Goal: Task Accomplishment & Management: Use online tool/utility

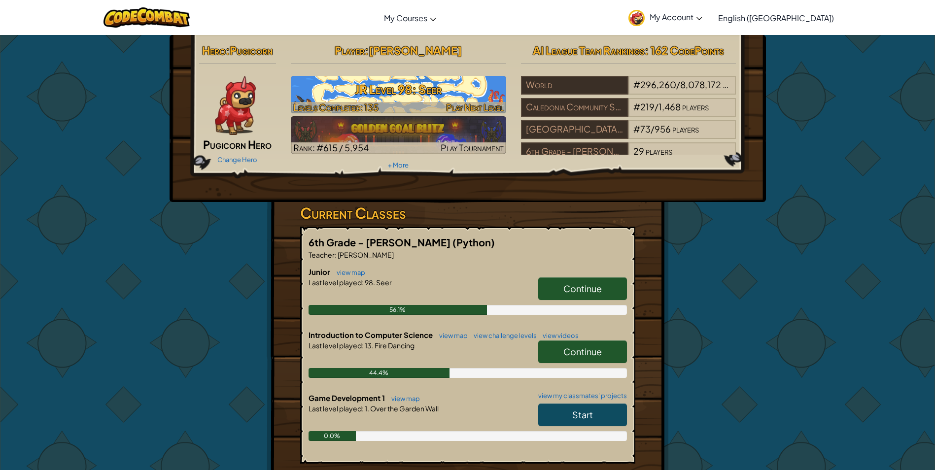
click at [443, 97] on h3 "JR Level 98: Seer" at bounding box center [398, 89] width 215 height 22
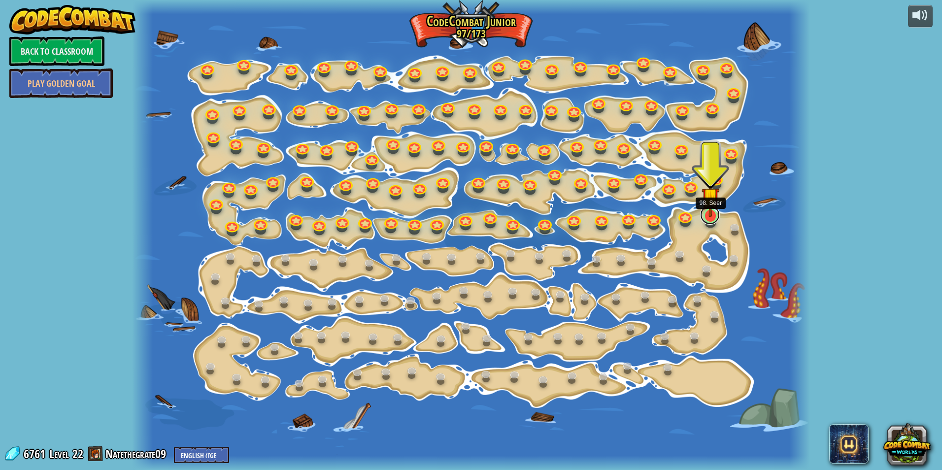
click at [709, 219] on link at bounding box center [710, 215] width 20 height 20
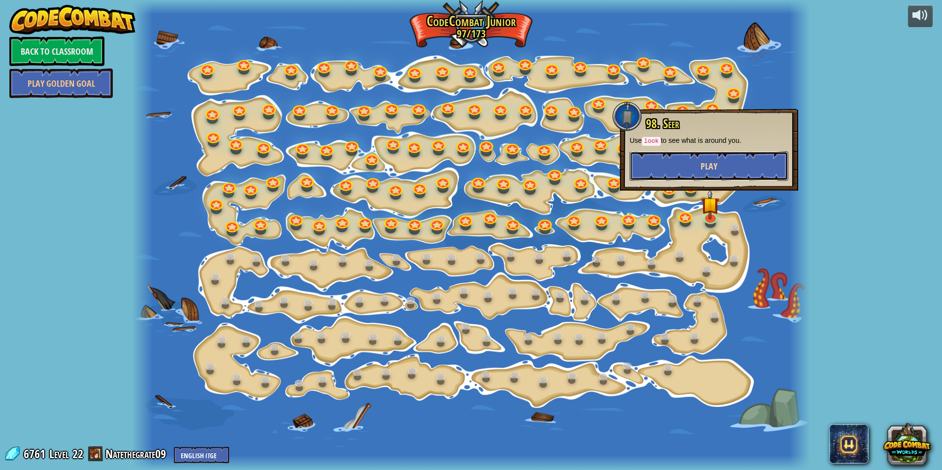
drag, startPoint x: 713, startPoint y: 169, endPoint x: 708, endPoint y: 167, distance: 5.5
click at [708, 167] on span "Play" at bounding box center [709, 166] width 17 height 12
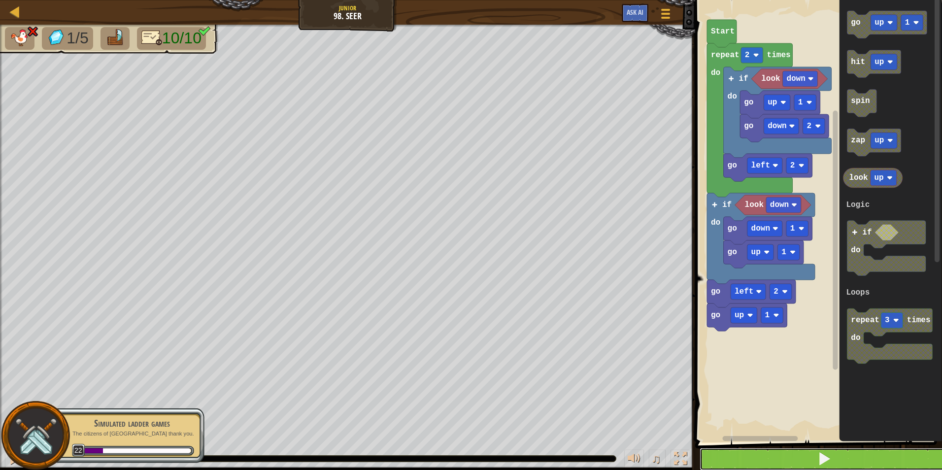
click at [838, 460] on button at bounding box center [825, 459] width 250 height 23
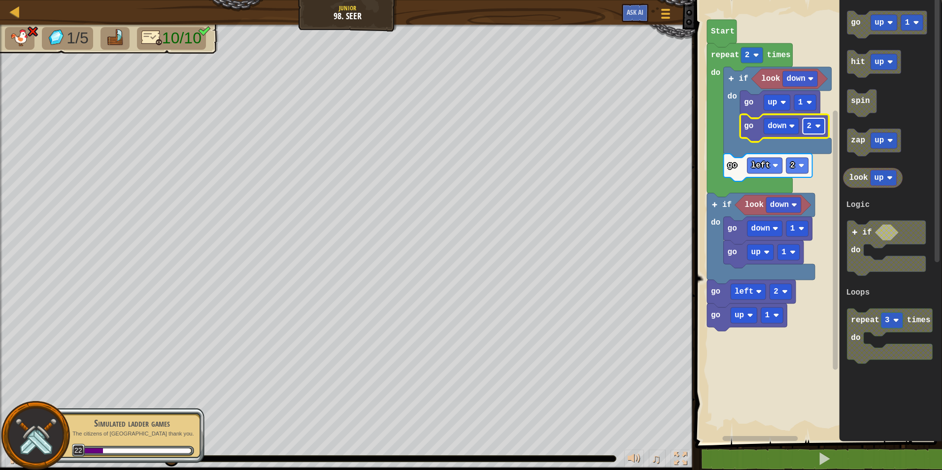
click at [816, 130] on rect "Blockly Workspace" at bounding box center [814, 126] width 22 height 16
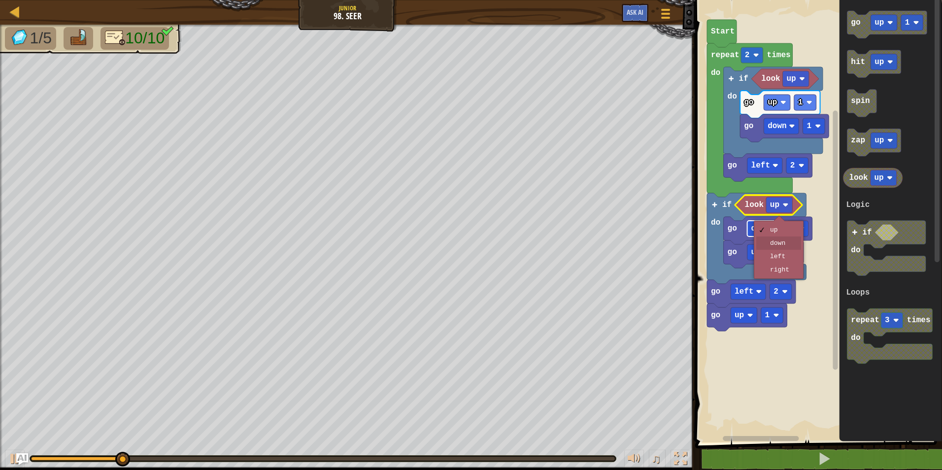
drag, startPoint x: 775, startPoint y: 244, endPoint x: 775, endPoint y: 236, distance: 7.9
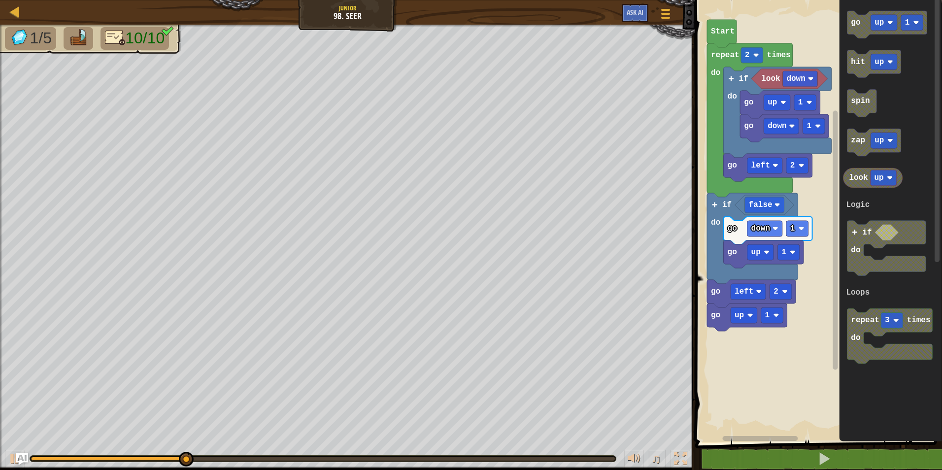
click at [817, 224] on div "Logic Loops look down go down 1 go up 1 go left 2 if do false go up 1 go down 1…" at bounding box center [817, 218] width 250 height 447
click at [831, 207] on div "Logic Loops look down go down 1 go up 1 go left 2 if do false go up 1 go down 1…" at bounding box center [817, 218] width 250 height 447
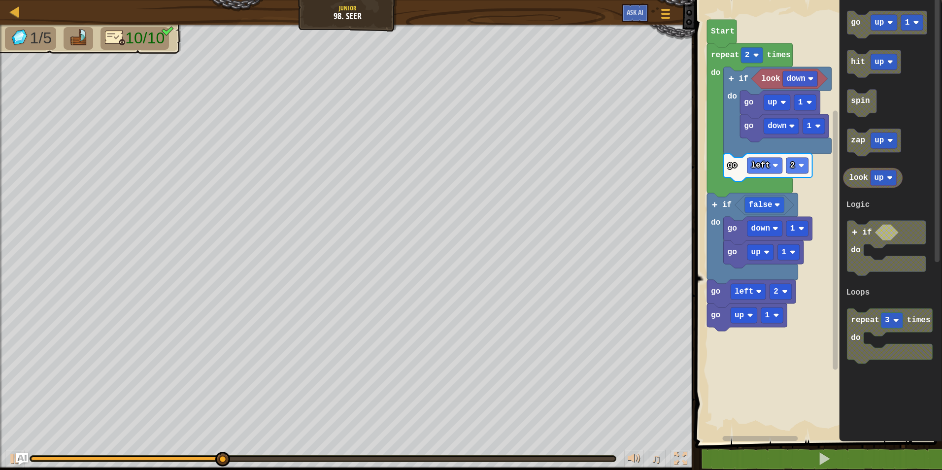
click at [838, 186] on div "Logic Loops look down go down 1 go up 1 go left 2 if do false go up 1 go down 1…" at bounding box center [817, 218] width 250 height 447
click at [741, 215] on div "Logic Loops Start look down go down 1 go up 1 go left 2 if do repeat 2 times do…" at bounding box center [817, 218] width 250 height 447
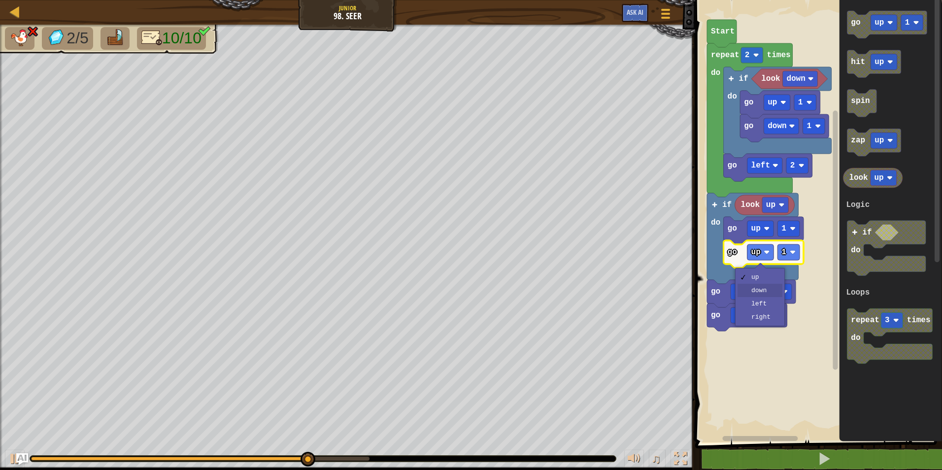
drag, startPoint x: 769, startPoint y: 287, endPoint x: 769, endPoint y: 279, distance: 8.4
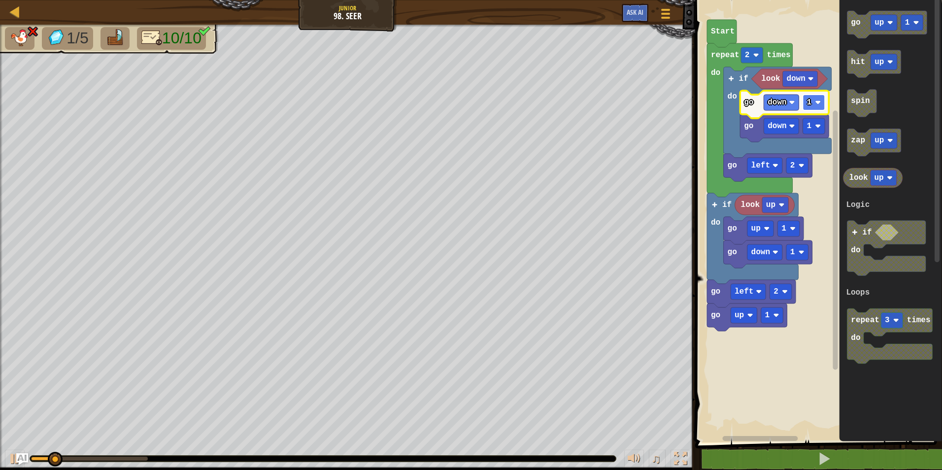
click at [809, 109] on rect "Blockly Workspace" at bounding box center [814, 103] width 22 height 16
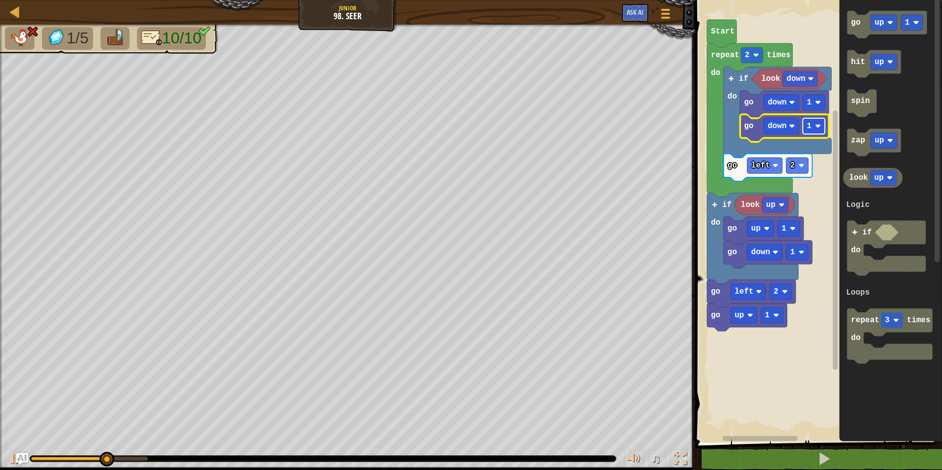
click at [808, 128] on text "1" at bounding box center [809, 126] width 5 height 9
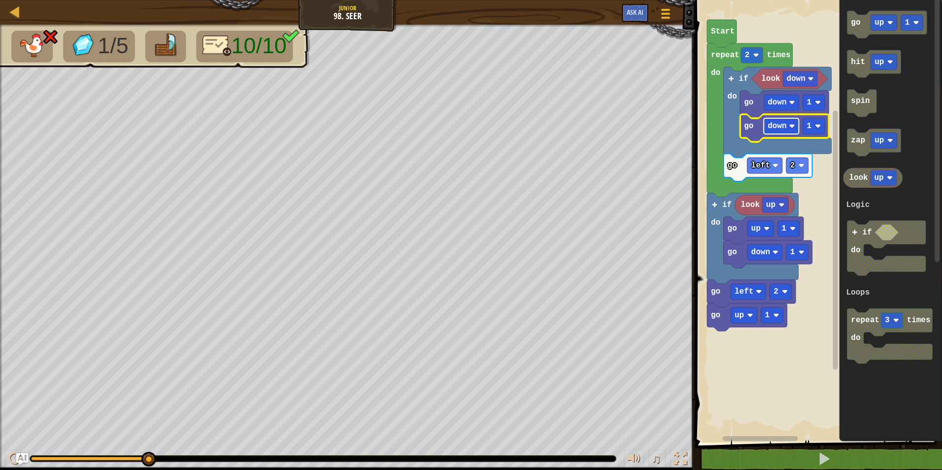
click at [783, 132] on rect "Blockly Workspace" at bounding box center [781, 126] width 35 height 16
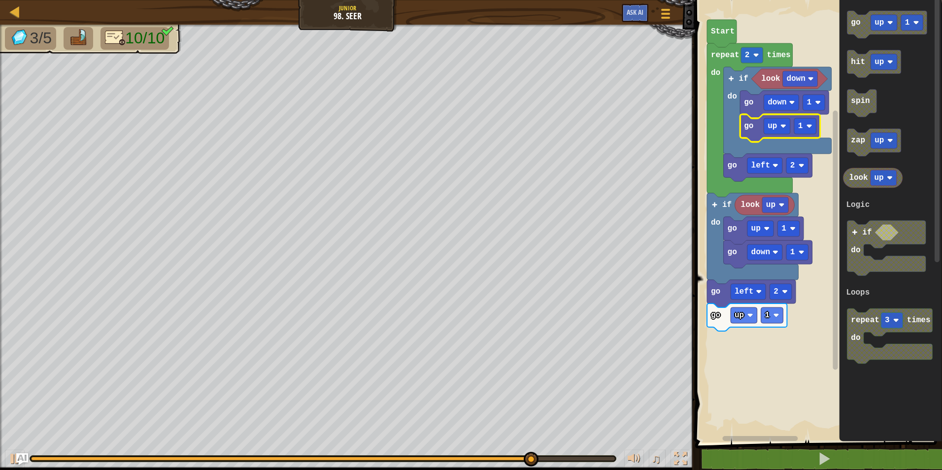
click at [866, 449] on div "1 2 3 4 5 6 7 8 9 10 11 for i in range ( 2 ) : if look ( 'down' ) : go ( 'up' ,…" at bounding box center [817, 241] width 250 height 473
drag, startPoint x: 868, startPoint y: 454, endPoint x: 869, endPoint y: 447, distance: 6.5
click at [867, 450] on button at bounding box center [825, 459] width 250 height 23
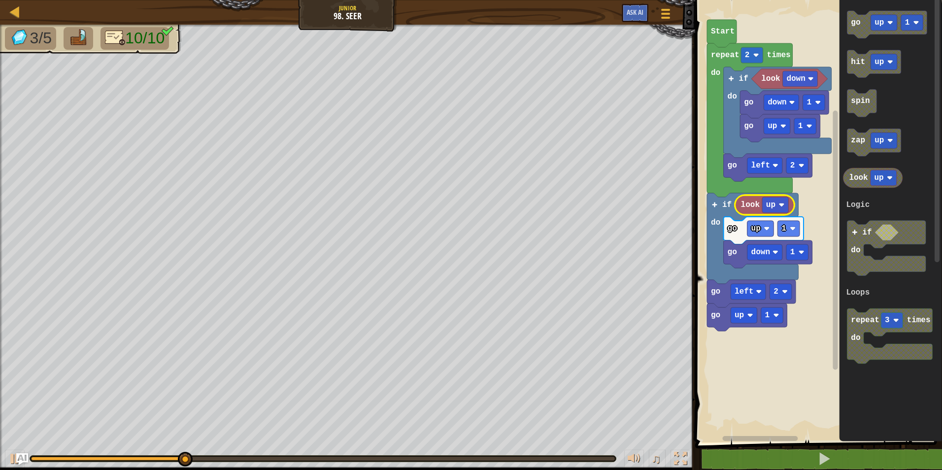
click at [700, 222] on rect "Blockly Workspace" at bounding box center [817, 218] width 250 height 447
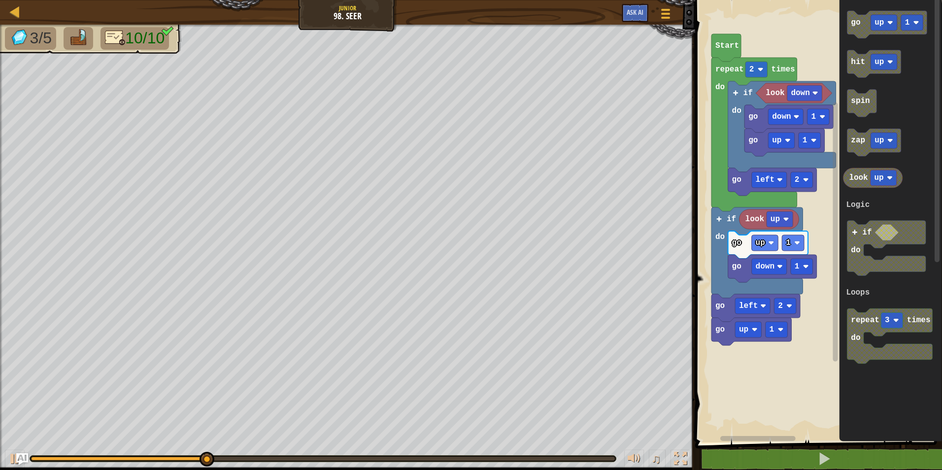
click at [709, 226] on rect "Blockly Workspace" at bounding box center [817, 218] width 250 height 447
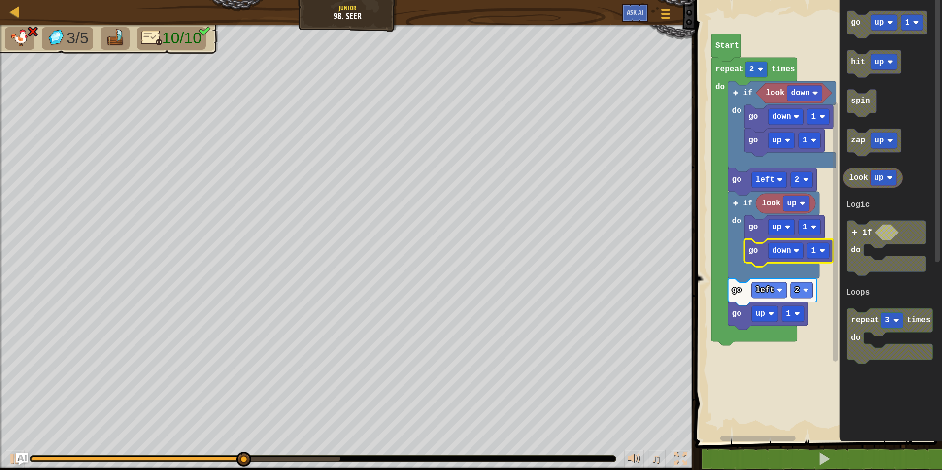
click at [823, 261] on icon "Blockly Workspace" at bounding box center [788, 253] width 89 height 28
click at [817, 254] on rect "Blockly Workspace" at bounding box center [818, 251] width 22 height 16
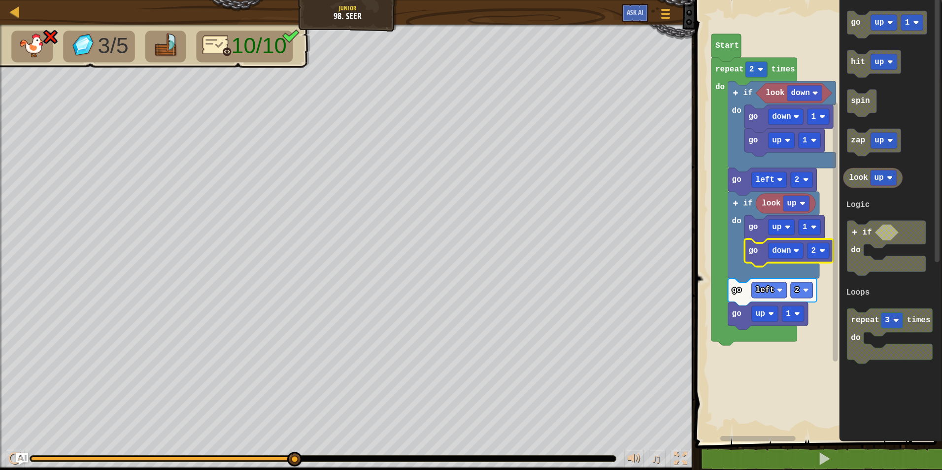
click at [814, 262] on icon "Blockly Workspace" at bounding box center [788, 253] width 89 height 28
click at [815, 260] on icon "Blockly Workspace" at bounding box center [788, 253] width 89 height 28
click at [819, 254] on rect "Blockly Workspace" at bounding box center [818, 251] width 22 height 16
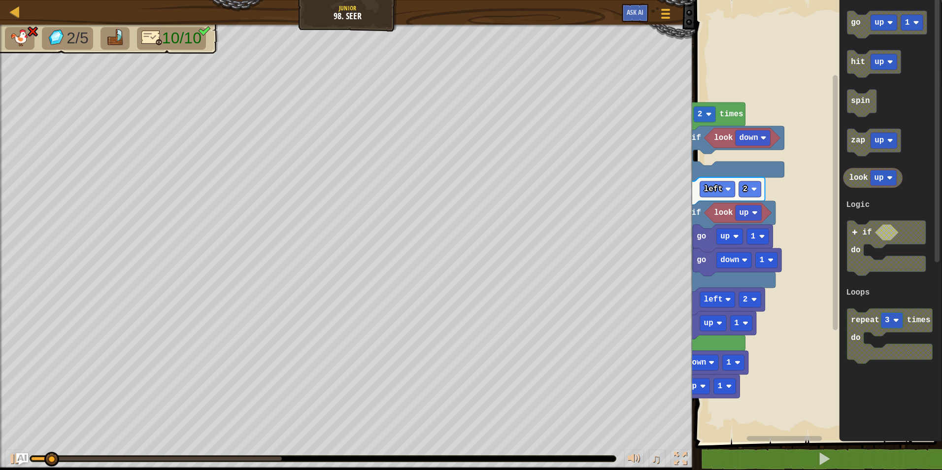
click at [642, 169] on div "Map Junior 98. Seer Game Menu Ask AI 1 הההההההההההההההההההההההההההההההההההההההה…" at bounding box center [471, 235] width 942 height 470
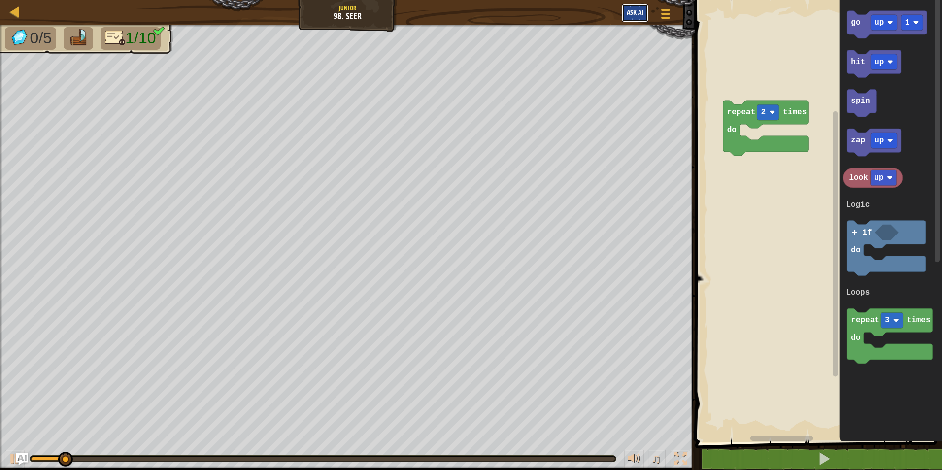
drag, startPoint x: 626, startPoint y: 9, endPoint x: 631, endPoint y: 11, distance: 5.3
click at [629, 10] on span "Ask AI" at bounding box center [635, 11] width 17 height 9
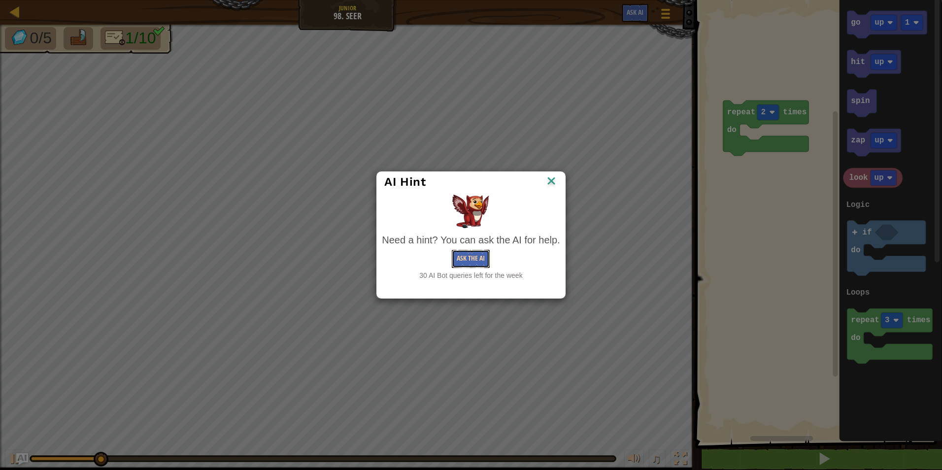
click at [481, 261] on button "Ask the AI" at bounding box center [471, 259] width 38 height 18
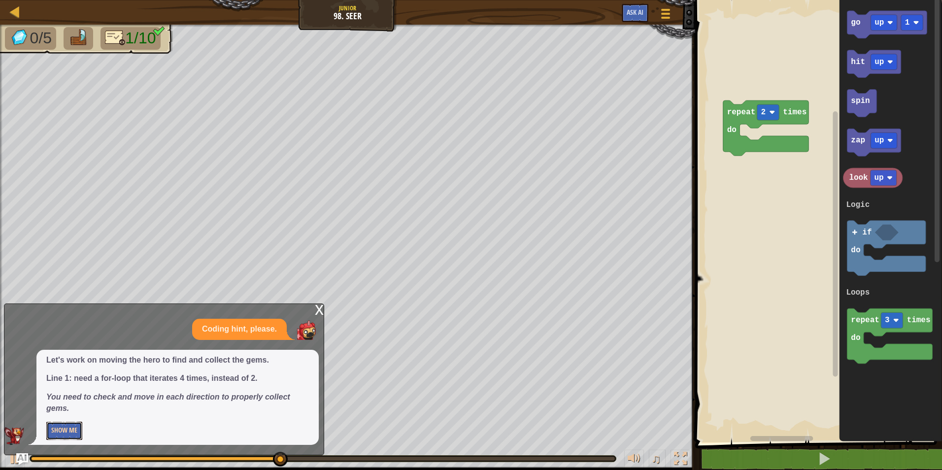
click at [58, 436] on button "Show Me" at bounding box center [64, 431] width 36 height 18
click at [63, 435] on button "Hide" at bounding box center [57, 431] width 23 height 18
click at [63, 435] on button "Show Me" at bounding box center [64, 431] width 36 height 18
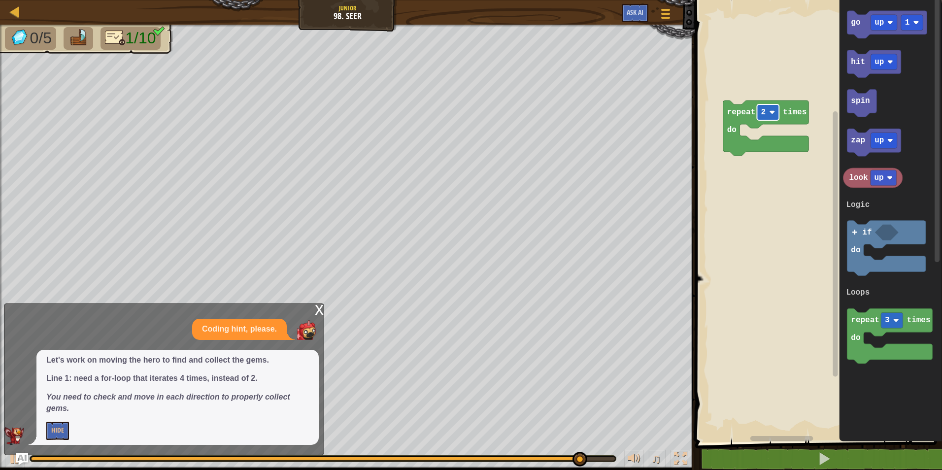
click at [758, 115] on rect "Blockly Workspace" at bounding box center [768, 112] width 22 height 16
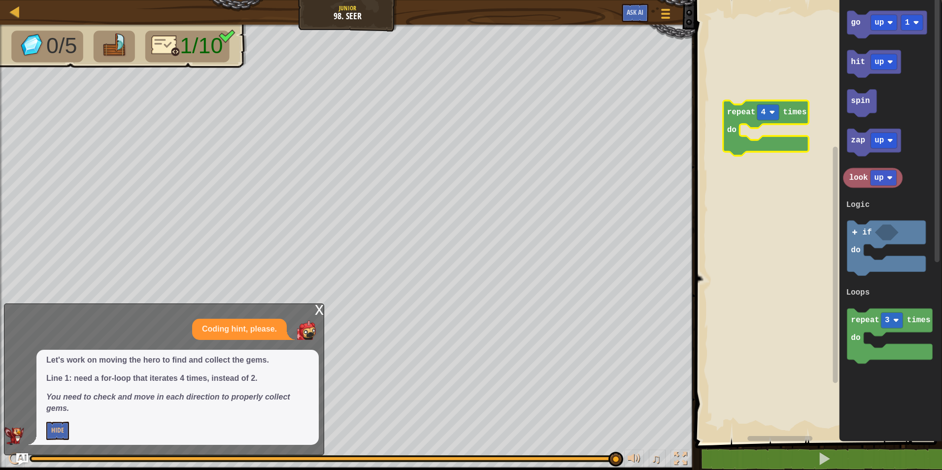
drag, startPoint x: 256, startPoint y: 376, endPoint x: 270, endPoint y: 366, distance: 17.9
click at [263, 375] on p "Line 1: need a for-loop that iterates 4 times, instead of 2." at bounding box center [177, 378] width 263 height 11
click at [318, 314] on div "x" at bounding box center [319, 309] width 9 height 10
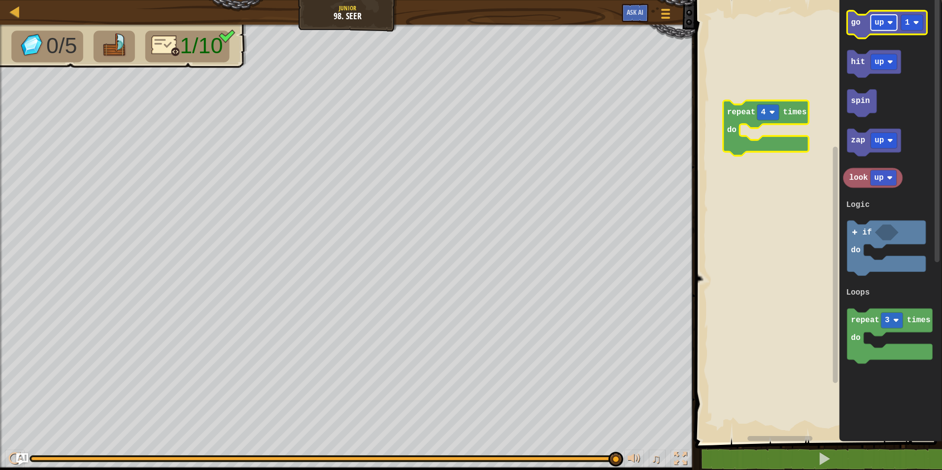
click at [880, 27] on text "up" at bounding box center [879, 22] width 9 height 9
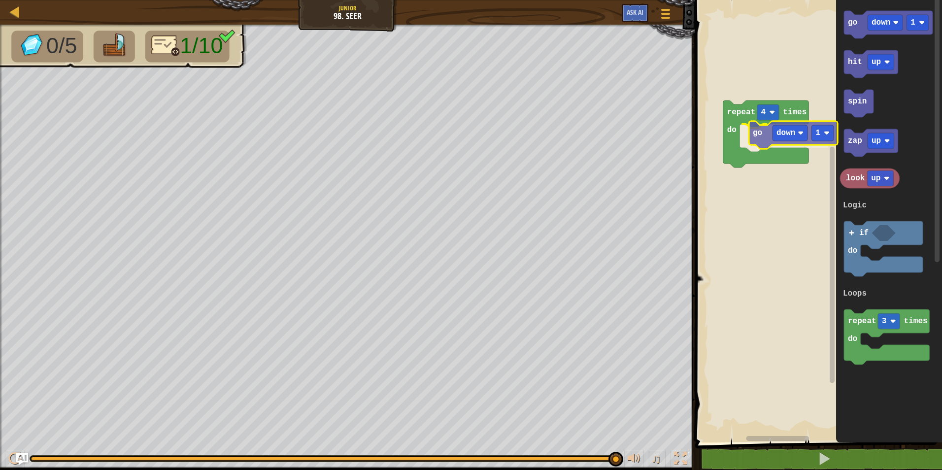
click at [764, 138] on div "Logic Loops Start repeat 4 times do go down 1 go down 1 hit up spin zap up look…" at bounding box center [817, 218] width 250 height 447
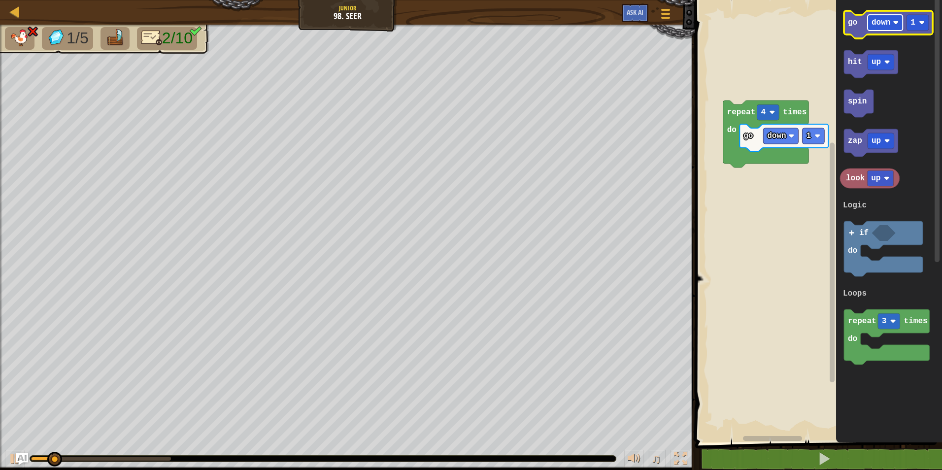
click at [886, 20] on text "down" at bounding box center [881, 22] width 19 height 9
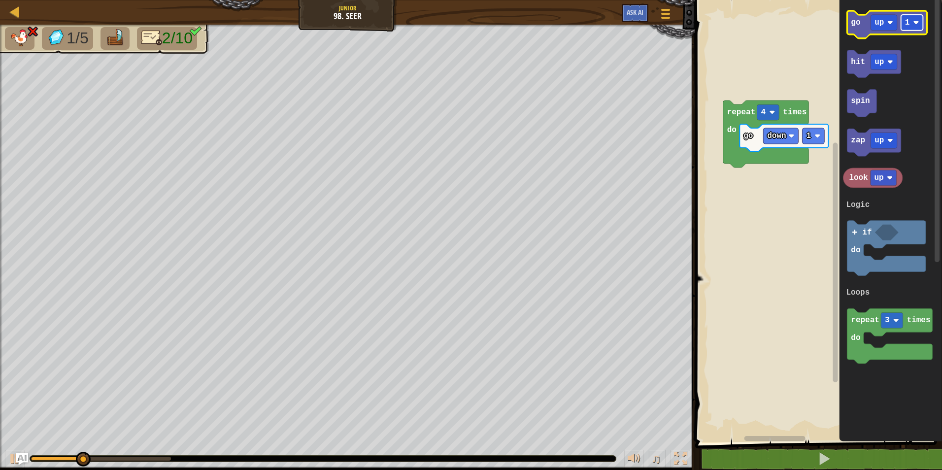
click at [907, 31] on g "go up 1" at bounding box center [887, 25] width 80 height 28
click at [910, 27] on rect "Blockly Workspace" at bounding box center [912, 23] width 22 height 16
click at [850, 34] on icon "go up 2 hit up spin zap up look up if do repeat 3 times do Logic Loops" at bounding box center [890, 218] width 103 height 447
click at [830, 144] on div "Logic Loops Start repeat 4 times do go down 1 go up 2 hit up spin zap up look u…" at bounding box center [817, 218] width 250 height 447
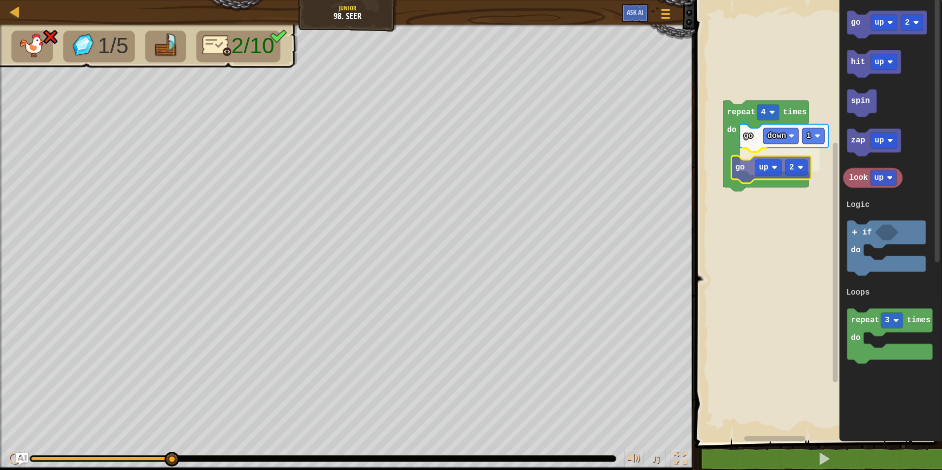
click at [745, 177] on div "Logic Loops Start repeat 4 times do go down 1 go up 2 go up 2 hit up spin zap u…" at bounding box center [817, 218] width 250 height 447
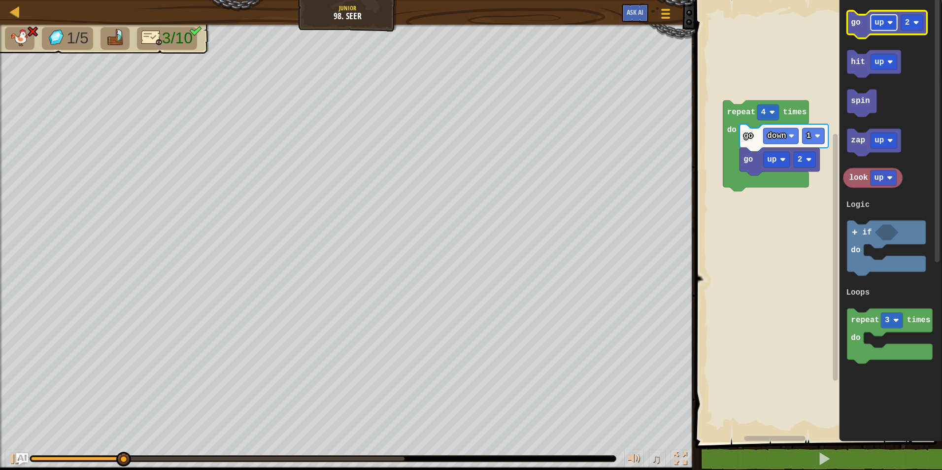
click at [890, 25] on image "Blockly Workspace" at bounding box center [890, 23] width 6 height 6
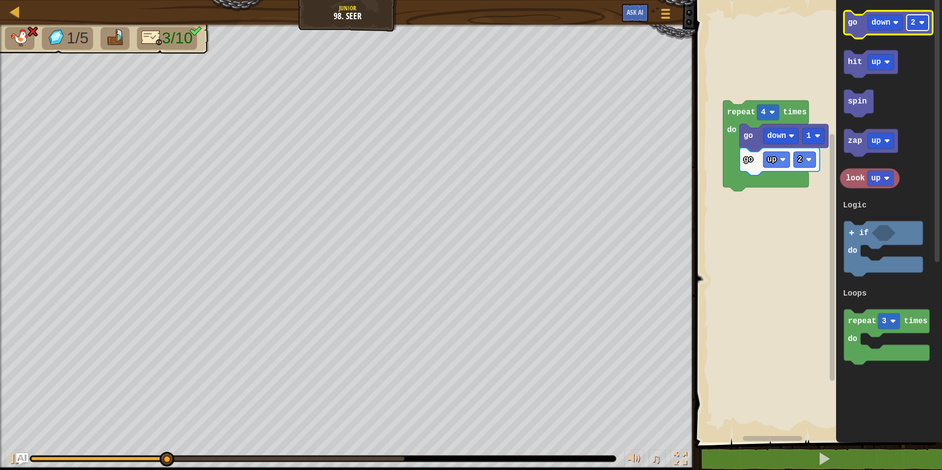
click at [909, 25] on rect "Blockly Workspace" at bounding box center [918, 23] width 22 height 16
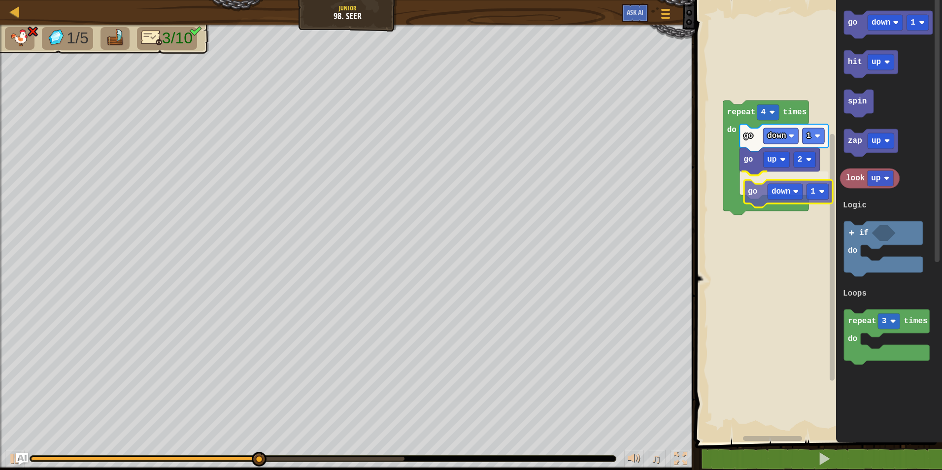
click at [761, 195] on div "Logic Loops Start repeat 4 times do go down 1 go up 2 go down 1 go down 1 hit u…" at bounding box center [817, 218] width 250 height 447
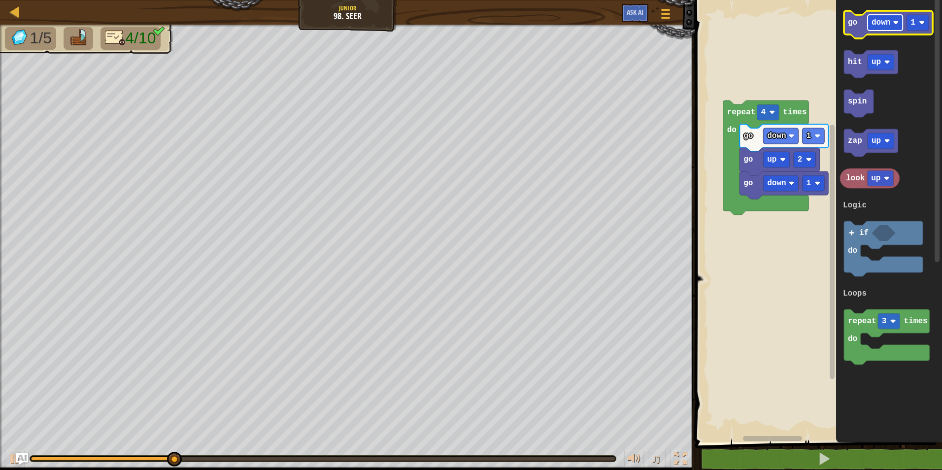
click at [872, 23] on g "down" at bounding box center [885, 23] width 35 height 16
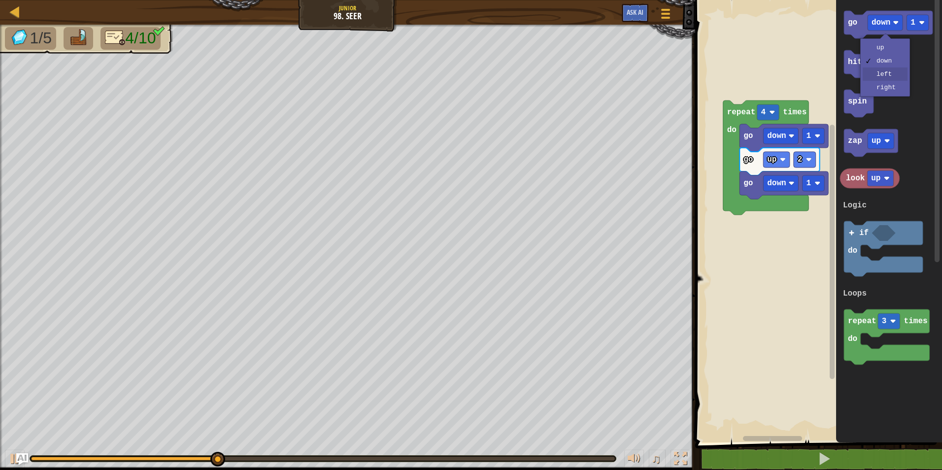
drag, startPoint x: 890, startPoint y: 80, endPoint x: 889, endPoint y: 75, distance: 5.0
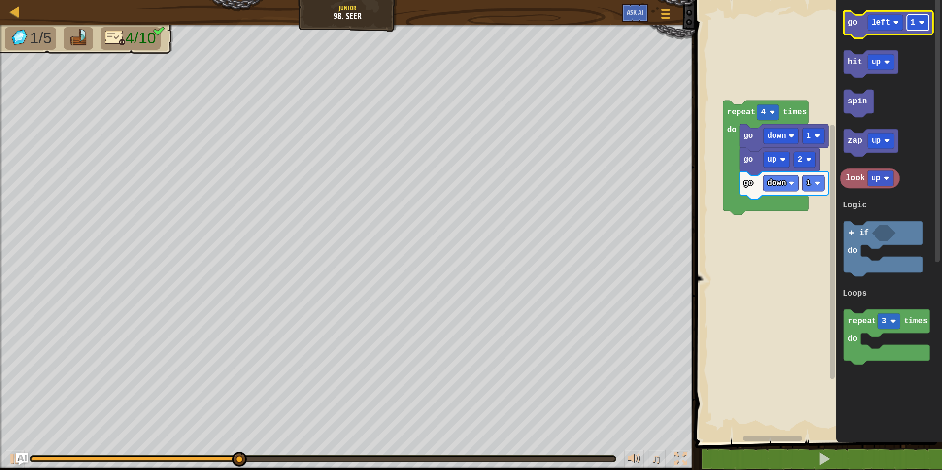
click at [919, 24] on image "Blockly Workspace" at bounding box center [922, 23] width 6 height 6
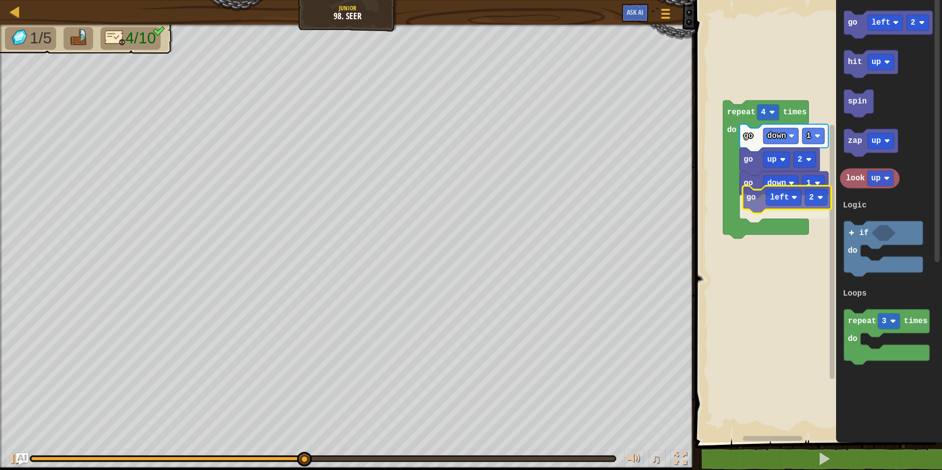
click at [759, 222] on div "Logic Loops Start repeat 4 times do go down 1 go up 2 go down 1 go left 2 go le…" at bounding box center [817, 218] width 250 height 447
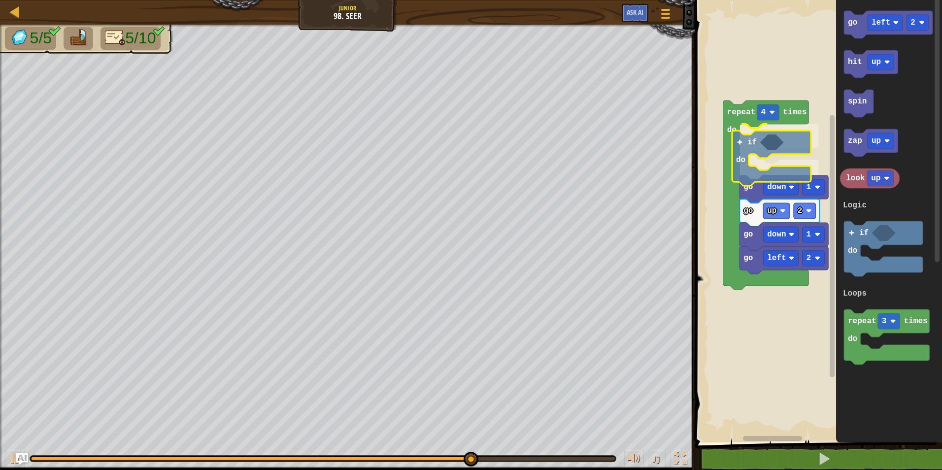
click at [746, 147] on div "Logic Loops Start repeat 4 times do if do go down 1 go up 2 go down 1 go left 2…" at bounding box center [817, 218] width 250 height 447
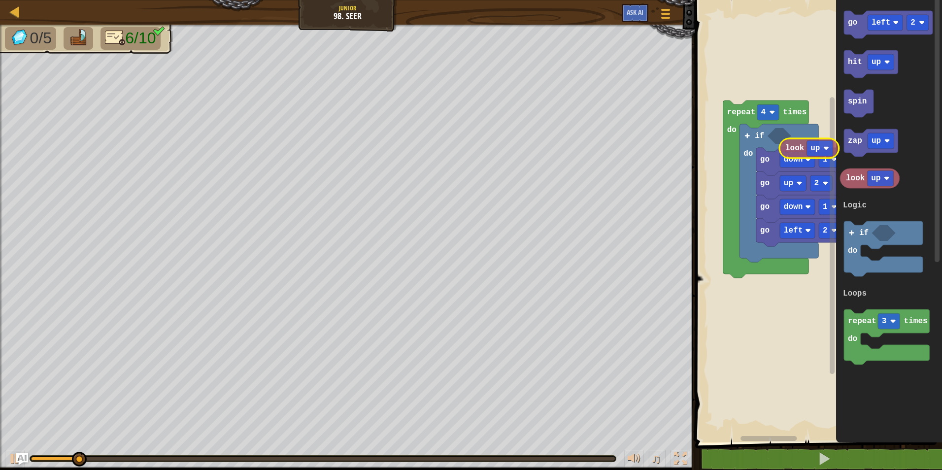
click at [781, 137] on div "Logic Loops Start repeat 4 times do if do go down 1 go up 2 go down 1 go left 2…" at bounding box center [817, 218] width 250 height 447
click at [807, 138] on text "up" at bounding box center [803, 136] width 9 height 9
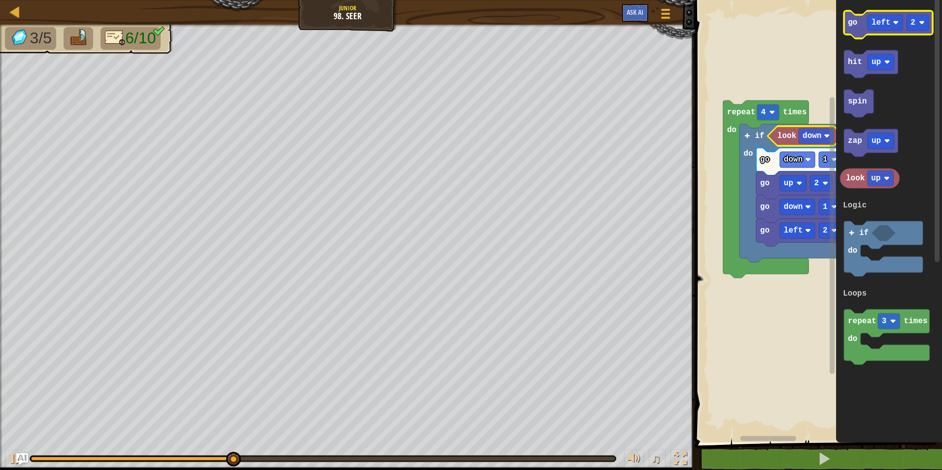
click at [889, 31] on icon "Blockly Workspace" at bounding box center [888, 25] width 89 height 28
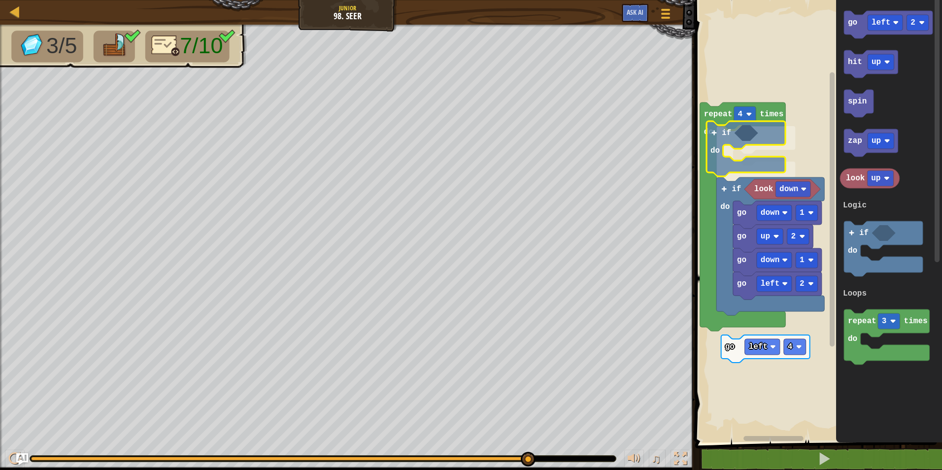
click at [749, 146] on div "Logic Loops Start go left 4 repeat 4 times do if do look down if do go left 2 g…" at bounding box center [817, 218] width 250 height 447
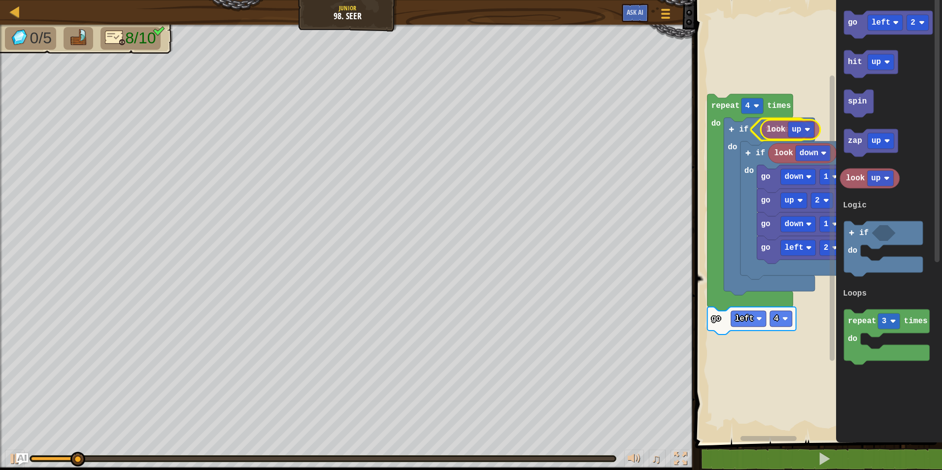
click at [782, 131] on div "Logic Loops Start false if do go left 2 go down 1 go up 2 go down 1 if do look …" at bounding box center [817, 218] width 250 height 447
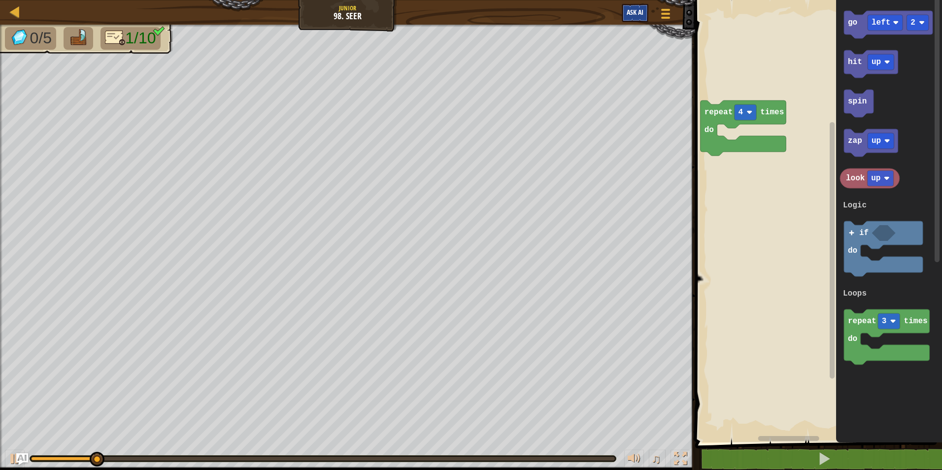
click at [633, 5] on div "Map Junior 98. Seer Game Menu Ask AI" at bounding box center [347, 12] width 695 height 25
click at [635, 6] on button "Ask AI" at bounding box center [635, 13] width 27 height 18
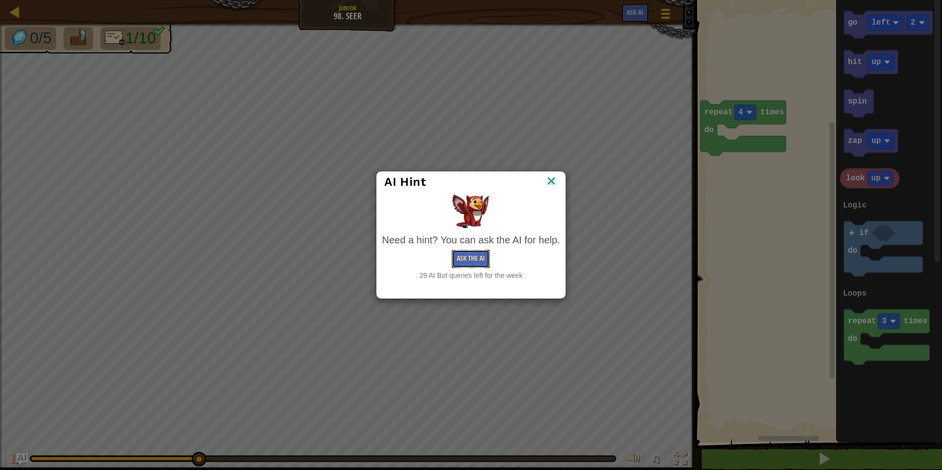
click at [472, 261] on button "Ask the AI" at bounding box center [471, 259] width 38 height 18
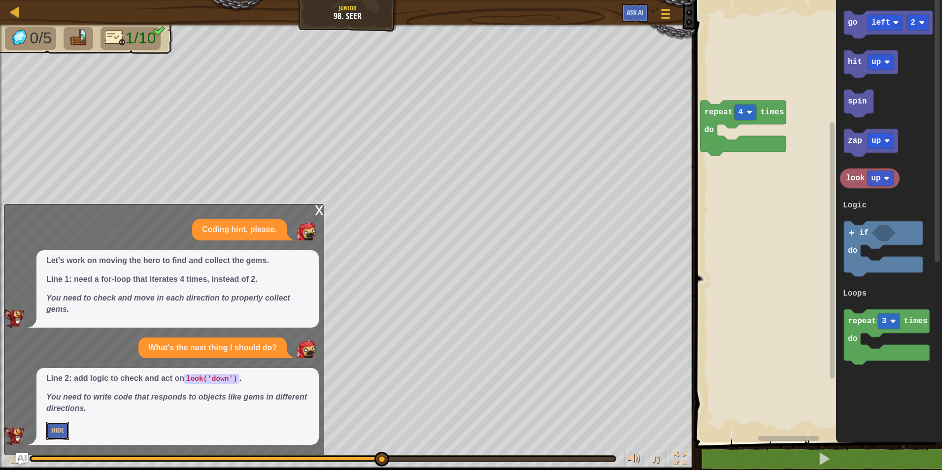
click at [61, 423] on button "Hide" at bounding box center [57, 431] width 23 height 18
click at [59, 429] on button "Show Me" at bounding box center [64, 431] width 36 height 18
click at [60, 429] on button "Hide" at bounding box center [57, 431] width 23 height 18
click at [61, 430] on button "Show Me" at bounding box center [64, 431] width 36 height 18
click at [61, 430] on button "Hide" at bounding box center [57, 431] width 23 height 18
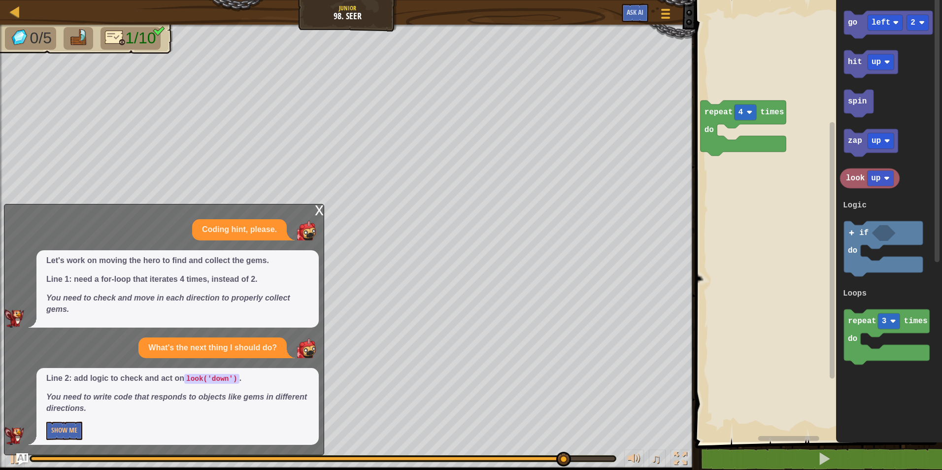
click at [318, 214] on div "x" at bounding box center [319, 209] width 9 height 10
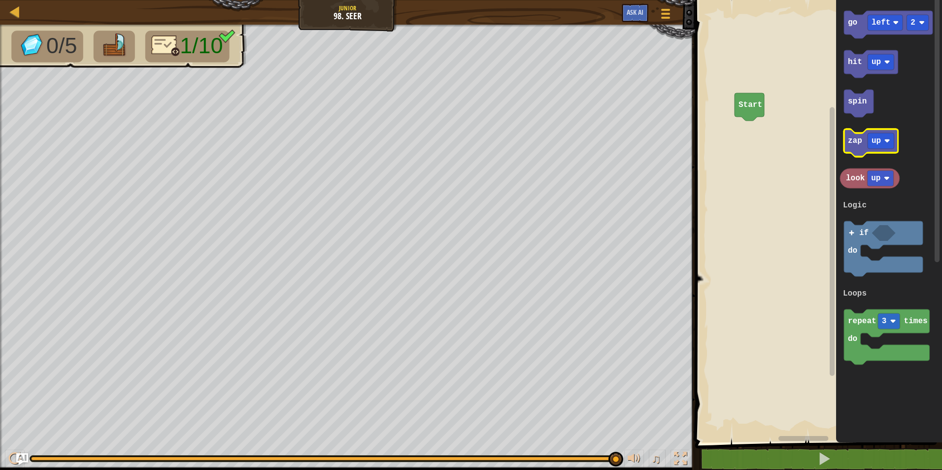
click at [884, 118] on icon "go left 2 hit up spin zap up look up repeat 3 times do if do Logic Loops" at bounding box center [889, 218] width 106 height 447
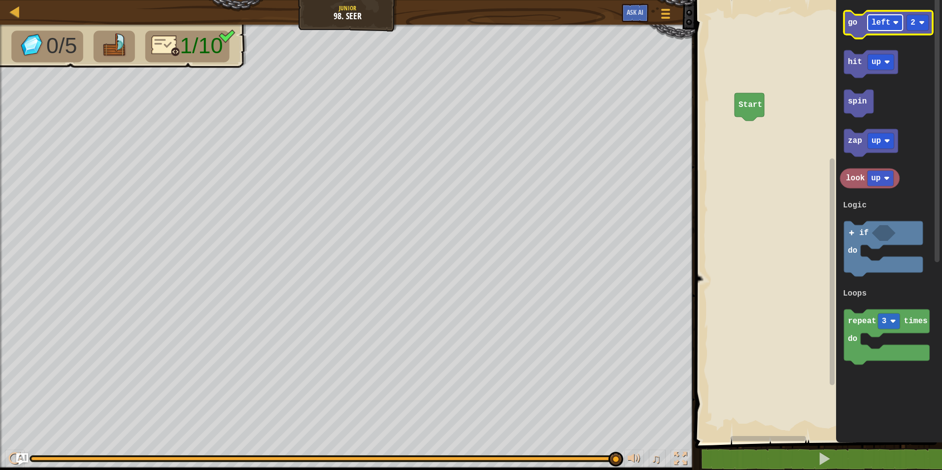
click at [894, 20] on image "Blockly Workspace" at bounding box center [896, 23] width 6 height 6
click at [916, 23] on rect "Blockly Workspace" at bounding box center [918, 23] width 22 height 16
click at [859, 24] on icon "Blockly Workspace" at bounding box center [888, 25] width 89 height 28
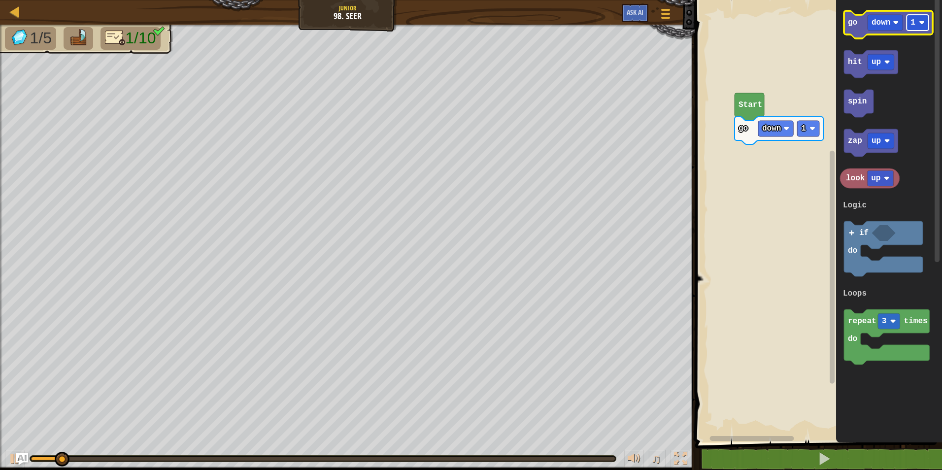
click at [912, 19] on text "1" at bounding box center [912, 22] width 5 height 9
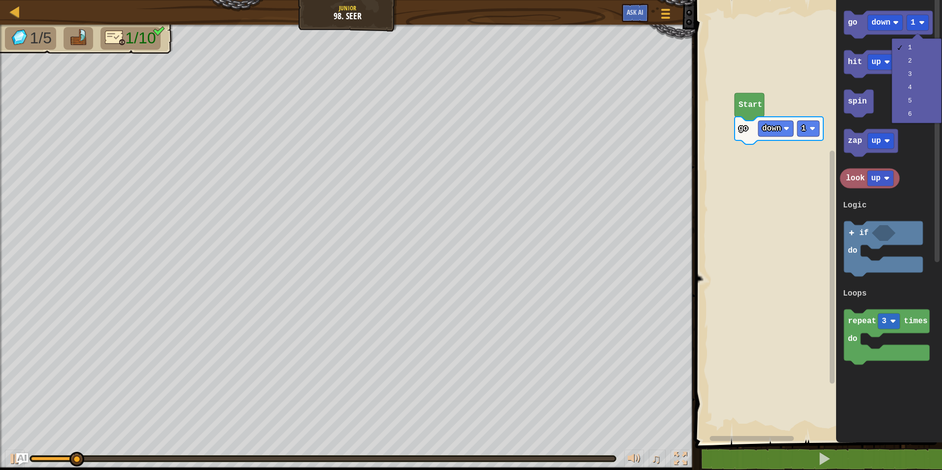
click at [878, 32] on icon "Blockly Workspace" at bounding box center [888, 25] width 89 height 28
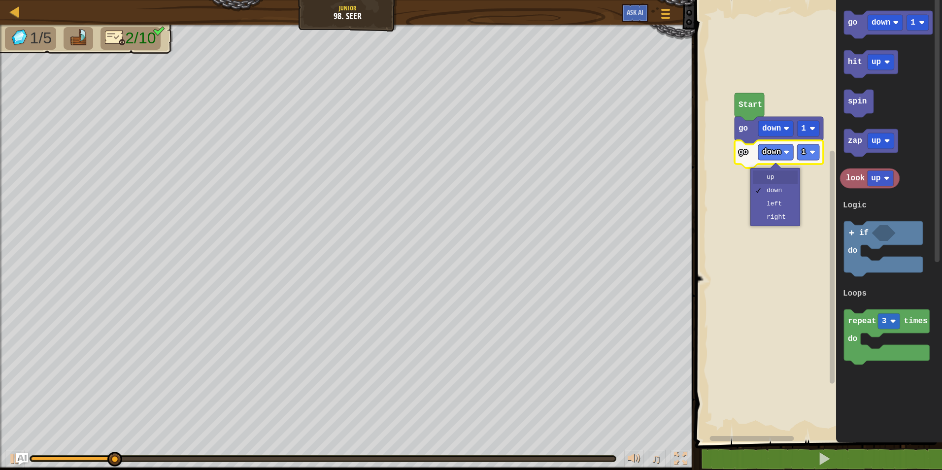
drag, startPoint x: 794, startPoint y: 176, endPoint x: 783, endPoint y: 171, distance: 12.2
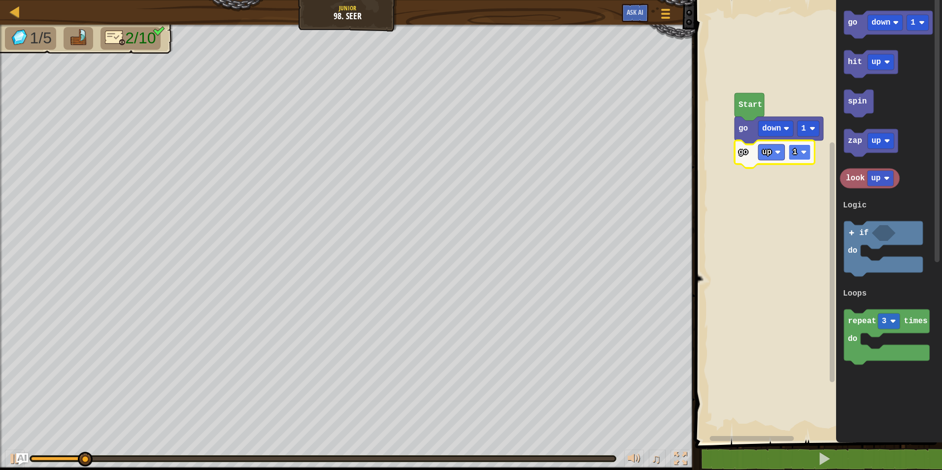
click at [800, 155] on rect "Blockly Workspace" at bounding box center [799, 152] width 22 height 16
click at [799, 154] on rect "Blockly Workspace" at bounding box center [799, 152] width 22 height 16
click at [891, 26] on rect "Blockly Workspace" at bounding box center [885, 23] width 35 height 16
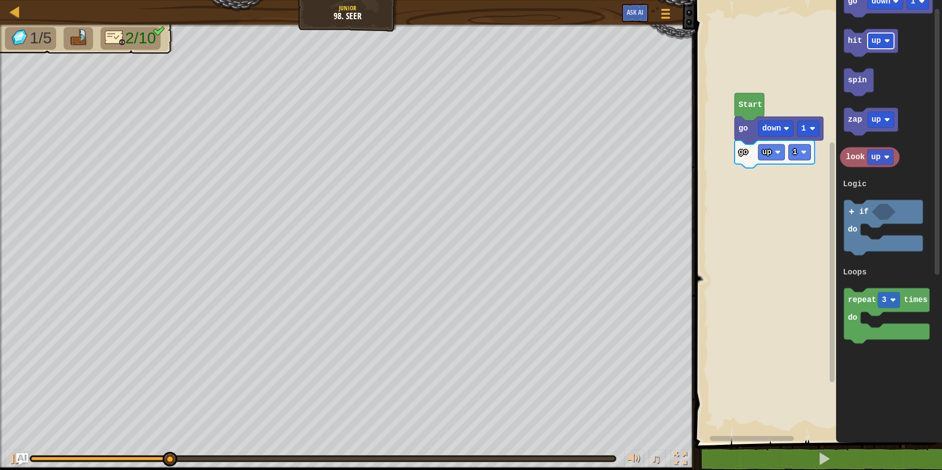
click at [895, 51] on g "hit up" at bounding box center [871, 43] width 54 height 28
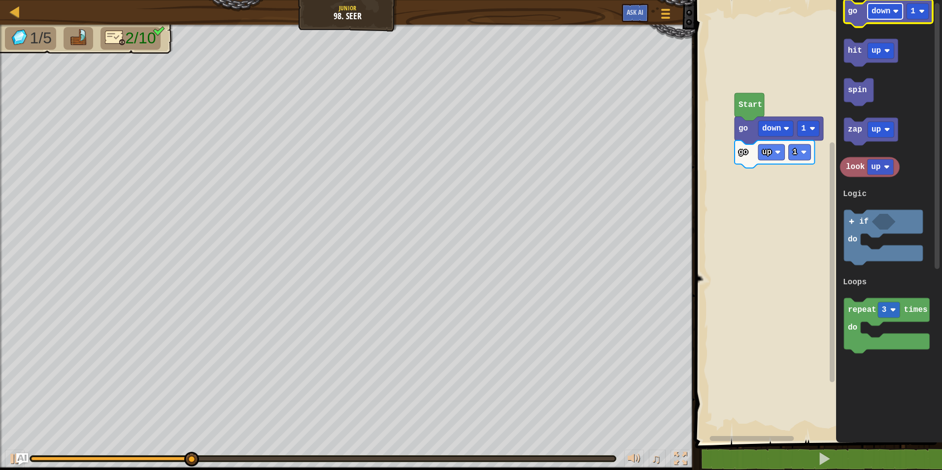
click at [886, 15] on text "down" at bounding box center [881, 11] width 19 height 9
click at [878, 18] on rect "Blockly Workspace" at bounding box center [885, 11] width 35 height 16
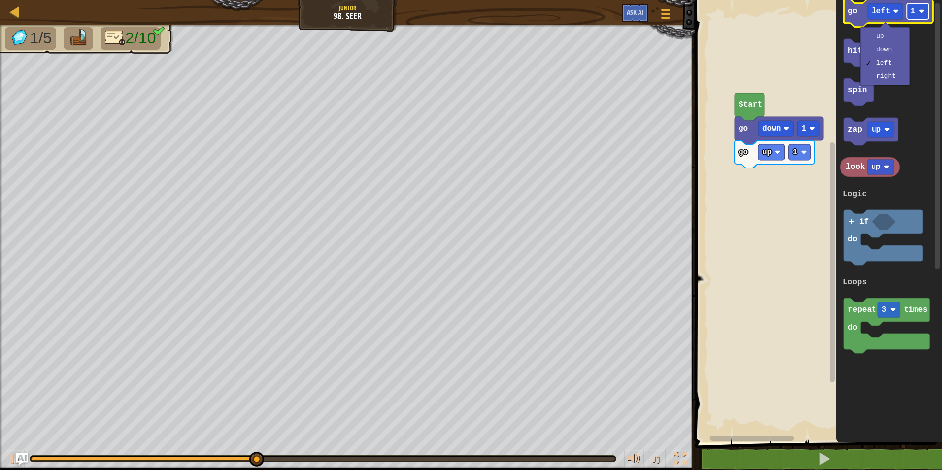
click at [906, 18] on icon "Blockly Workspace" at bounding box center [888, 14] width 89 height 28
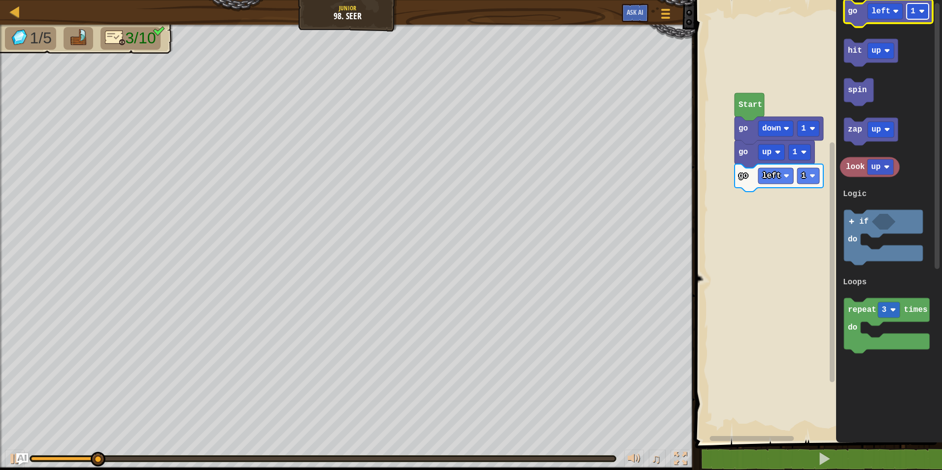
click at [913, 18] on rect "Blockly Workspace" at bounding box center [918, 11] width 22 height 16
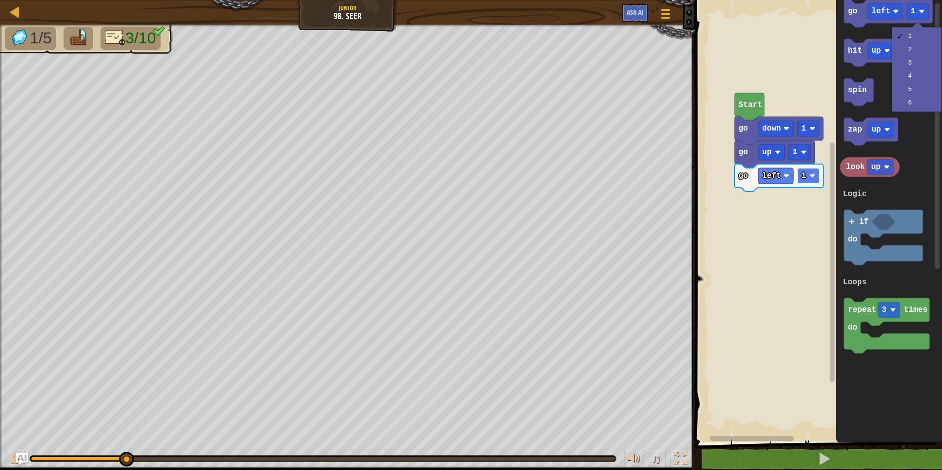
click at [802, 171] on g "1" at bounding box center [808, 176] width 22 height 16
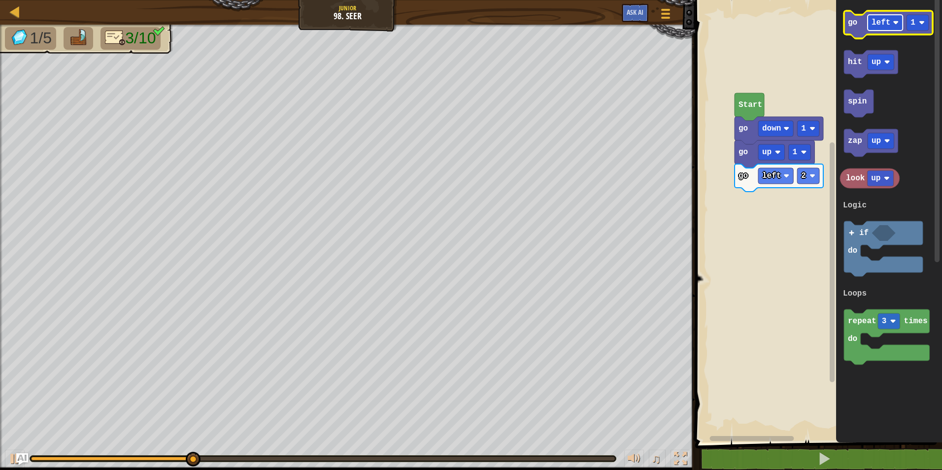
click at [888, 23] on text "left" at bounding box center [881, 22] width 19 height 9
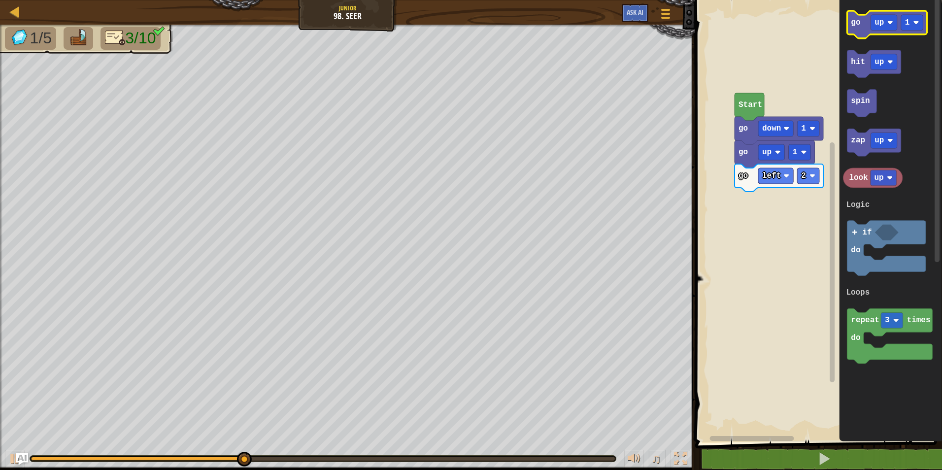
click at [860, 30] on icon "Blockly Workspace" at bounding box center [887, 25] width 80 height 28
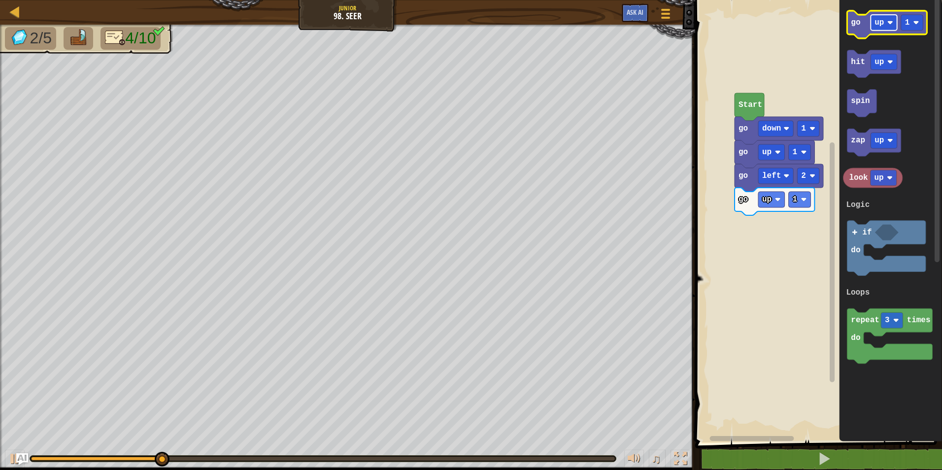
click at [892, 28] on rect "Blockly Workspace" at bounding box center [884, 23] width 27 height 16
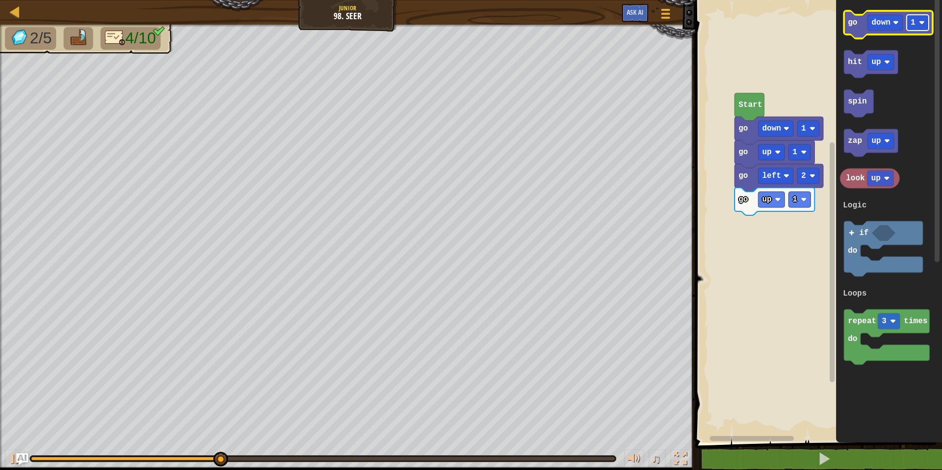
click at [919, 24] on image "Blockly Workspace" at bounding box center [922, 23] width 6 height 6
click at [858, 34] on icon "Blockly Workspace" at bounding box center [888, 25] width 89 height 28
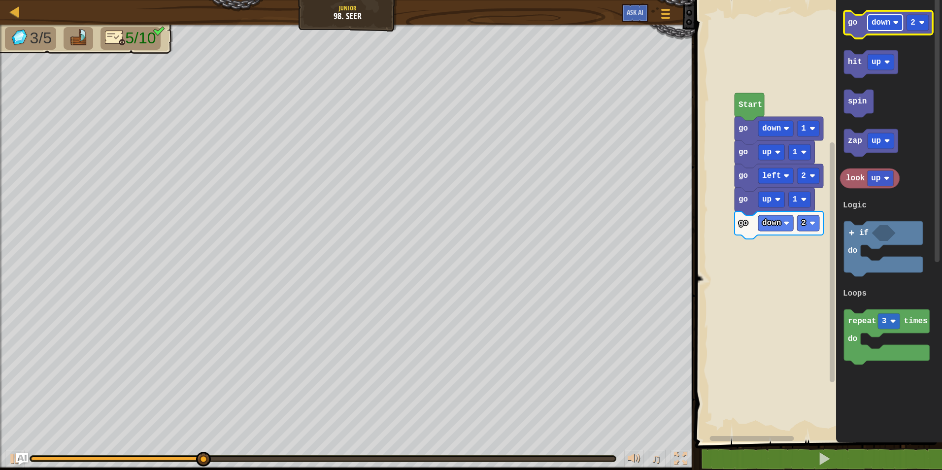
click at [888, 22] on text "down" at bounding box center [881, 22] width 19 height 9
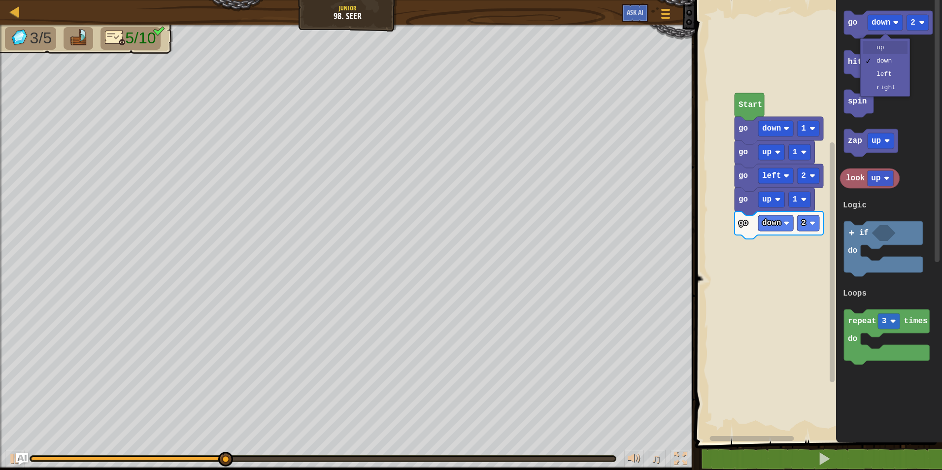
drag, startPoint x: 887, startPoint y: 46, endPoint x: 891, endPoint y: 43, distance: 5.1
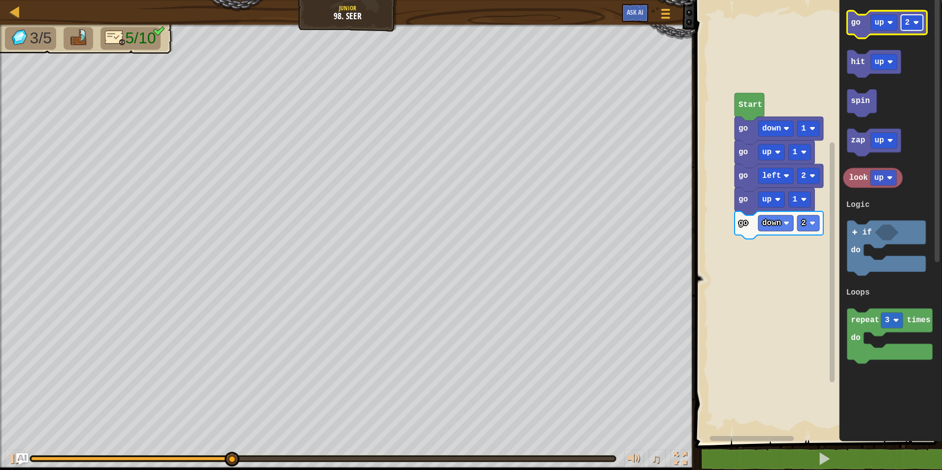
click at [905, 30] on rect "Blockly Workspace" at bounding box center [912, 23] width 22 height 16
click at [866, 29] on icon "Blockly Workspace" at bounding box center [887, 25] width 80 height 28
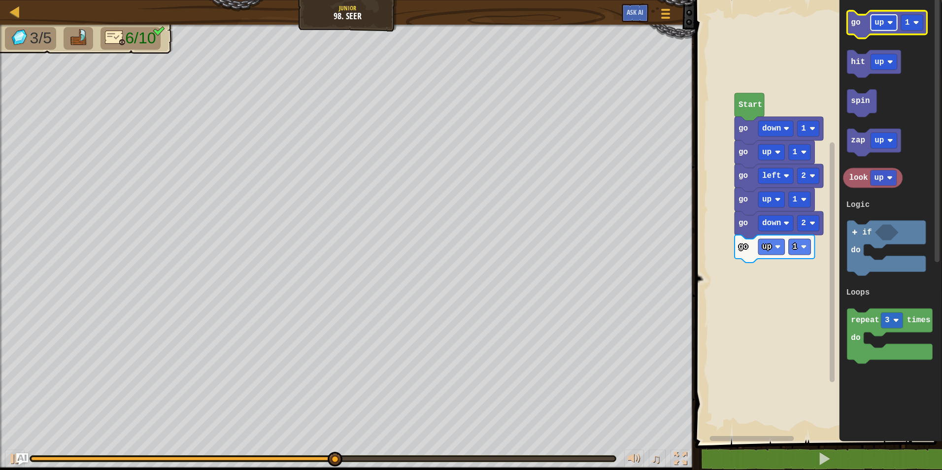
click at [882, 31] on rect "Blockly Workspace" at bounding box center [884, 23] width 27 height 16
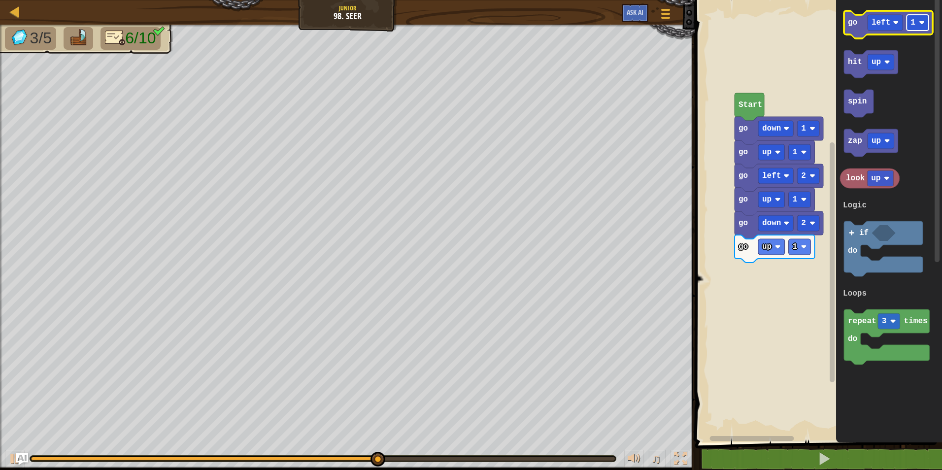
click at [912, 26] on text "1" at bounding box center [912, 22] width 5 height 9
click at [864, 37] on g "go left 2" at bounding box center [888, 25] width 89 height 28
click at [862, 32] on icon "Blockly Workspace" at bounding box center [888, 25] width 89 height 28
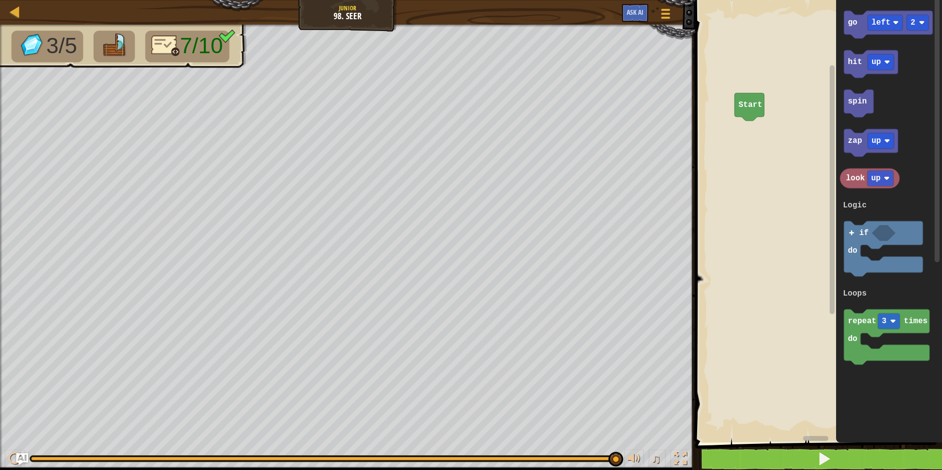
click at [802, 454] on div "1 2 3 4 5 6 7 8 9 10 11 for i in range ( 2 ) : if look ( 'down' ) : go ( 'up' ,…" at bounding box center [817, 241] width 250 height 473
click at [804, 454] on button at bounding box center [825, 459] width 250 height 23
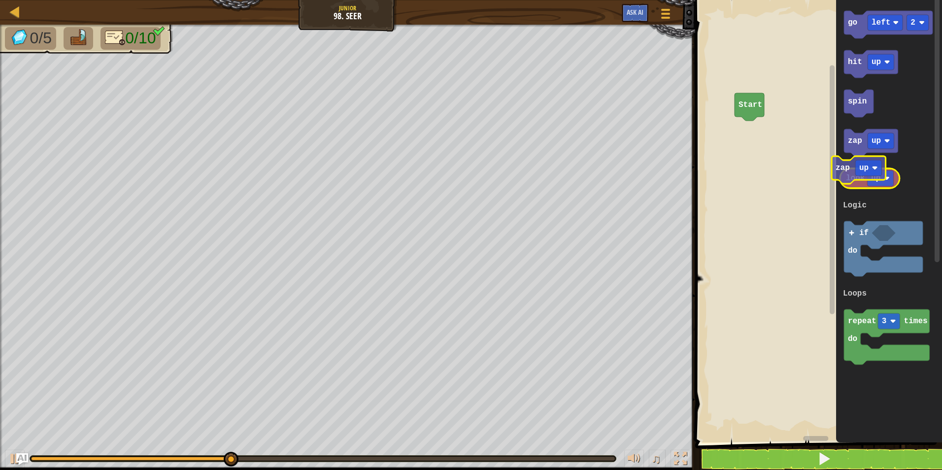
click at [858, 183] on g "go left 2 hit up spin zap up look up repeat 3 times do if do Logic Loops" at bounding box center [886, 188] width 93 height 354
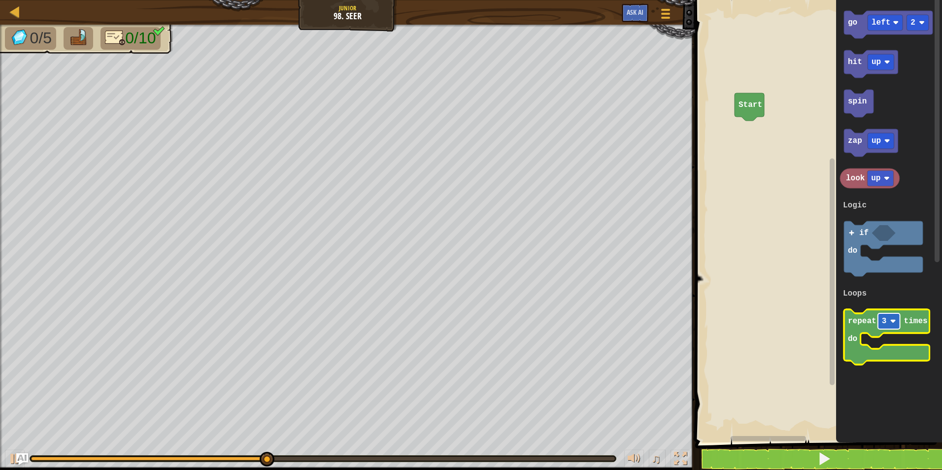
click at [891, 327] on rect "Blockly Workspace" at bounding box center [889, 321] width 22 height 16
click at [896, 343] on rect "Blockly Workspace" at bounding box center [887, 336] width 86 height 55
click at [886, 321] on g "2" at bounding box center [889, 321] width 22 height 16
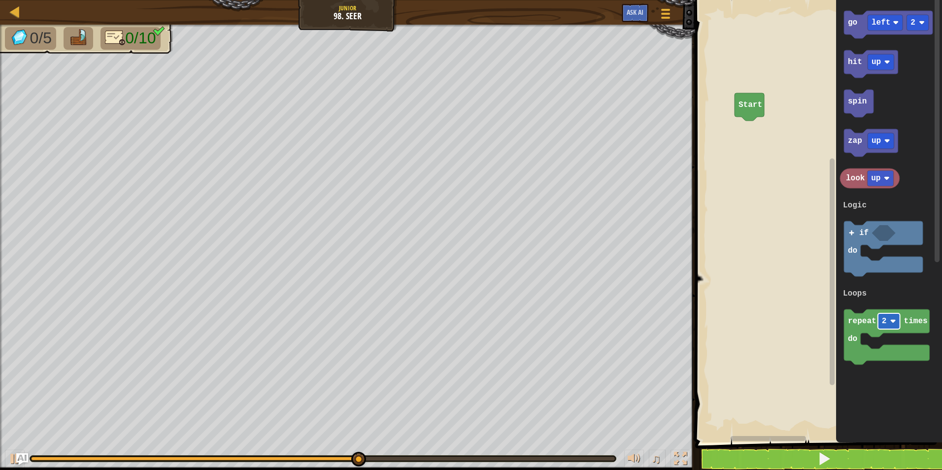
click at [893, 324] on g "2" at bounding box center [889, 321] width 22 height 16
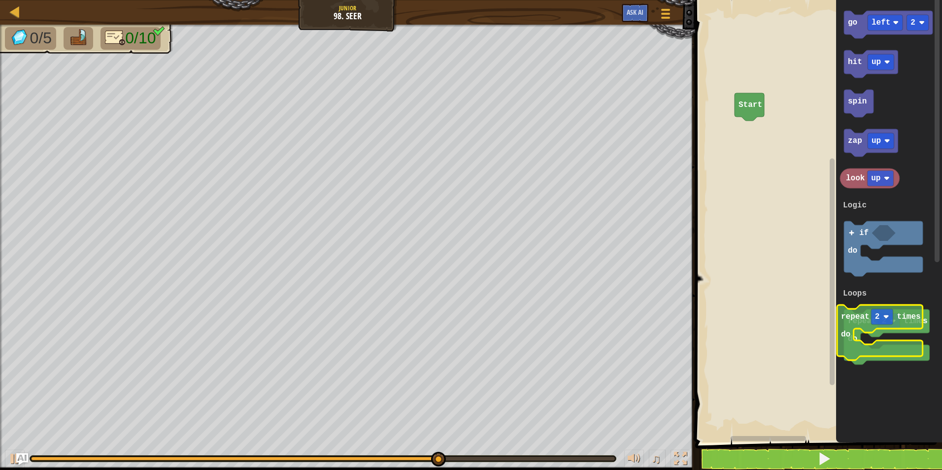
click at [864, 324] on g "repeat 2 times do" at bounding box center [887, 336] width 86 height 55
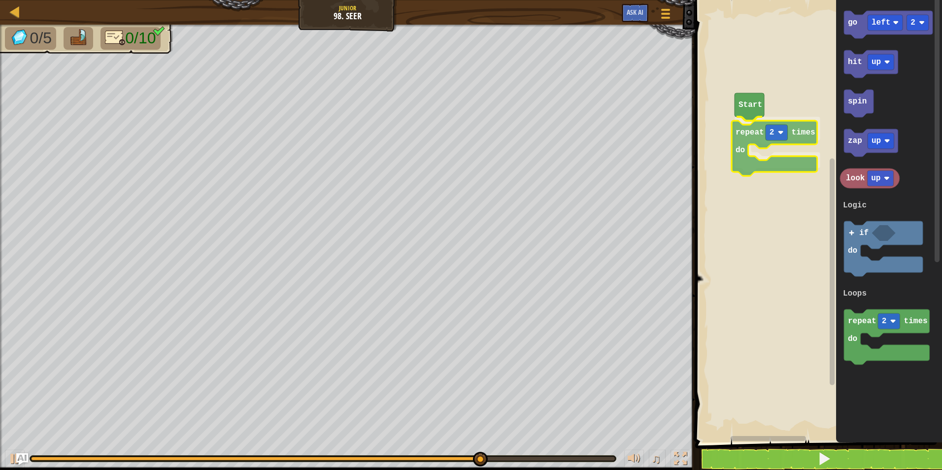
click at [756, 132] on div "Logic Loops Start repeat 2 times do go left 2 hit up spin zap up look up repeat…" at bounding box center [817, 218] width 250 height 447
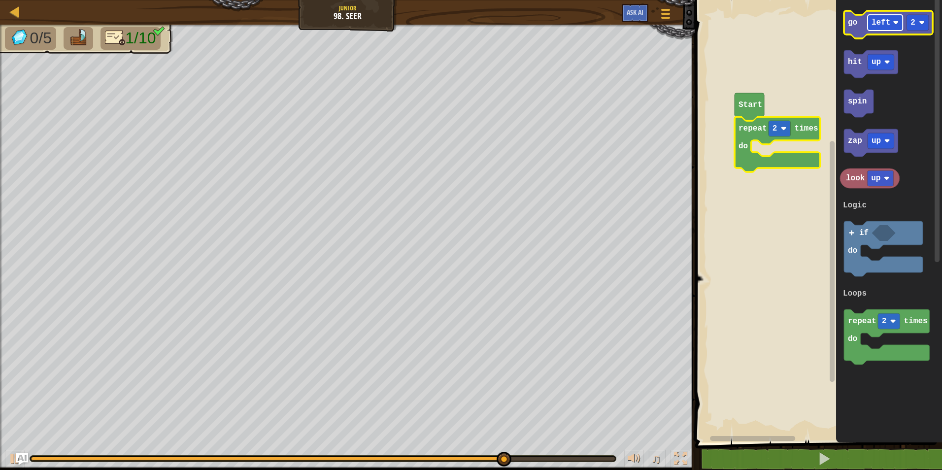
click at [872, 25] on text "left" at bounding box center [881, 22] width 19 height 9
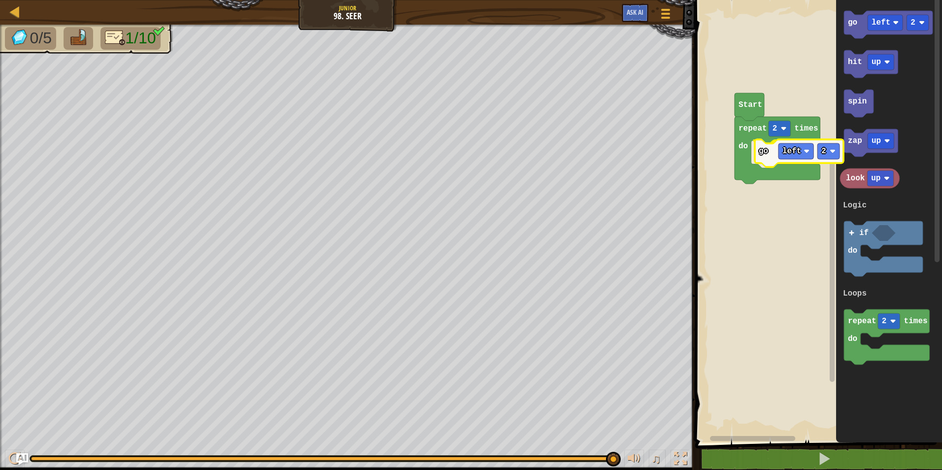
click at [762, 162] on div "Logic Loops Start repeat 2 times do go left 2 go left 2 hit up spin zap up look…" at bounding box center [817, 218] width 250 height 447
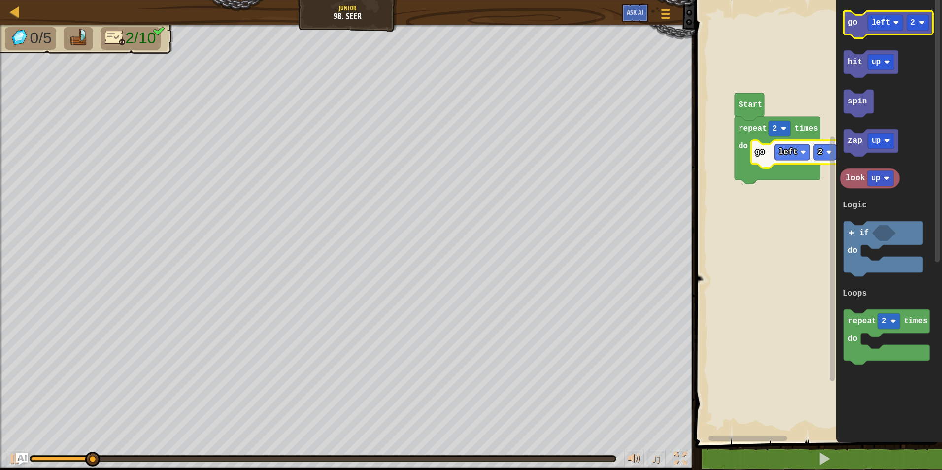
click at [886, 34] on icon "Blockly Workspace" at bounding box center [888, 25] width 89 height 28
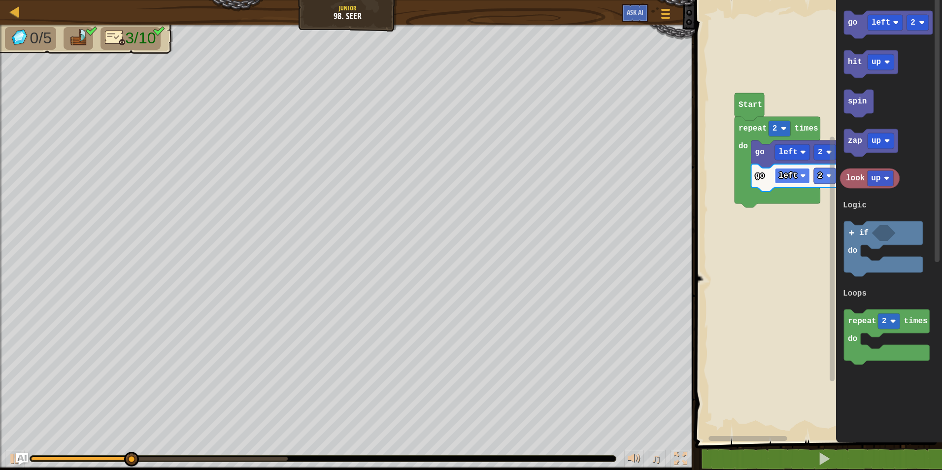
click at [794, 178] on text "left" at bounding box center [787, 175] width 19 height 9
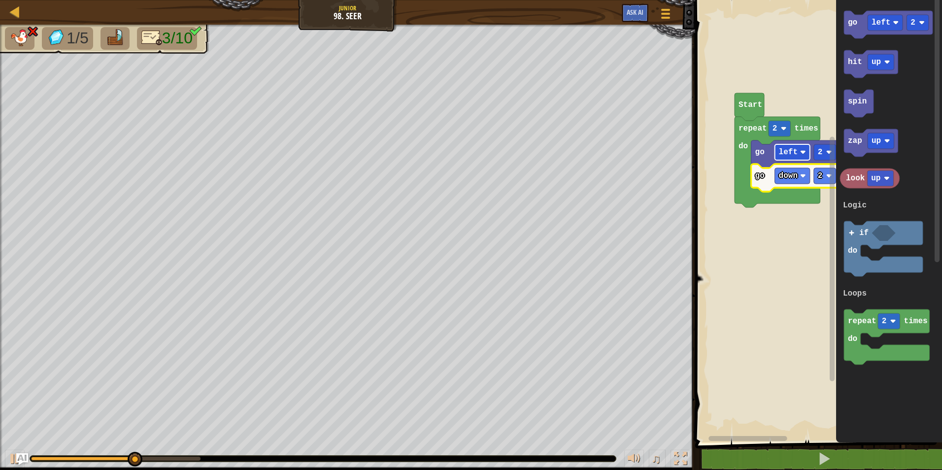
click at [804, 157] on rect "Blockly Workspace" at bounding box center [792, 152] width 35 height 16
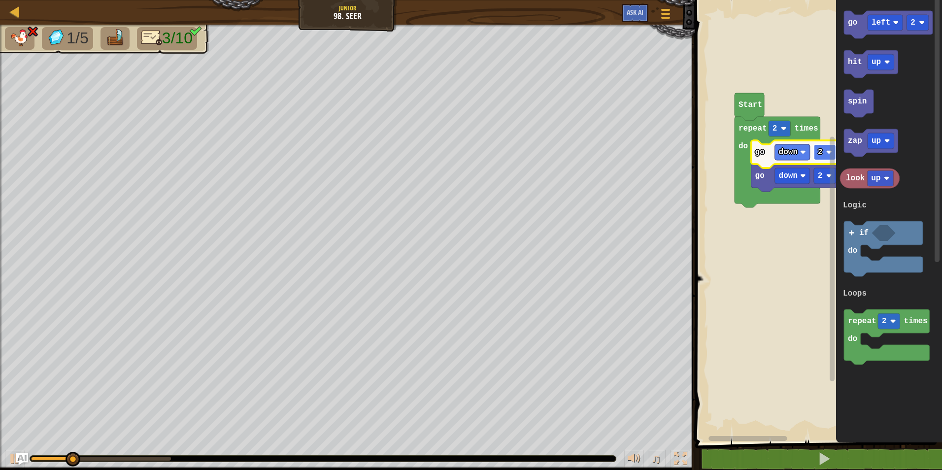
click at [822, 157] on rect "Blockly Workspace" at bounding box center [825, 152] width 22 height 16
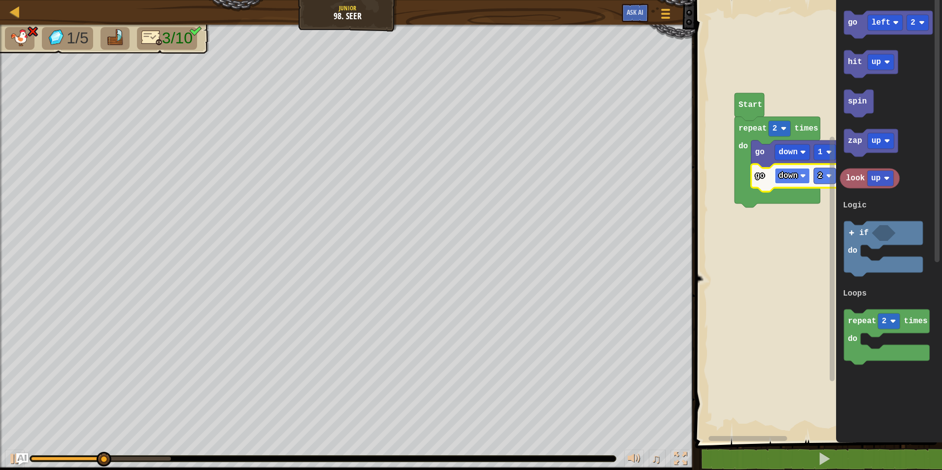
click at [794, 178] on text "down" at bounding box center [787, 175] width 19 height 9
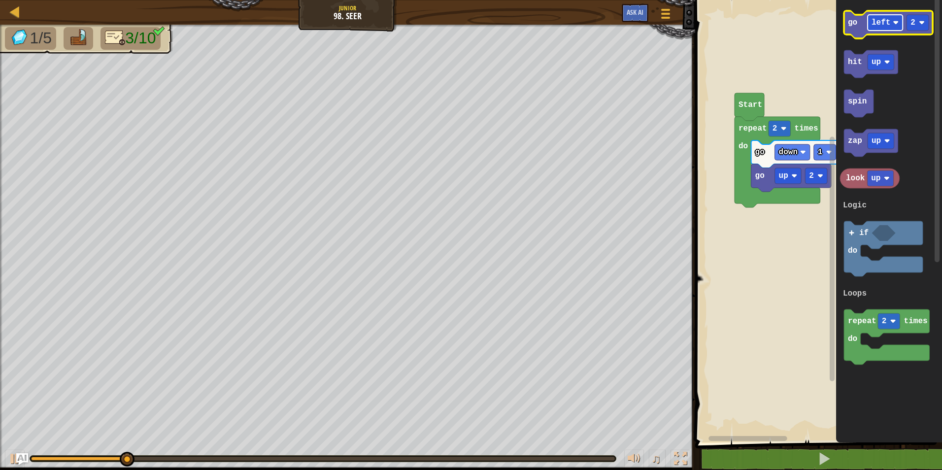
click at [890, 19] on rect "Blockly Workspace" at bounding box center [885, 23] width 35 height 16
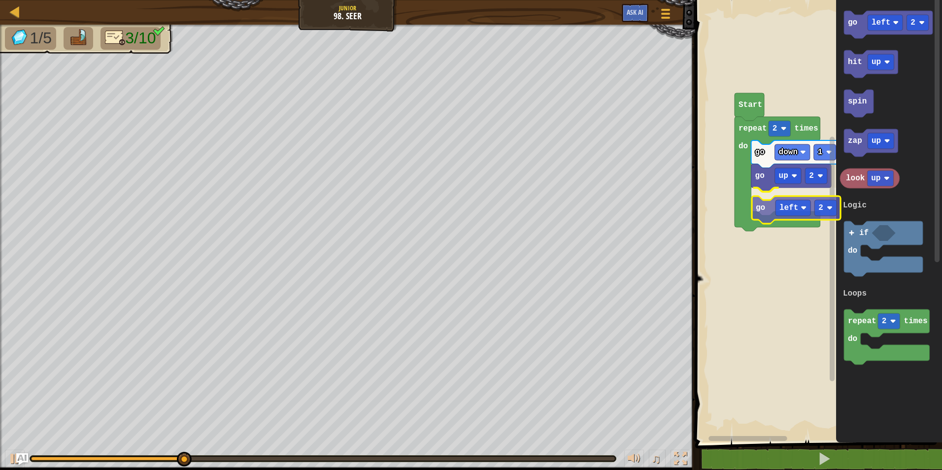
click at [757, 210] on div "Logic Loops Start repeat 2 times do go down 1 go up 2 go left 2 go left 2 hit u…" at bounding box center [817, 218] width 250 height 447
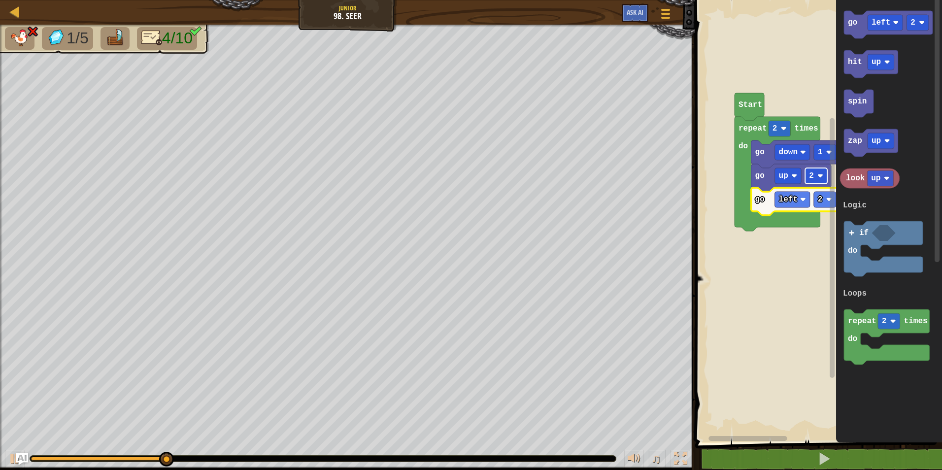
click at [820, 175] on image "Blockly Workspace" at bounding box center [820, 176] width 6 height 6
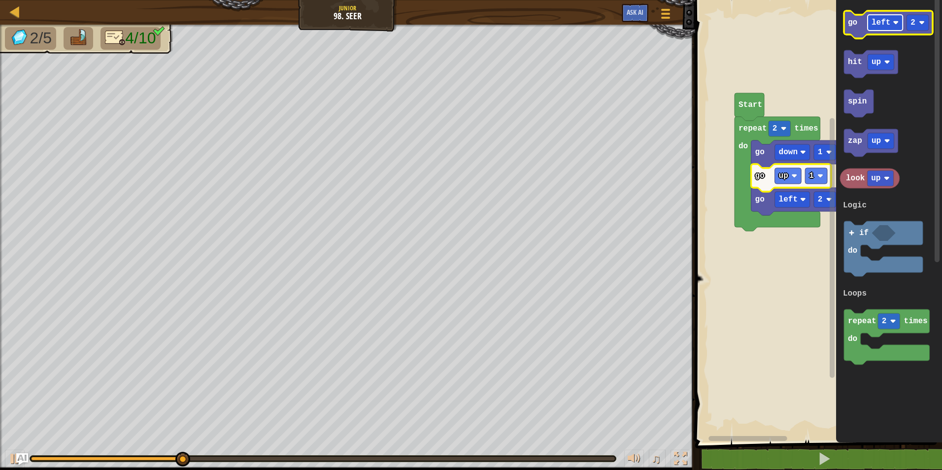
click at [875, 29] on rect "Blockly Workspace" at bounding box center [885, 23] width 35 height 16
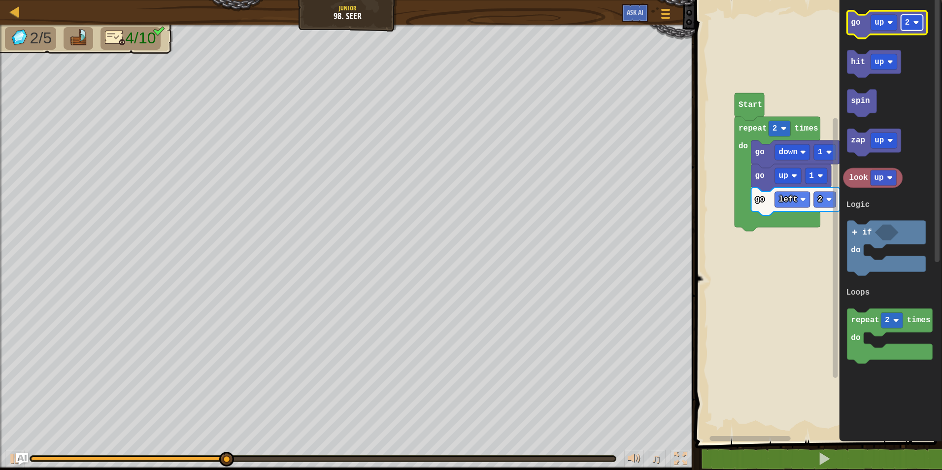
click at [906, 28] on rect "Blockly Workspace" at bounding box center [912, 23] width 22 height 16
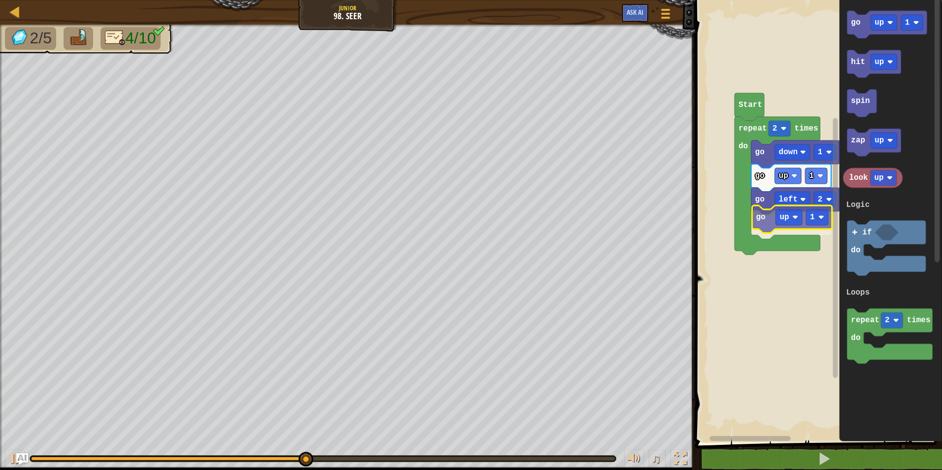
click at [764, 232] on div "Logic Loops Start repeat 2 times do go down 1 go up 1 go left 2 go up 1 go up 1…" at bounding box center [817, 218] width 250 height 447
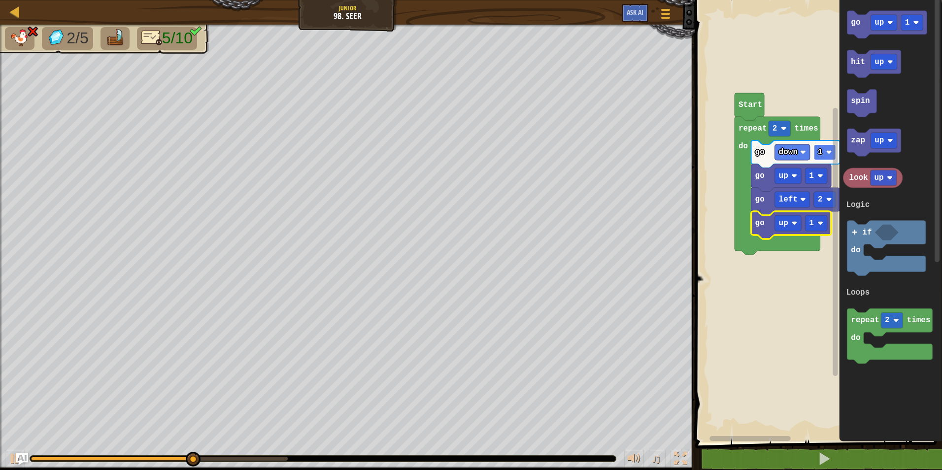
click at [823, 153] on rect "Blockly Workspace" at bounding box center [825, 152] width 22 height 16
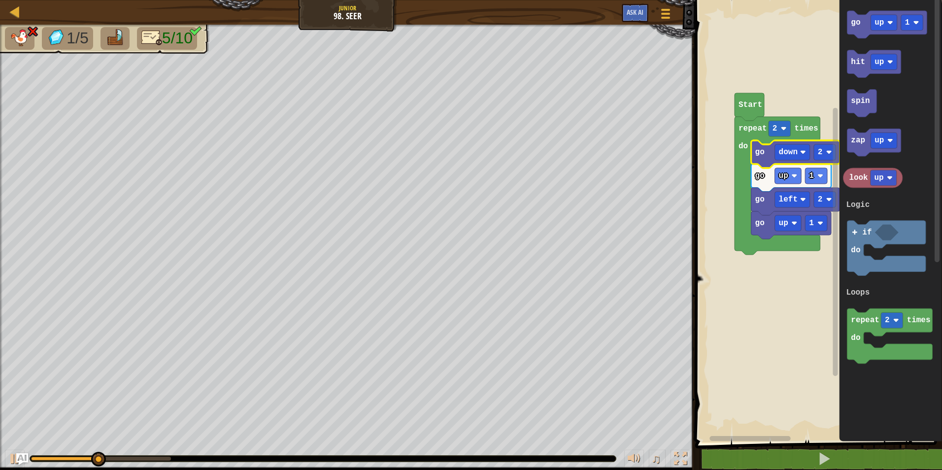
click at [823, 185] on icon "Blockly Workspace" at bounding box center [791, 178] width 80 height 28
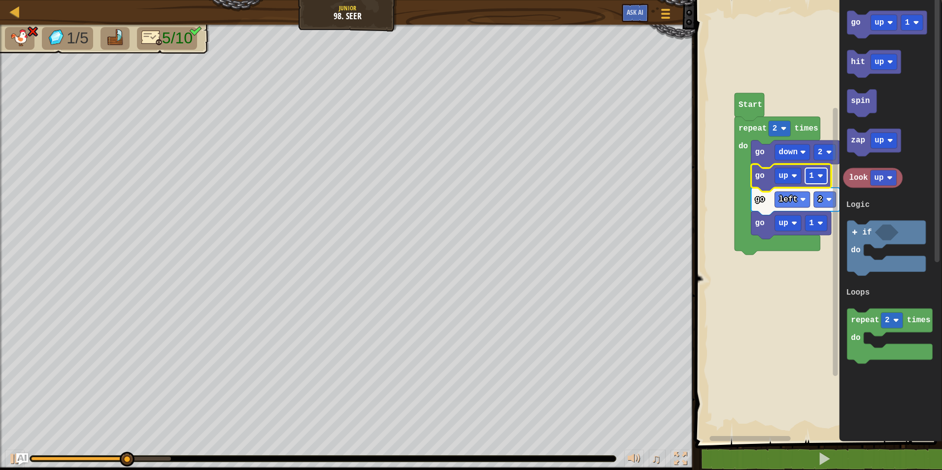
click at [816, 176] on rect "Blockly Workspace" at bounding box center [816, 176] width 22 height 16
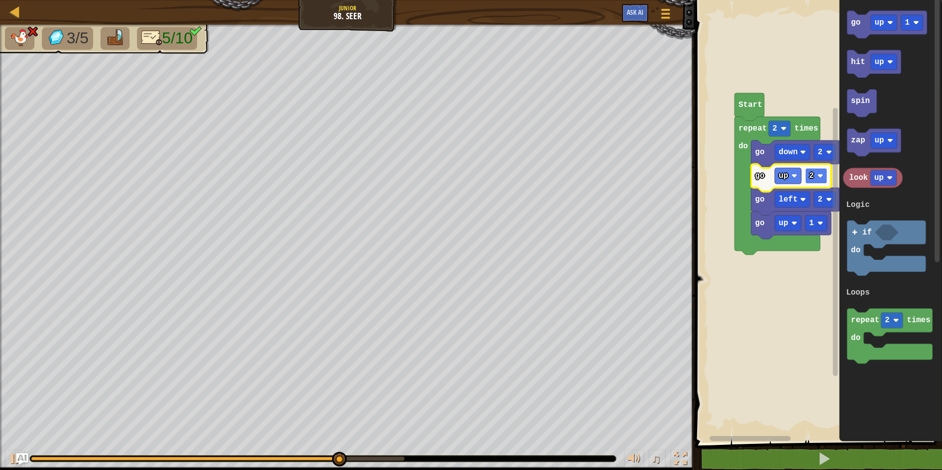
click at [824, 181] on rect "Blockly Workspace" at bounding box center [816, 176] width 22 height 16
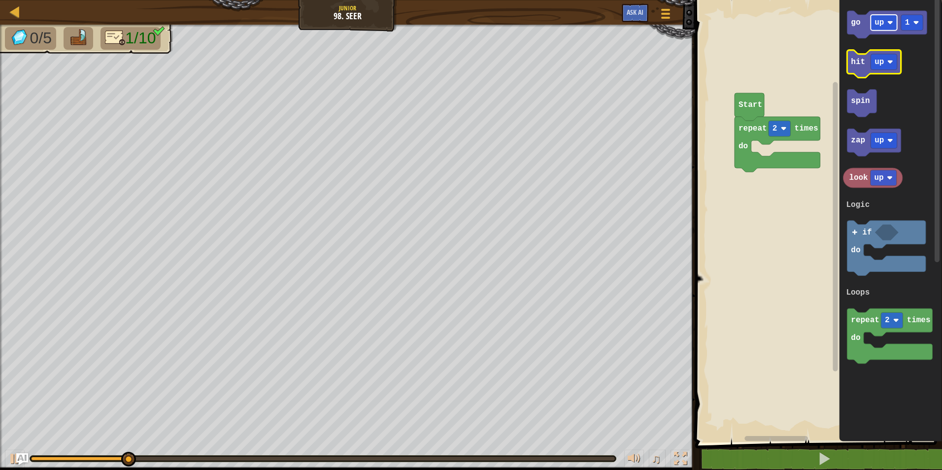
click at [880, 71] on g "go up 1 hit up spin zap up look up repeat 2 times do if do Logic Loops" at bounding box center [888, 188] width 90 height 354
click at [885, 20] on rect "Blockly Workspace" at bounding box center [884, 23] width 27 height 16
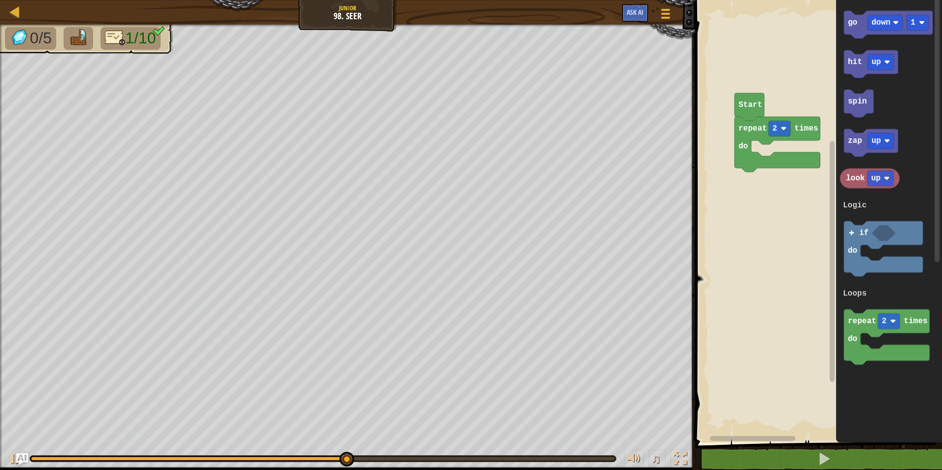
click at [790, 108] on div "Logic Loops Start repeat 2 times do go down 1 hit up spin zap up look up repeat…" at bounding box center [817, 218] width 250 height 447
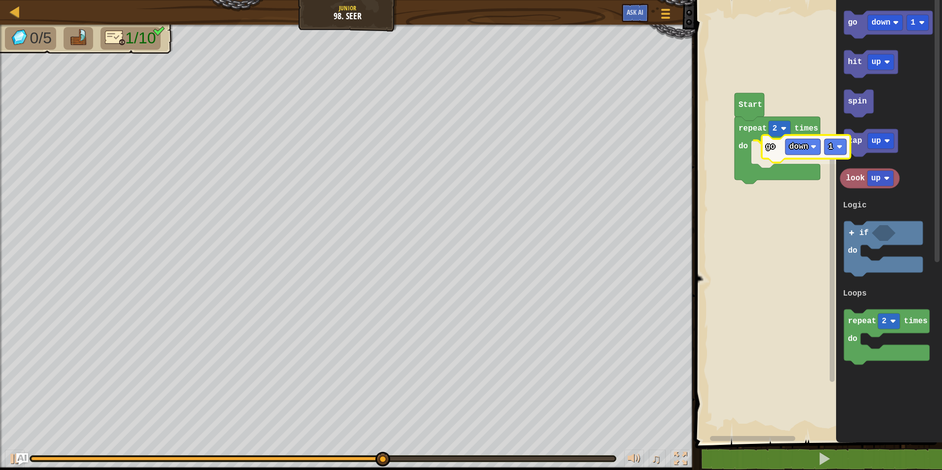
click at [776, 160] on div "Logic Loops Start repeat 2 times do go down 1 go down 1 hit up spin zap up look…" at bounding box center [817, 218] width 250 height 447
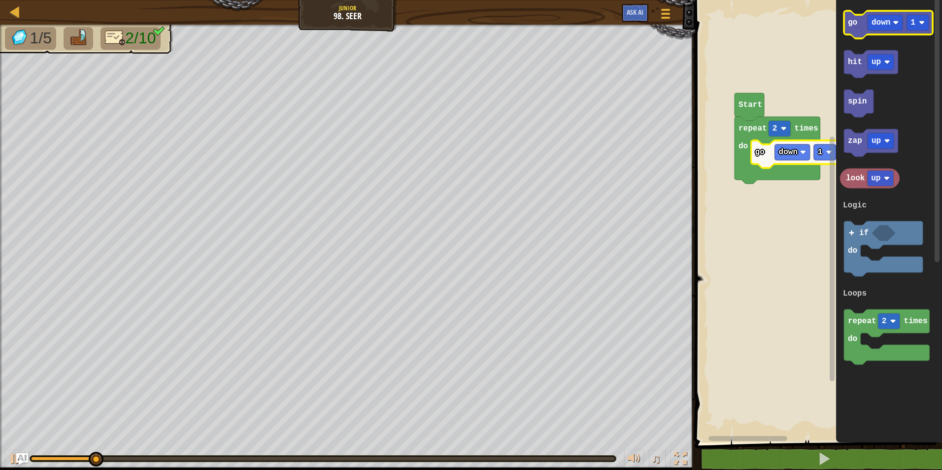
click at [880, 16] on g "go down 1" at bounding box center [888, 25] width 89 height 28
click at [889, 27] on rect "Blockly Workspace" at bounding box center [885, 23] width 35 height 16
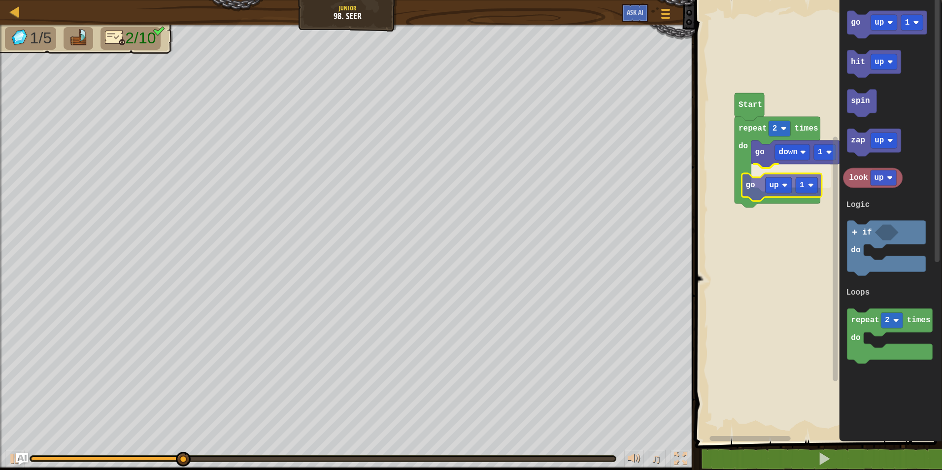
click at [759, 196] on div "Logic Loops Start repeat 2 times do go down 1 go up 1 go up 1 hit up spin zap u…" at bounding box center [817, 218] width 250 height 447
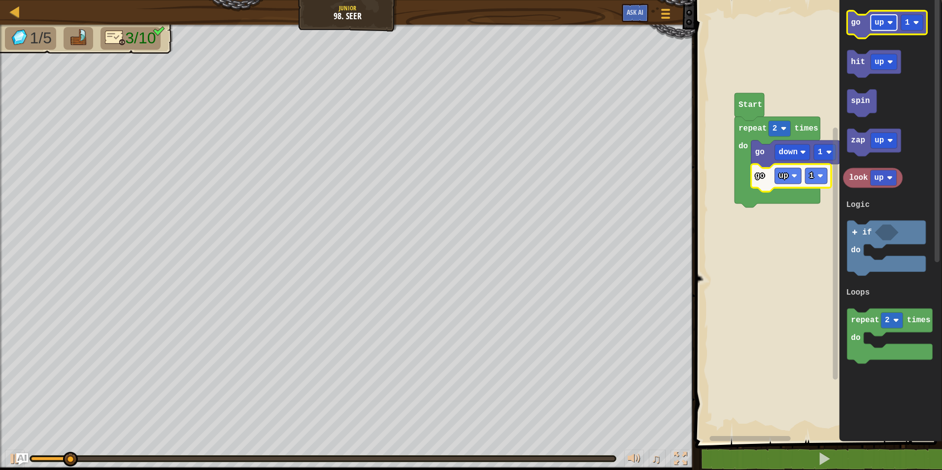
click at [881, 17] on rect "Blockly Workspace" at bounding box center [884, 23] width 27 height 16
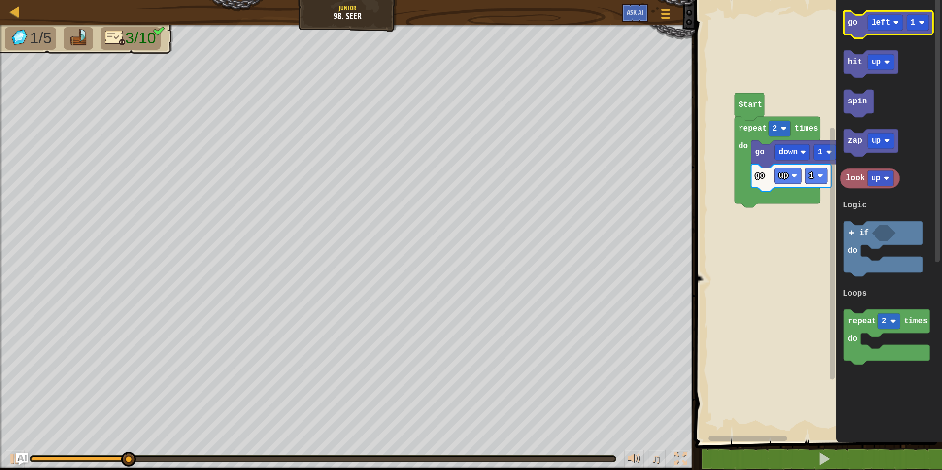
click at [851, 29] on icon "Blockly Workspace" at bounding box center [888, 25] width 89 height 28
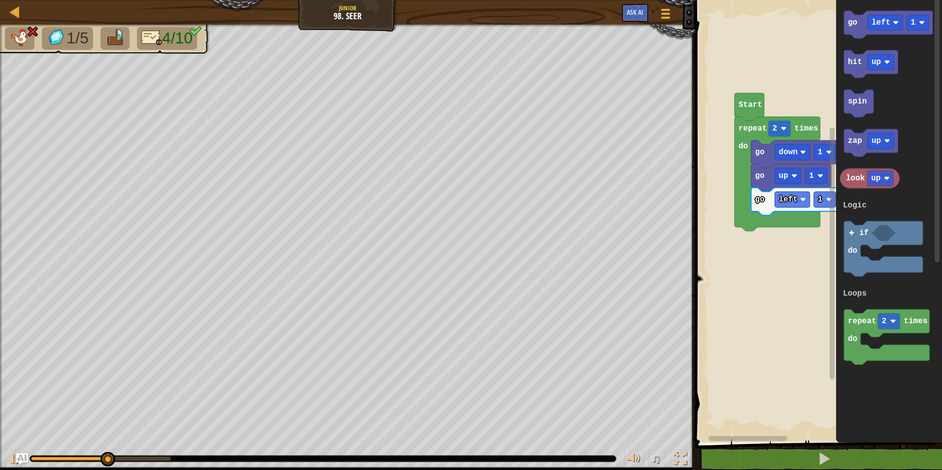
click at [808, 168] on div "Logic Loops Start repeat 2 times do go down 1 go up 1 go left 1 go left 1 hit u…" at bounding box center [817, 218] width 250 height 447
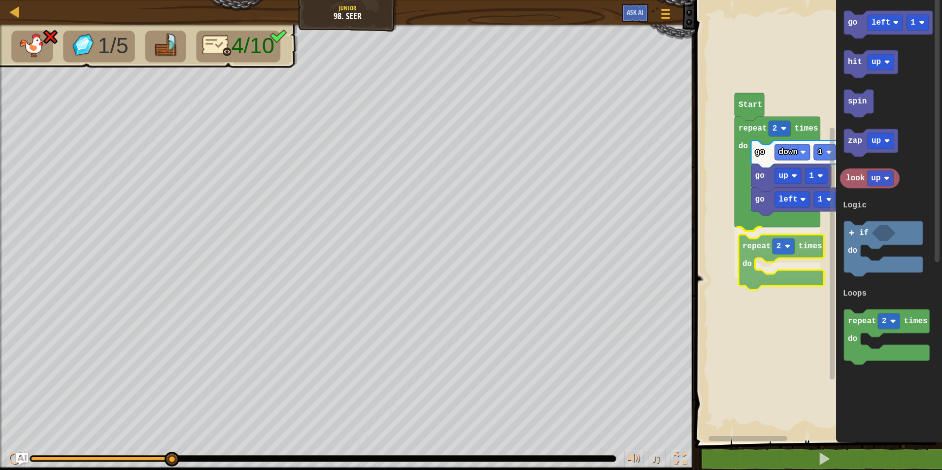
click at [747, 256] on div "Logic Loops Start repeat 2 times do go down 1 go up 1 go left 1 repeat 2 times …" at bounding box center [817, 218] width 250 height 447
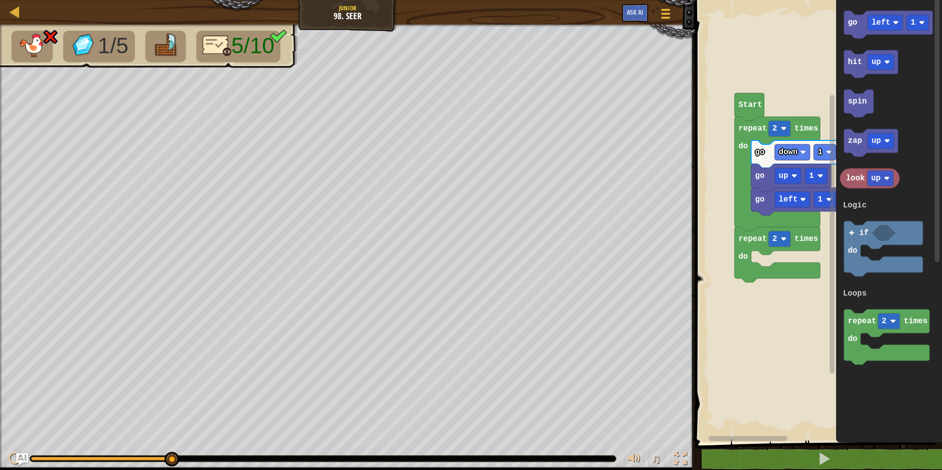
click at [726, 304] on div "Logic Loops Start repeat 2 times do go down 1 go up 1 go left 1 repeat 2 times …" at bounding box center [817, 218] width 250 height 447
click at [758, 278] on div "Logic Loops Start repeat 2 times do go down 1 go up 1 go left 1 repeat 2 times …" at bounding box center [817, 218] width 250 height 447
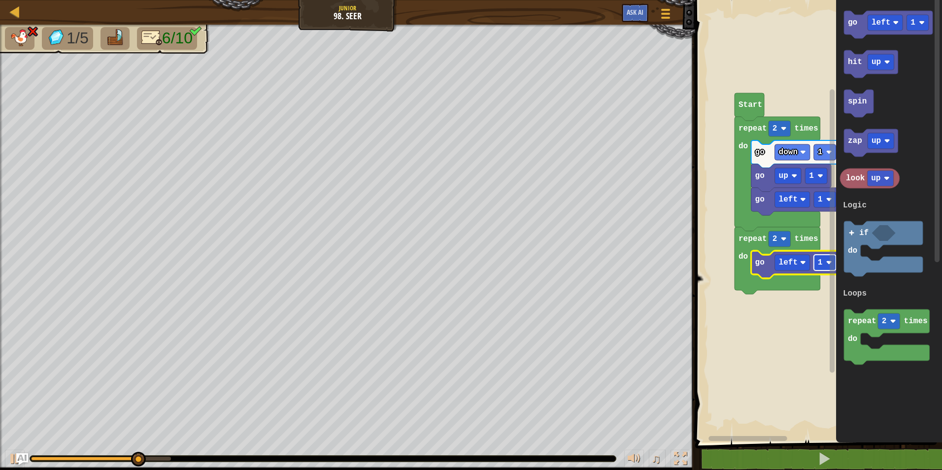
click at [820, 268] on rect "Blockly Workspace" at bounding box center [825, 263] width 22 height 16
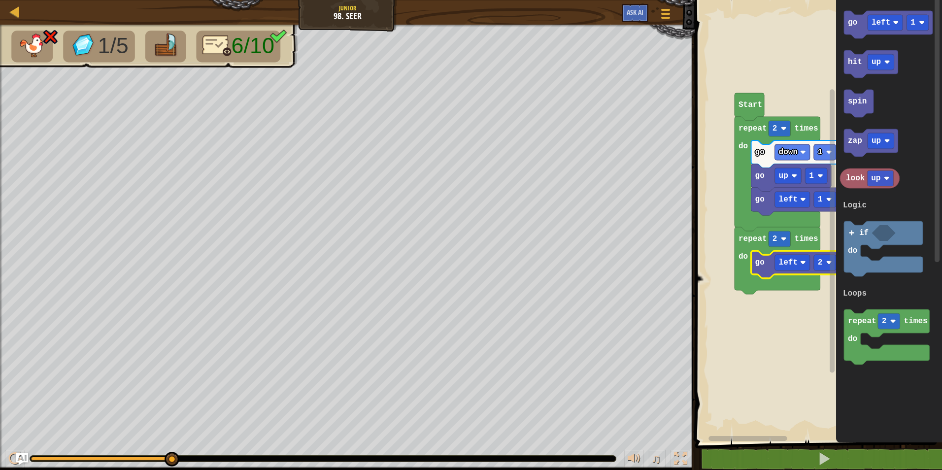
click at [860, 439] on icon "Blockly Workspace" at bounding box center [889, 218] width 106 height 447
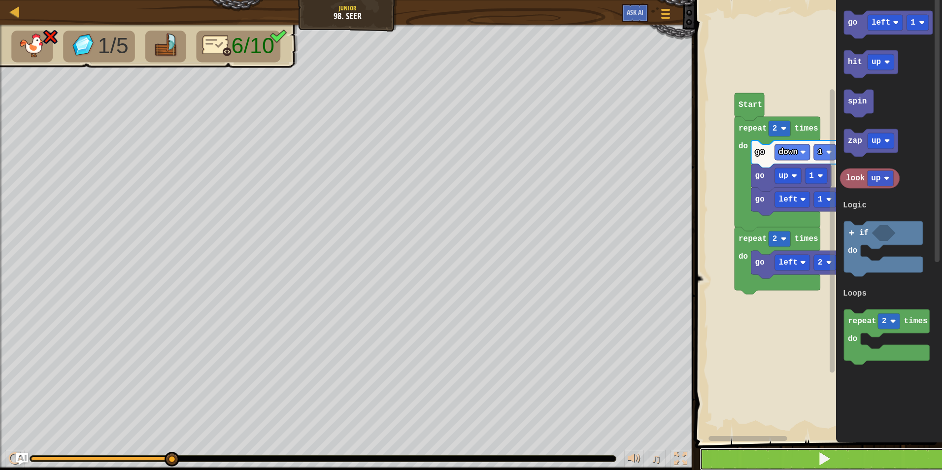
click at [869, 464] on button at bounding box center [825, 459] width 250 height 23
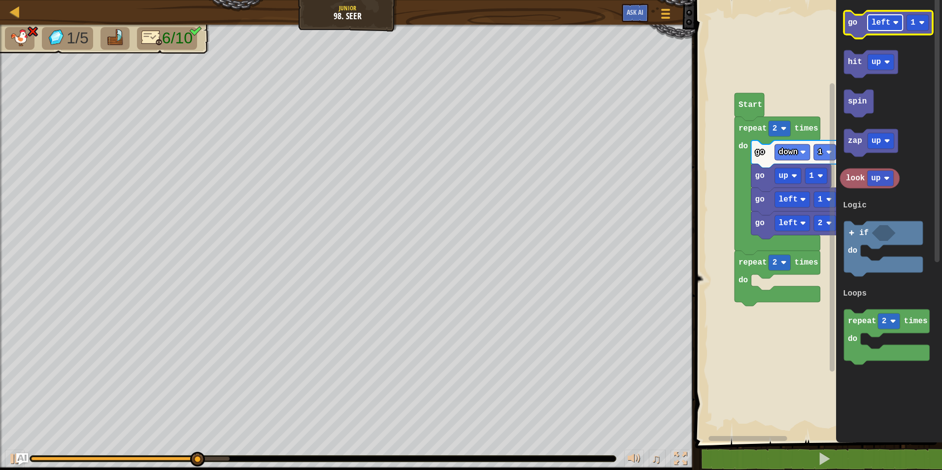
click at [871, 23] on rect "Blockly Workspace" at bounding box center [885, 23] width 35 height 16
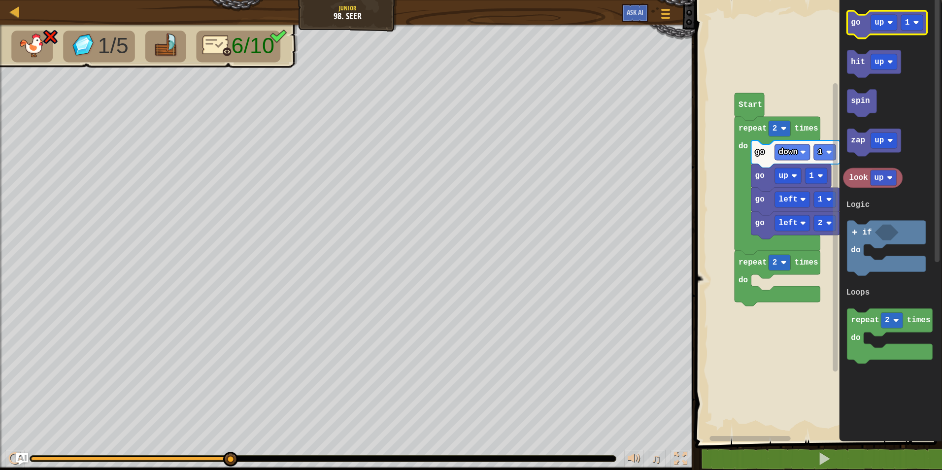
click at [867, 33] on icon "Blockly Workspace" at bounding box center [887, 25] width 80 height 28
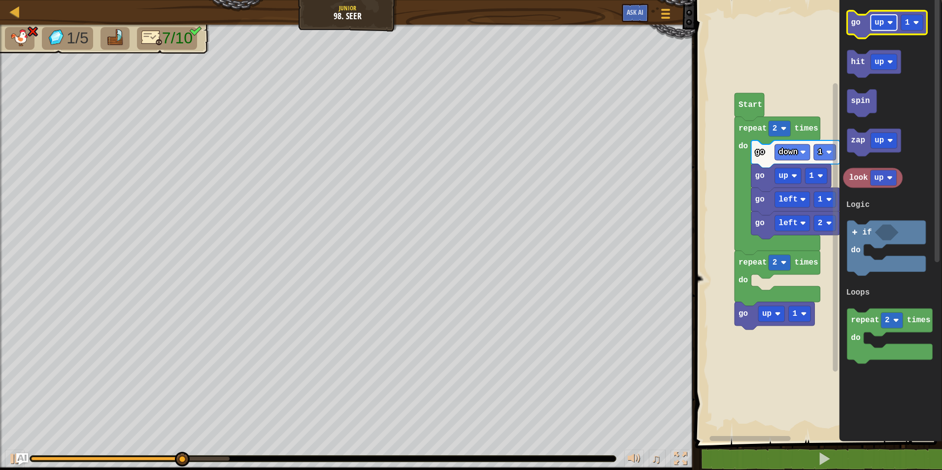
click at [883, 27] on rect "Blockly Workspace" at bounding box center [884, 23] width 27 height 16
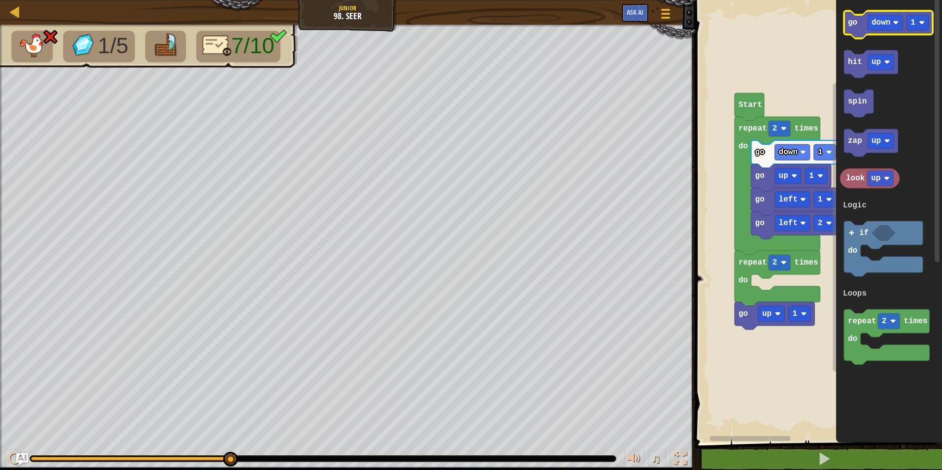
click at [854, 32] on icon "Blockly Workspace" at bounding box center [888, 25] width 89 height 28
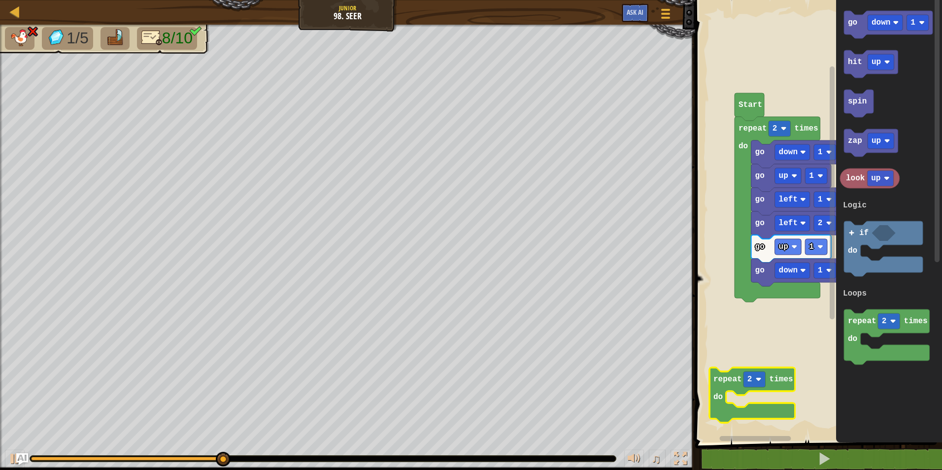
click at [782, 441] on g "Blockly Workspace" at bounding box center [760, 438] width 136 height 7
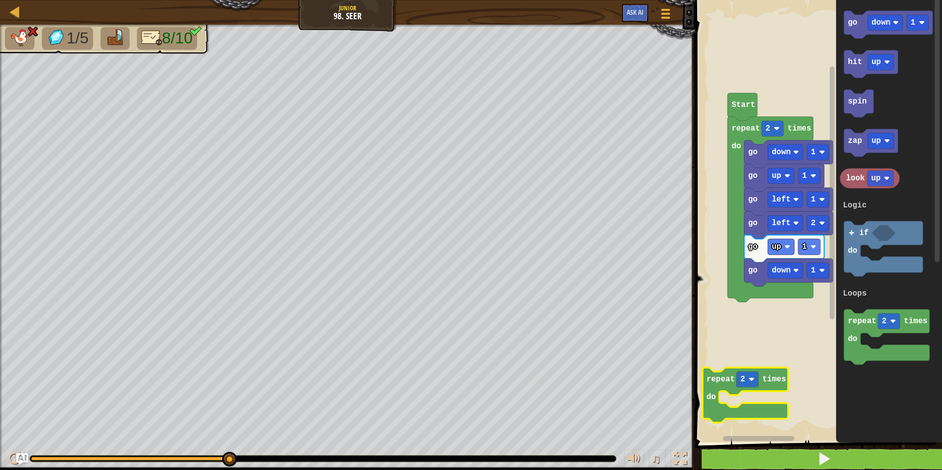
click at [785, 447] on span at bounding box center [819, 207] width 255 height 482
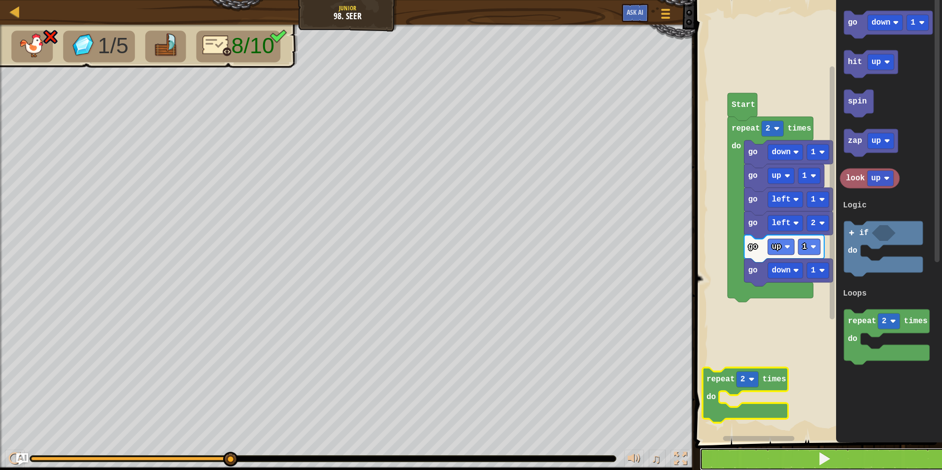
click at [789, 454] on button at bounding box center [825, 459] width 250 height 23
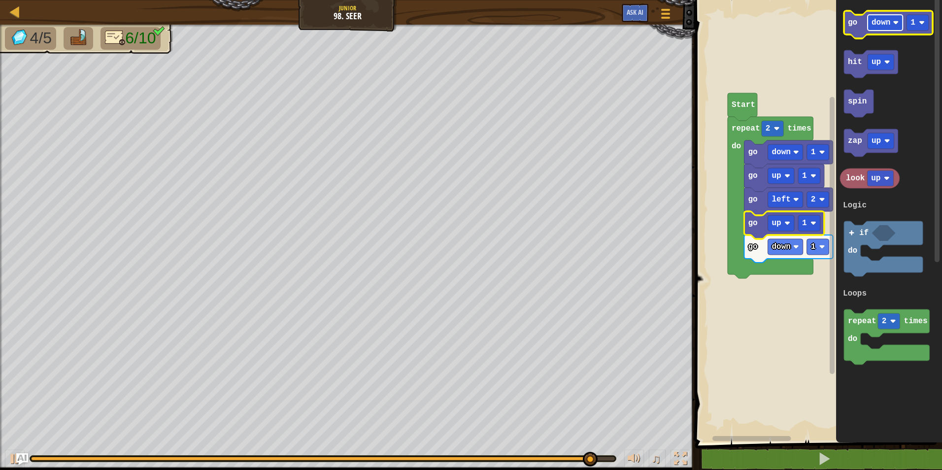
click at [886, 28] on rect "Blockly Workspace" at bounding box center [885, 23] width 35 height 16
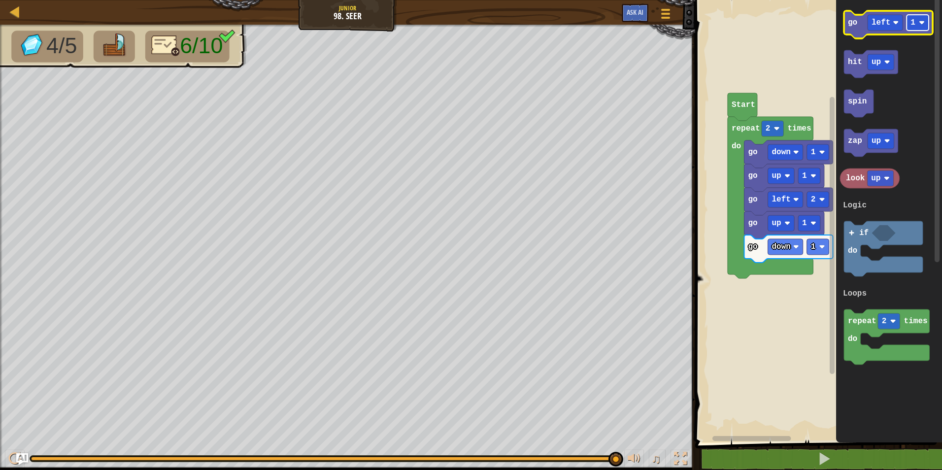
click at [922, 20] on image "Blockly Workspace" at bounding box center [922, 23] width 6 height 6
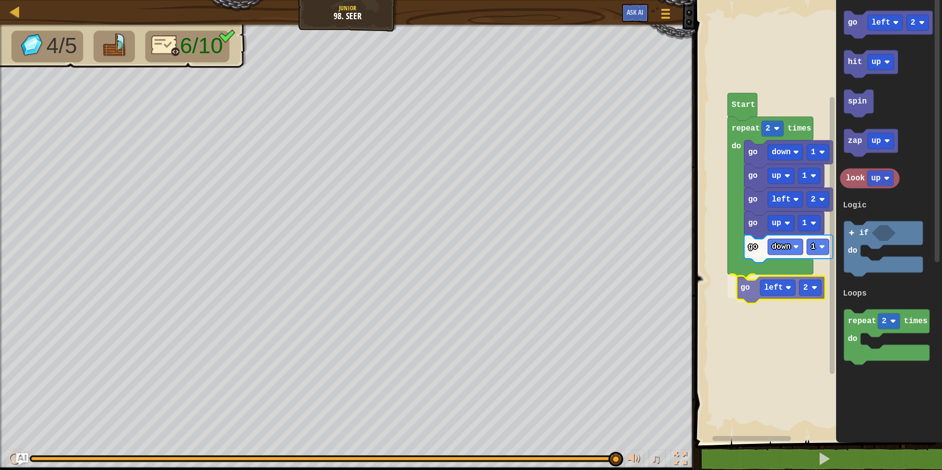
click at [758, 291] on div "Logic Loops go left 2 go down 1 go up 1 go up 1 go down 1 repeat 2 times do go …" at bounding box center [817, 218] width 250 height 447
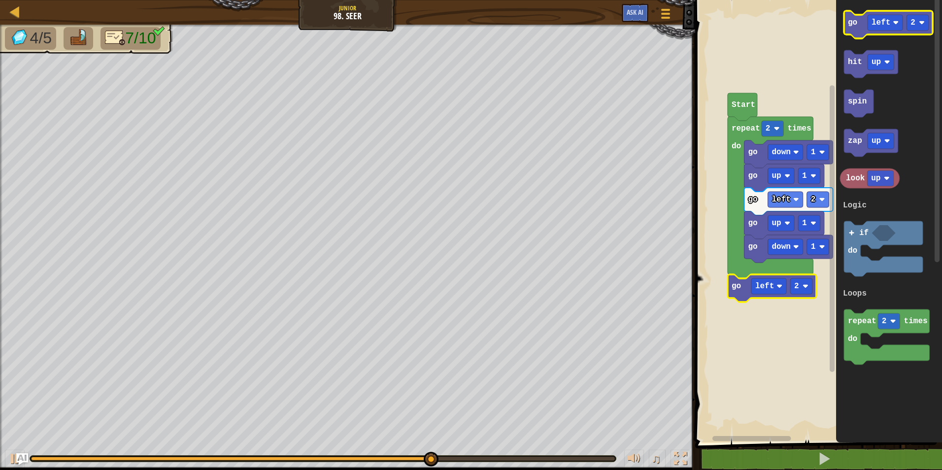
click at [866, 33] on icon "Blockly Workspace" at bounding box center [888, 25] width 89 height 28
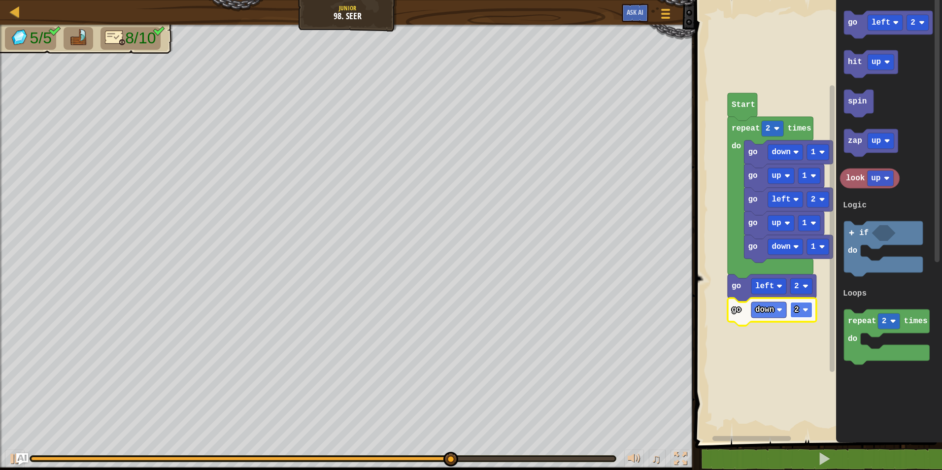
click at [800, 314] on rect "Blockly Workspace" at bounding box center [801, 310] width 22 height 16
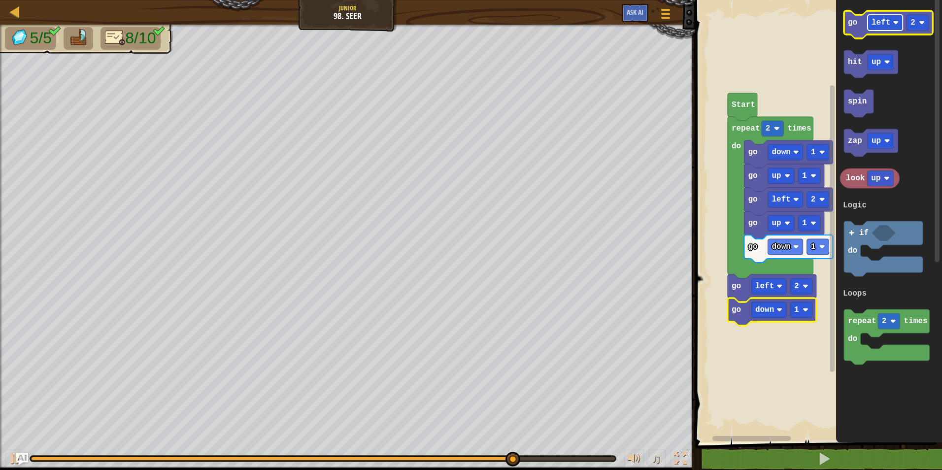
click at [887, 25] on text "left" at bounding box center [881, 22] width 19 height 9
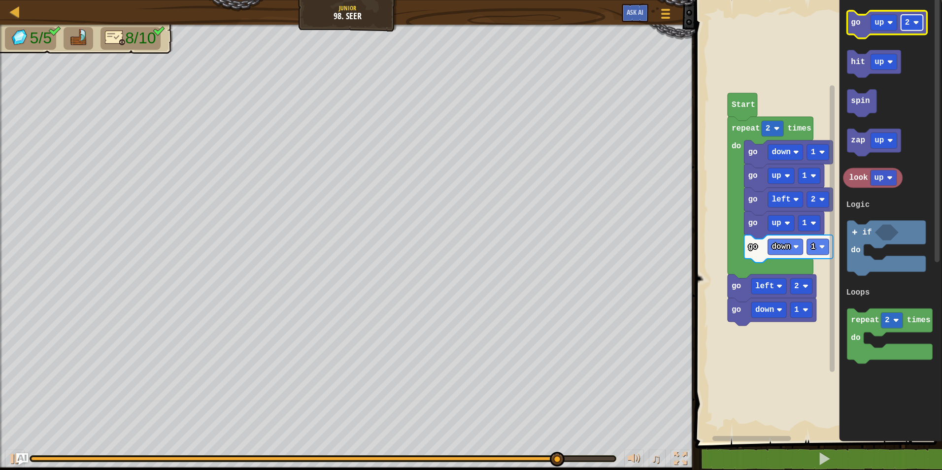
click at [910, 22] on rect "Blockly Workspace" at bounding box center [912, 23] width 22 height 16
click at [860, 34] on icon "Blockly Workspace" at bounding box center [887, 25] width 80 height 28
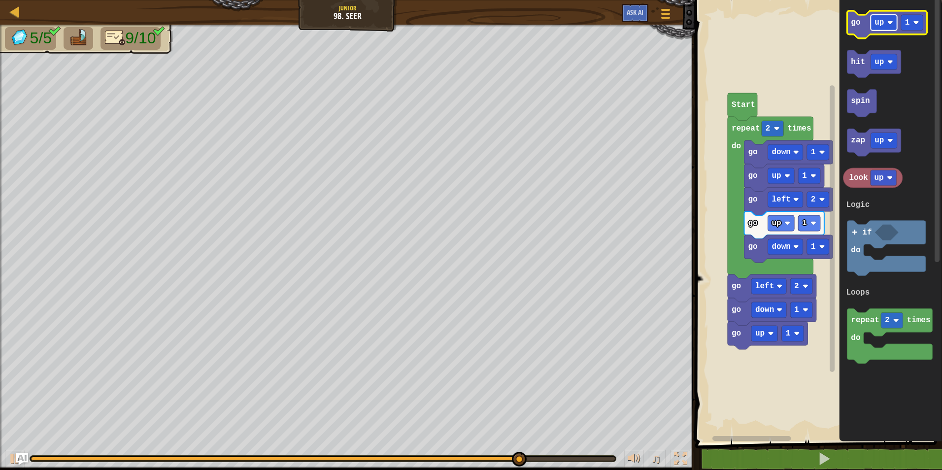
click at [889, 24] on image "Blockly Workspace" at bounding box center [890, 23] width 6 height 6
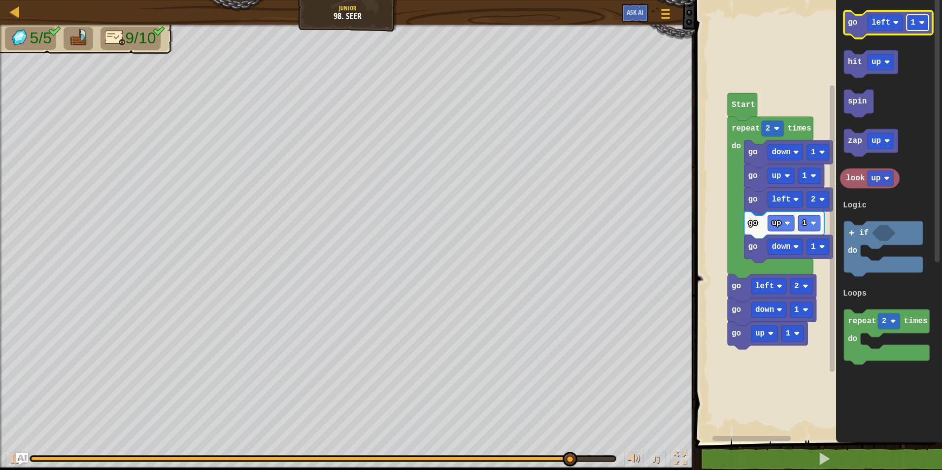
click at [921, 18] on rect "Blockly Workspace" at bounding box center [918, 23] width 22 height 16
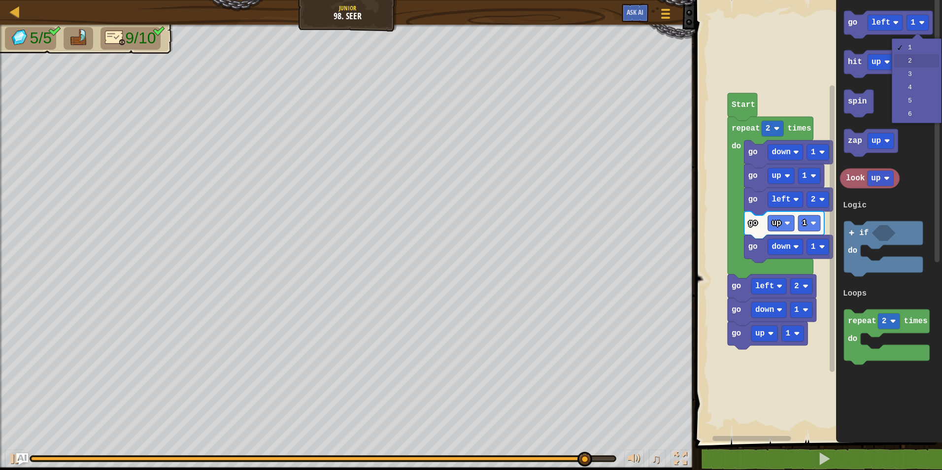
drag, startPoint x: 917, startPoint y: 61, endPoint x: 911, endPoint y: 59, distance: 6.9
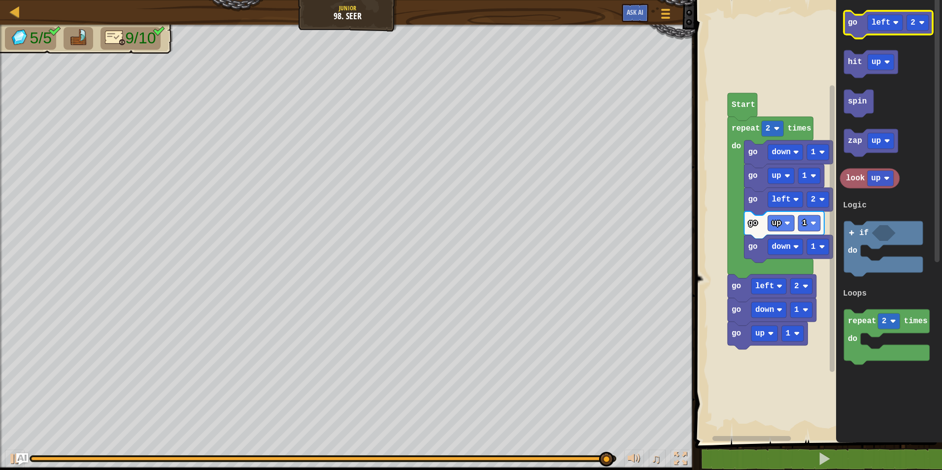
click at [859, 28] on icon "Blockly Workspace" at bounding box center [888, 25] width 89 height 28
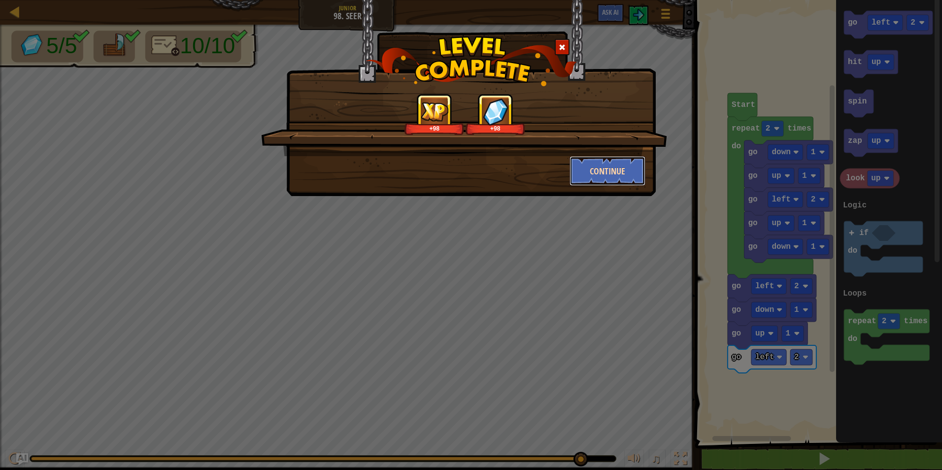
click at [607, 177] on button "Continue" at bounding box center [608, 171] width 76 height 30
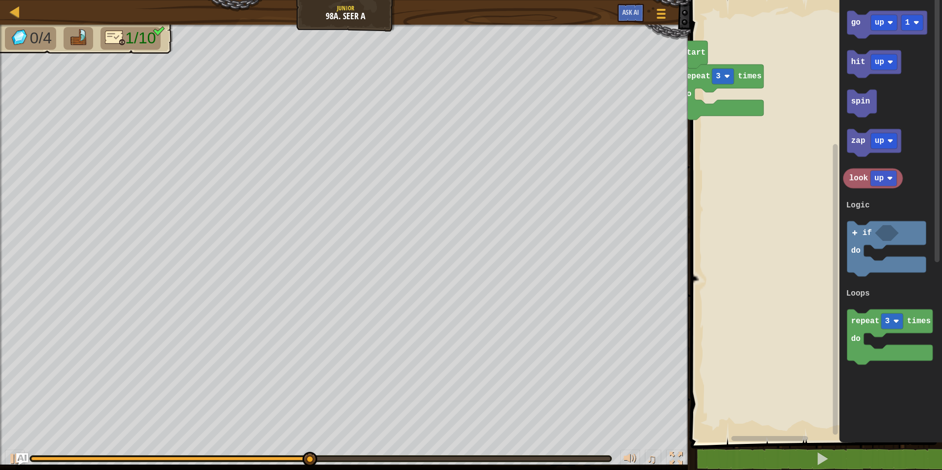
click at [692, 96] on g "repeat 3 times do Start" at bounding box center [810, 218] width 264 height 447
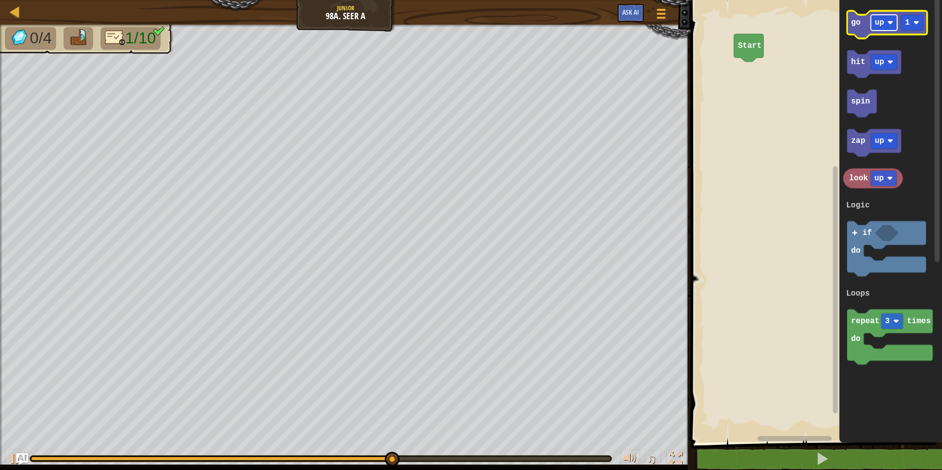
click at [881, 29] on rect "Blockly Workspace" at bounding box center [884, 23] width 27 height 16
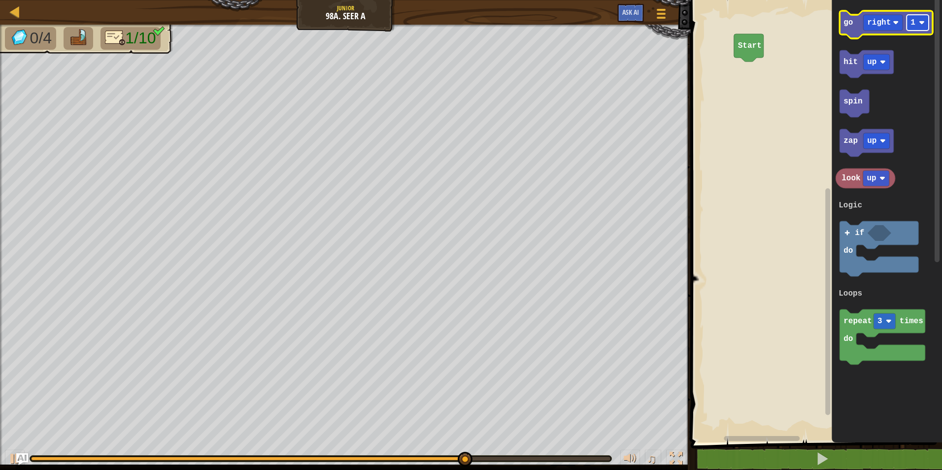
click at [921, 24] on image "Blockly Workspace" at bounding box center [922, 23] width 6 height 6
click at [837, 24] on icon "Blockly Workspace" at bounding box center [887, 218] width 110 height 447
click at [851, 24] on text "go" at bounding box center [847, 22] width 9 height 9
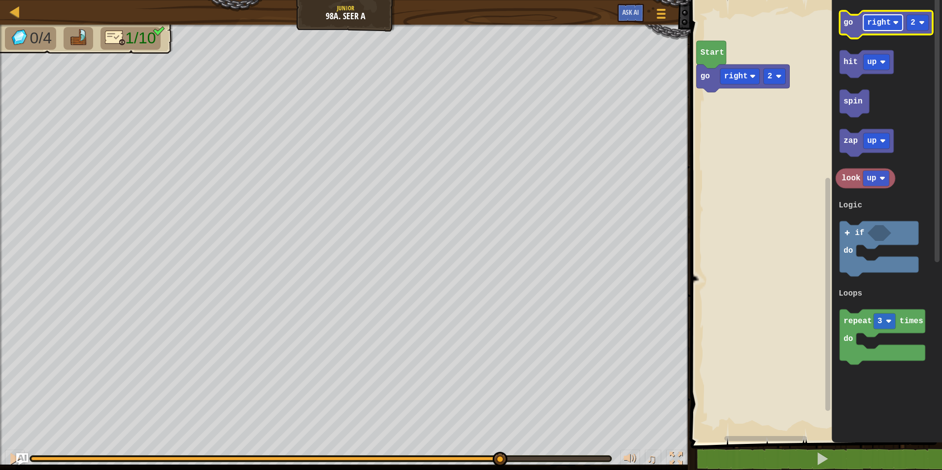
click at [876, 17] on rect "Blockly Workspace" at bounding box center [882, 23] width 39 height 16
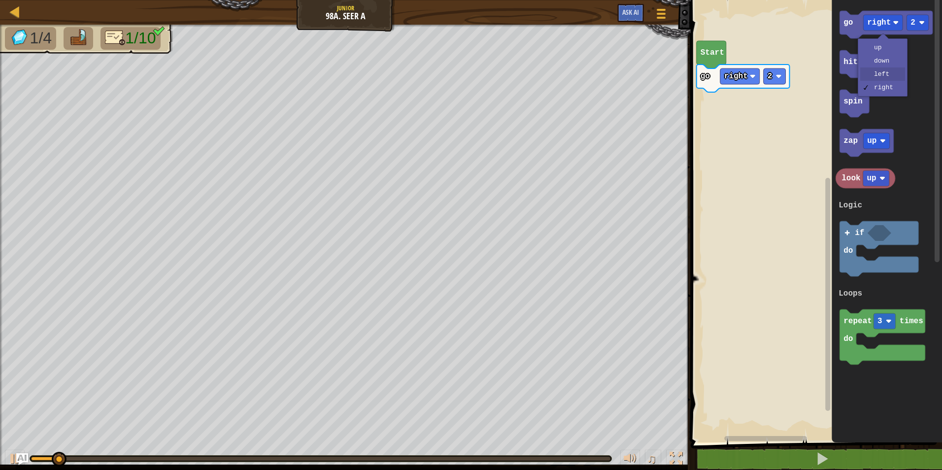
drag, startPoint x: 893, startPoint y: 72, endPoint x: 895, endPoint y: 52, distance: 19.8
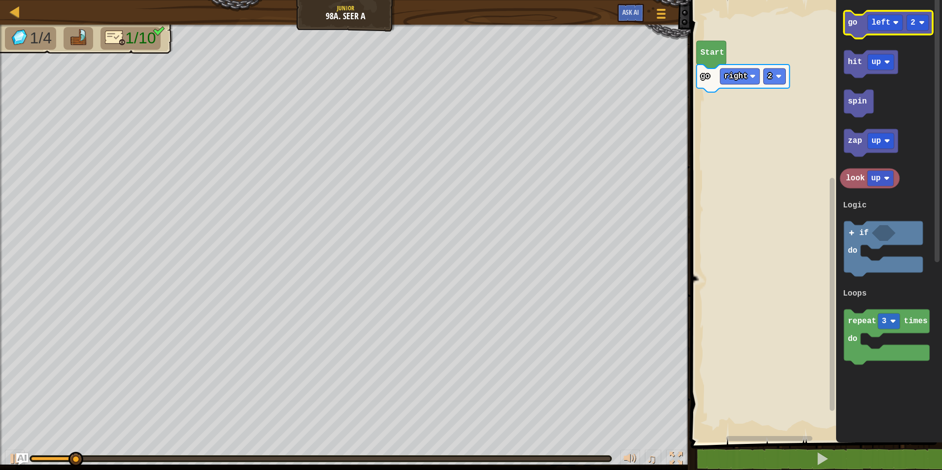
click at [848, 33] on icon "Blockly Workspace" at bounding box center [888, 25] width 89 height 28
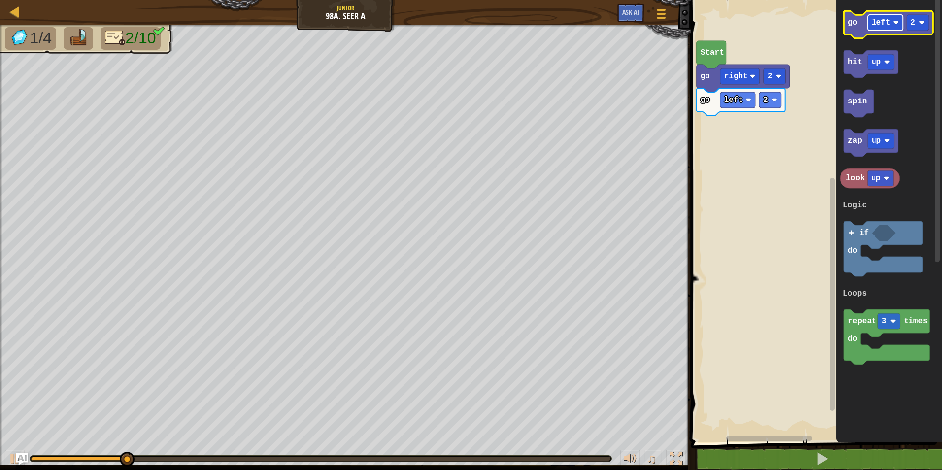
click at [876, 27] on text "left" at bounding box center [881, 22] width 19 height 9
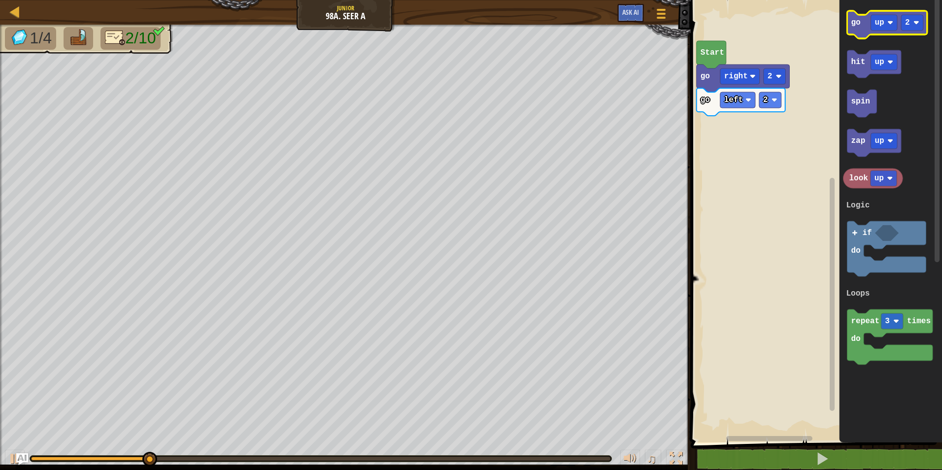
click at [851, 32] on icon "Blockly Workspace" at bounding box center [887, 25] width 80 height 28
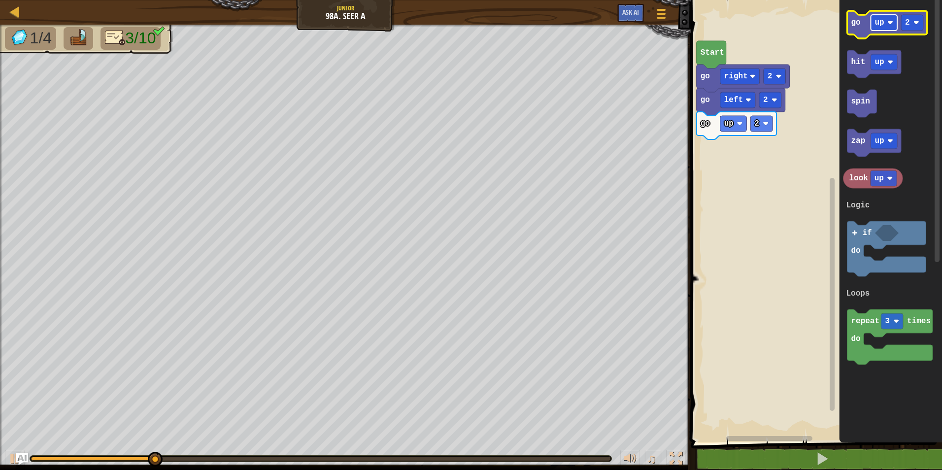
click at [882, 25] on text "up" at bounding box center [879, 22] width 9 height 9
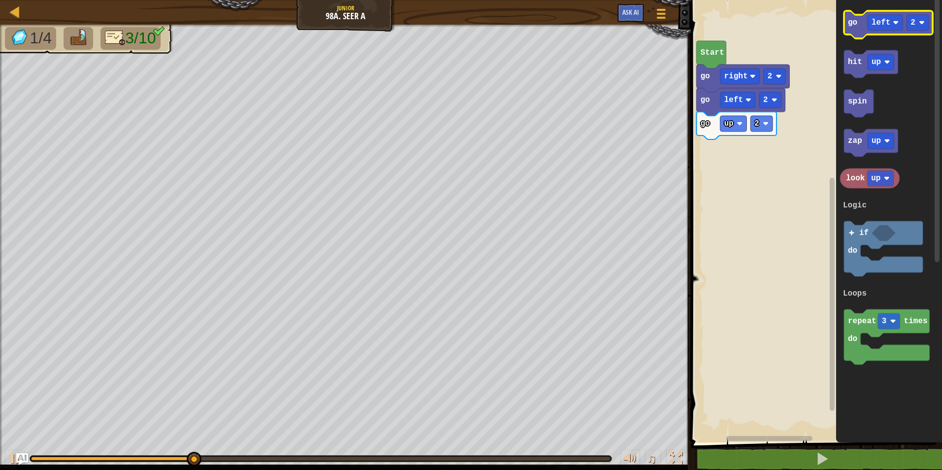
click at [850, 35] on rect "Blockly Workspace" at bounding box center [888, 25] width 89 height 28
click at [858, 28] on icon "Blockly Workspace" at bounding box center [888, 25] width 89 height 28
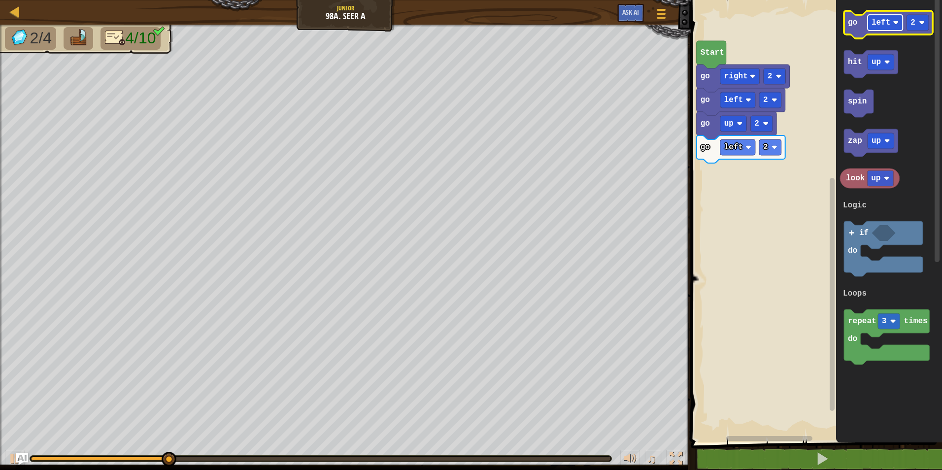
click at [879, 28] on rect "Blockly Workspace" at bounding box center [885, 23] width 35 height 16
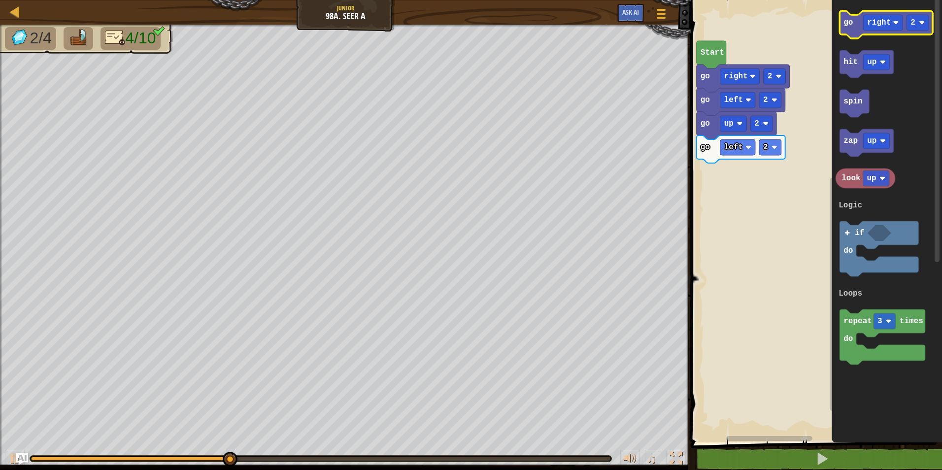
click at [853, 29] on icon "Blockly Workspace" at bounding box center [886, 25] width 93 height 28
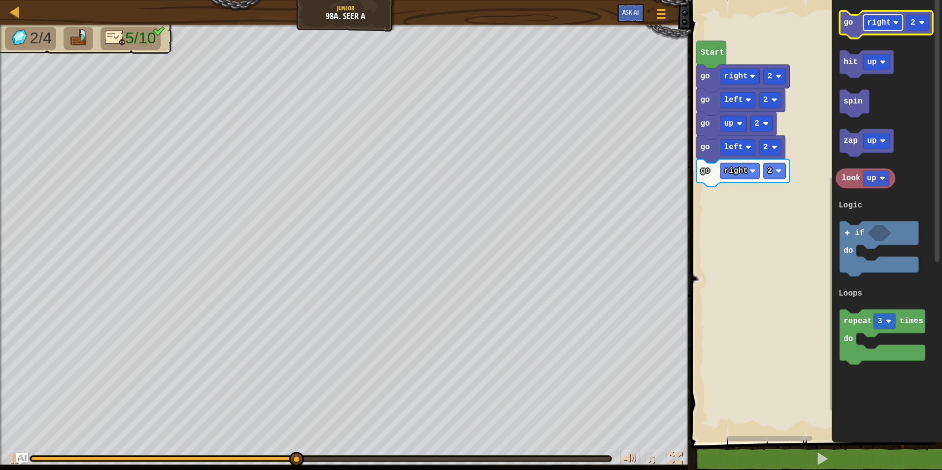
click at [878, 28] on rect "Blockly Workspace" at bounding box center [882, 23] width 39 height 16
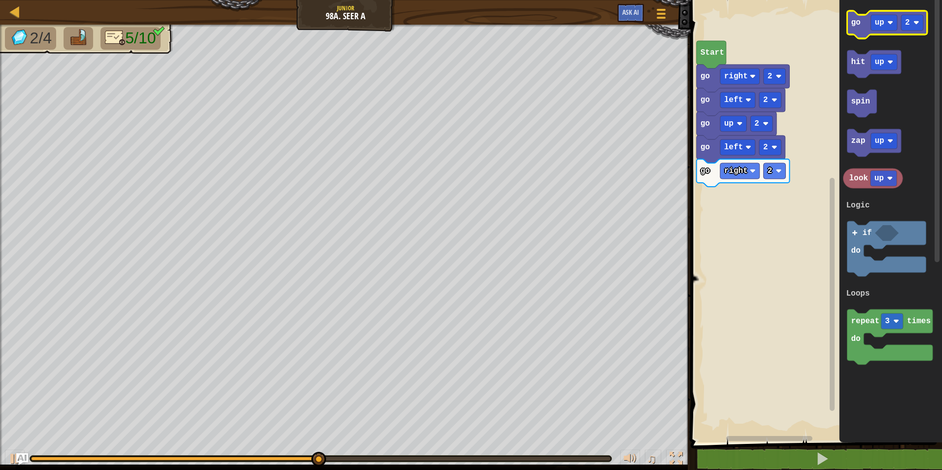
click at [854, 34] on g "go up 2" at bounding box center [887, 25] width 80 height 28
click at [864, 28] on icon "Blockly Workspace" at bounding box center [887, 25] width 80 height 28
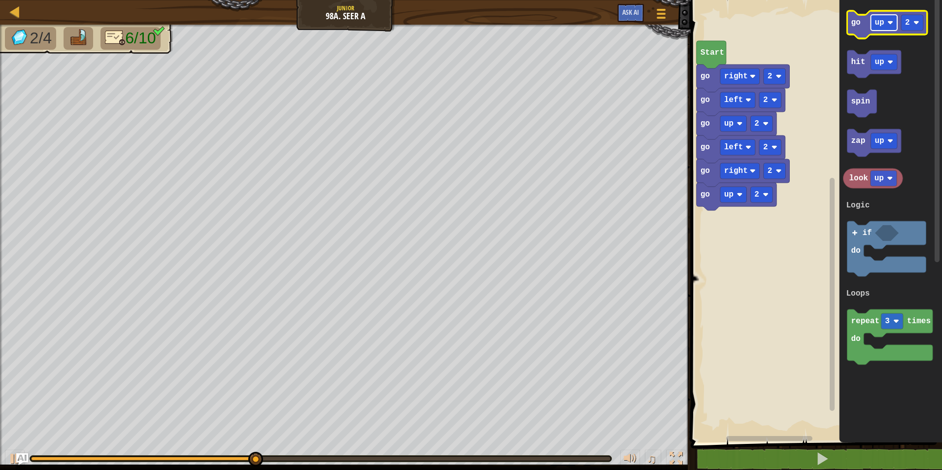
click at [874, 28] on rect "Blockly Workspace" at bounding box center [884, 23] width 27 height 16
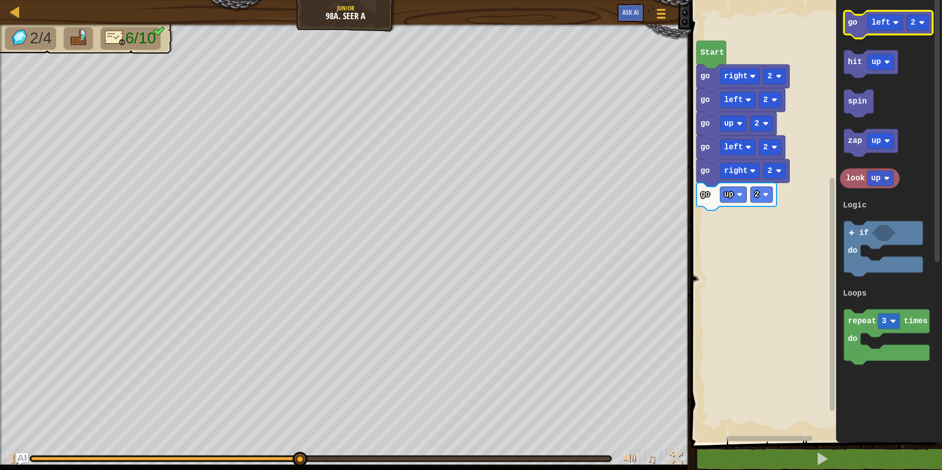
click at [856, 30] on icon "Blockly Workspace" at bounding box center [888, 25] width 89 height 28
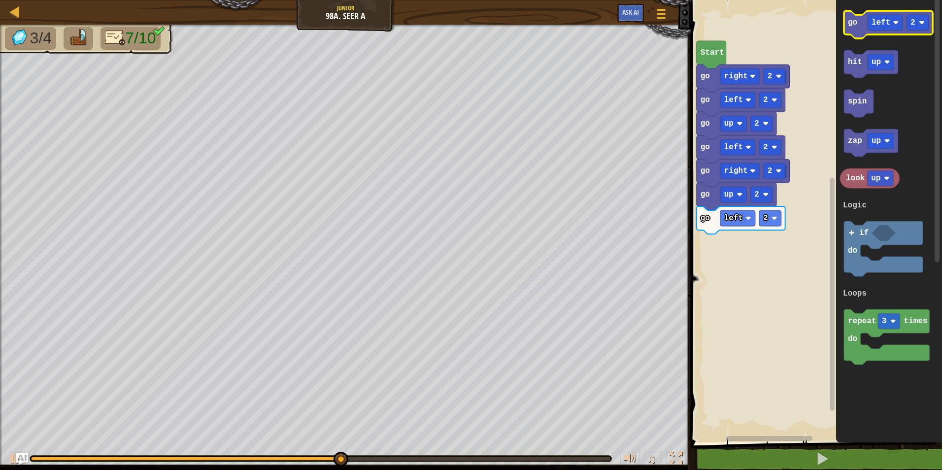
click at [869, 32] on icon "Blockly Workspace" at bounding box center [888, 25] width 89 height 28
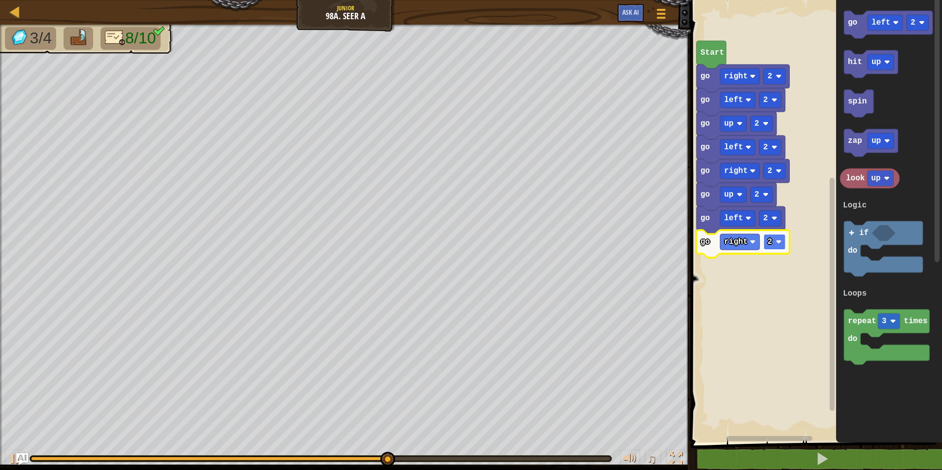
click at [772, 239] on text "2" at bounding box center [770, 241] width 5 height 9
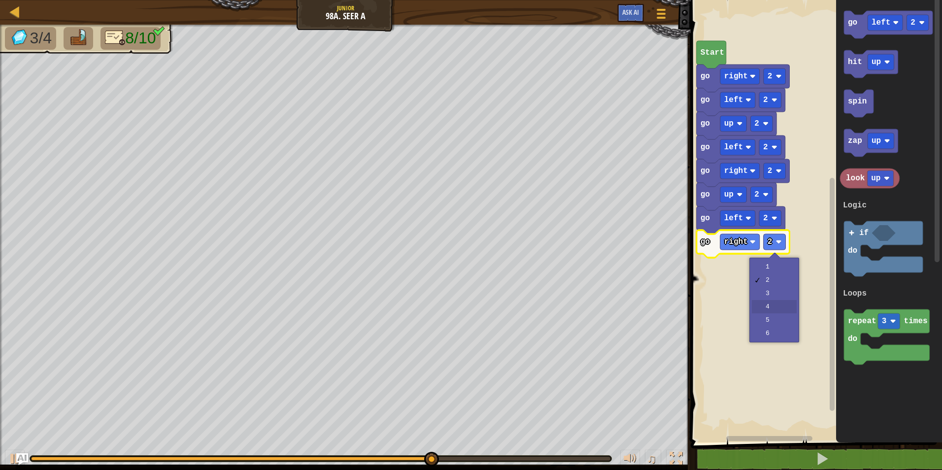
drag, startPoint x: 772, startPoint y: 300, endPoint x: 773, endPoint y: 304, distance: 5.0
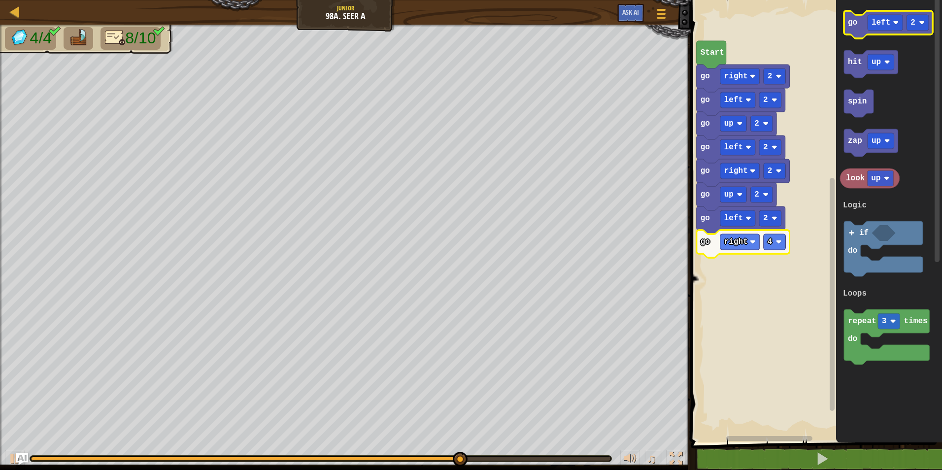
click at [857, 30] on icon "Blockly Workspace" at bounding box center [888, 25] width 89 height 28
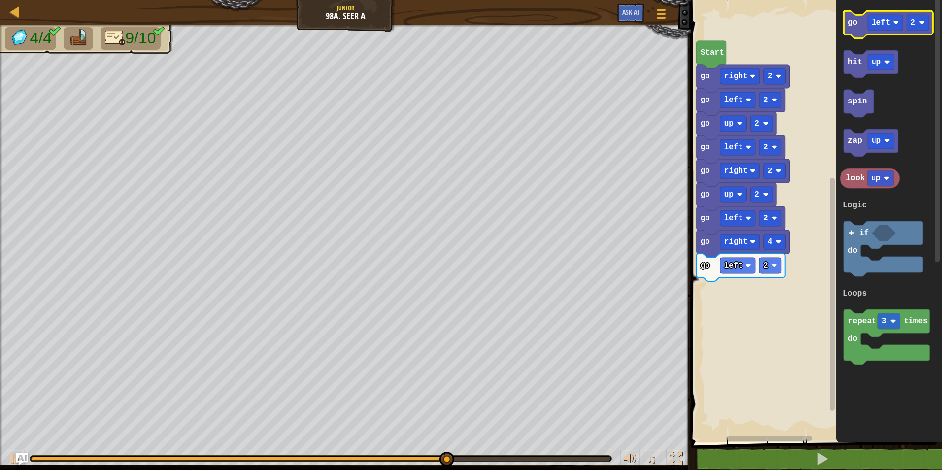
click at [879, 31] on icon "Blockly Workspace" at bounding box center [888, 25] width 89 height 28
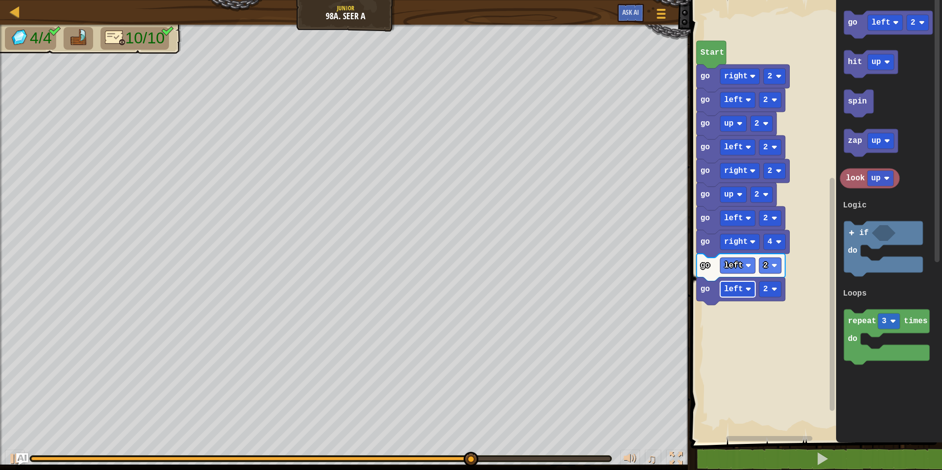
click at [745, 283] on rect "Blockly Workspace" at bounding box center [737, 289] width 35 height 16
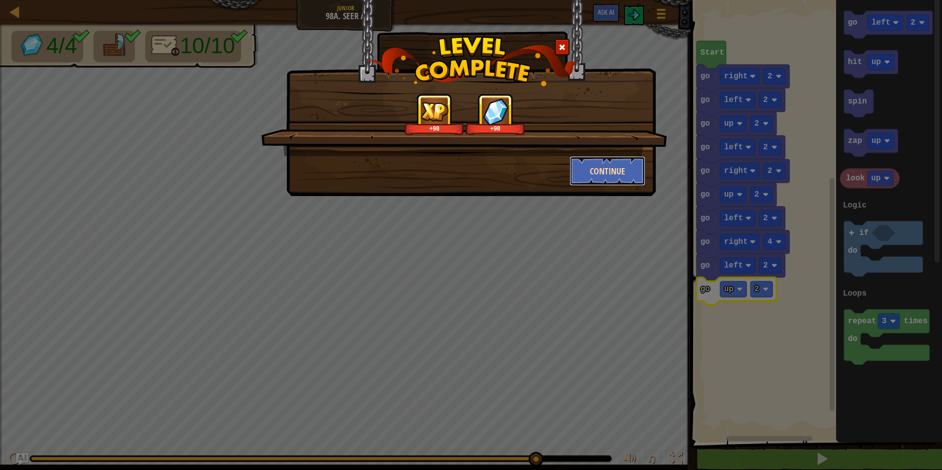
click at [631, 175] on button "Continue" at bounding box center [608, 171] width 76 height 30
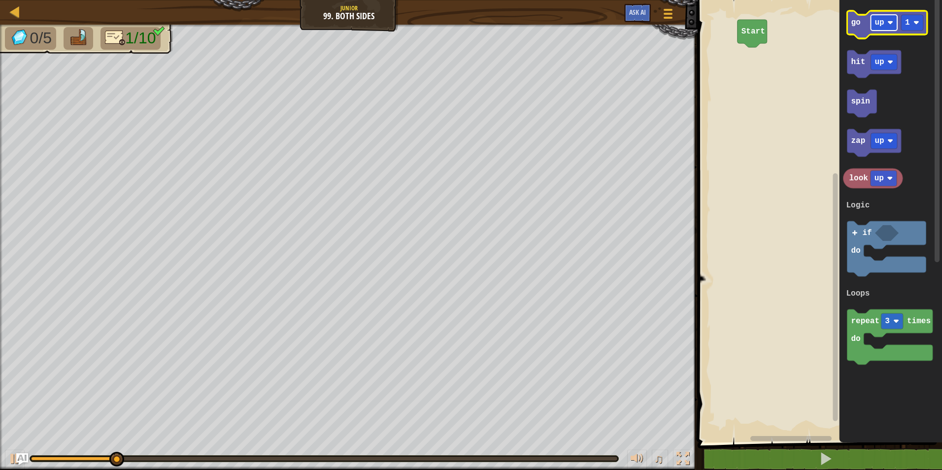
click at [879, 30] on rect "Blockly Workspace" at bounding box center [884, 23] width 27 height 16
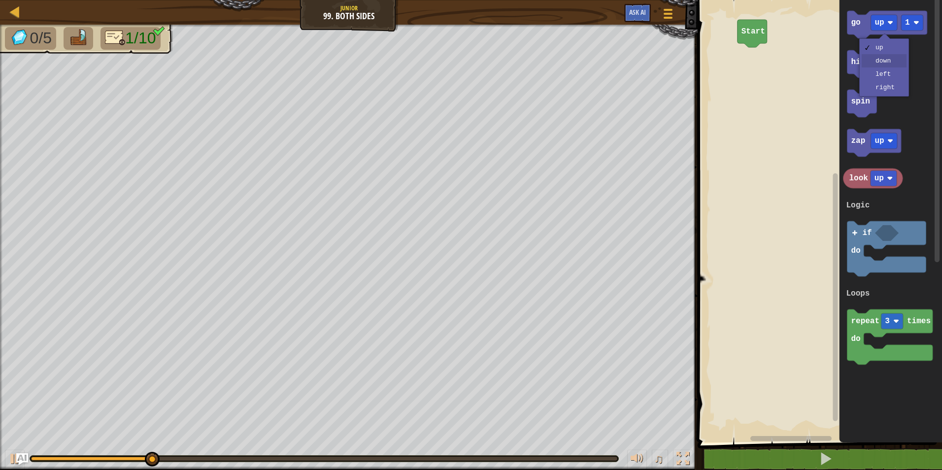
drag, startPoint x: 883, startPoint y: 65, endPoint x: 883, endPoint y: 59, distance: 6.4
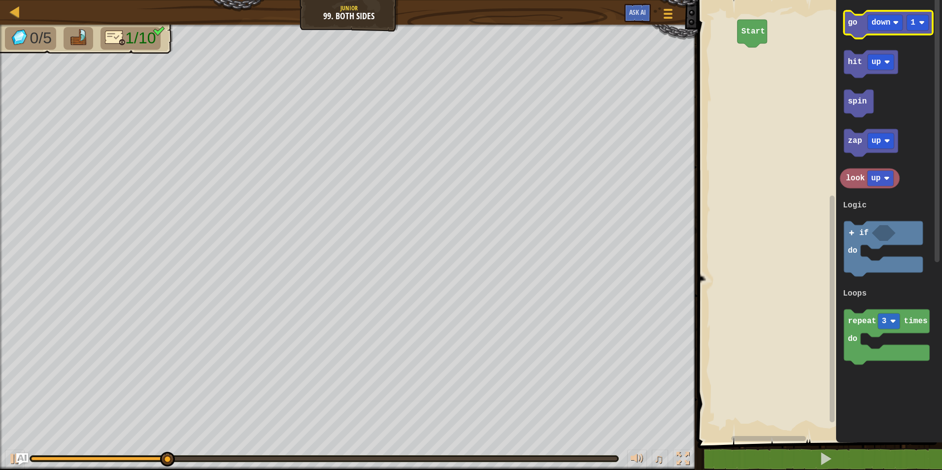
click at [853, 31] on icon "Blockly Workspace" at bounding box center [888, 25] width 89 height 28
click at [874, 27] on g "down" at bounding box center [885, 23] width 35 height 16
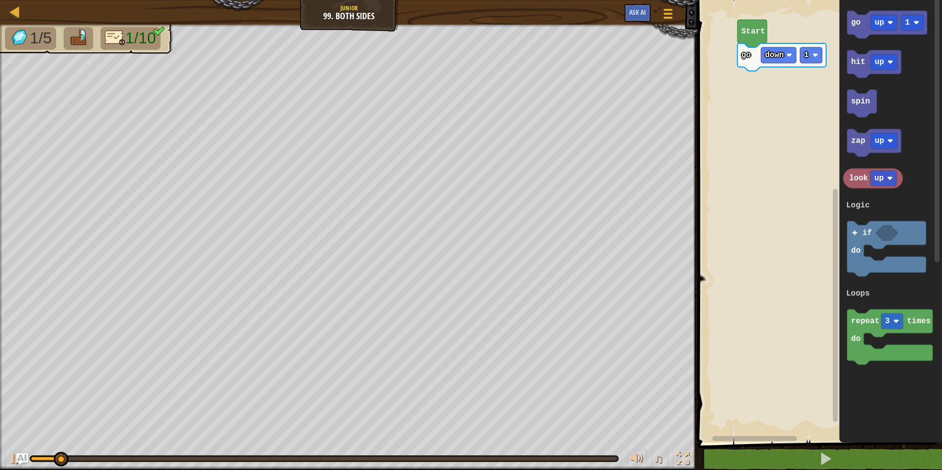
click at [849, 31] on icon "Blockly Workspace" at bounding box center [887, 25] width 80 height 28
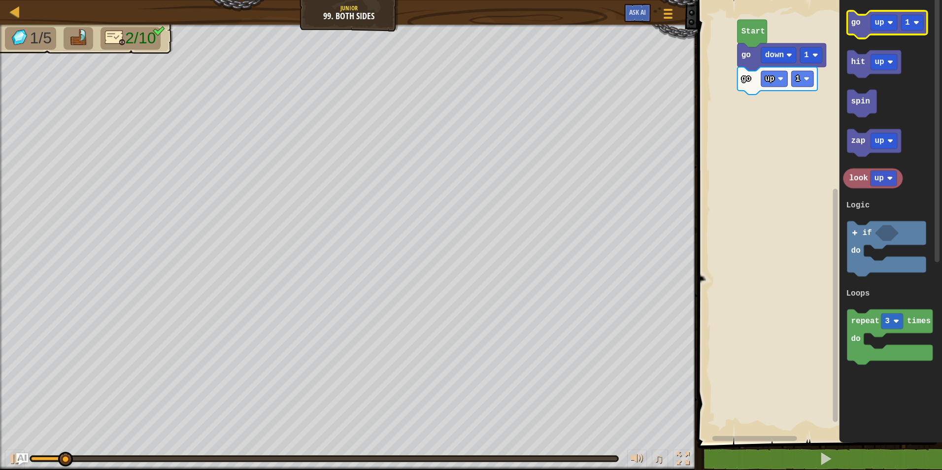
click at [876, 27] on g "go up 1" at bounding box center [887, 25] width 80 height 28
click at [884, 27] on rect "Blockly Workspace" at bounding box center [884, 23] width 27 height 16
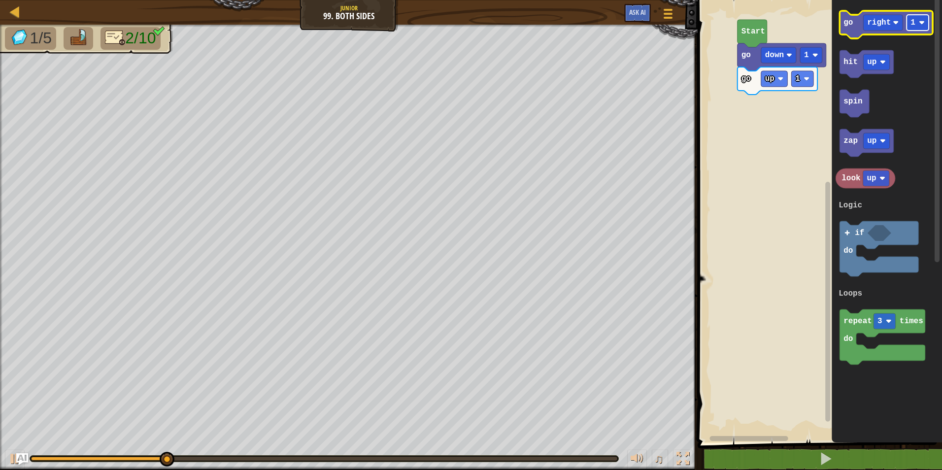
click at [912, 24] on text "1" at bounding box center [912, 22] width 5 height 9
click at [844, 31] on icon "Blockly Workspace" at bounding box center [886, 25] width 93 height 28
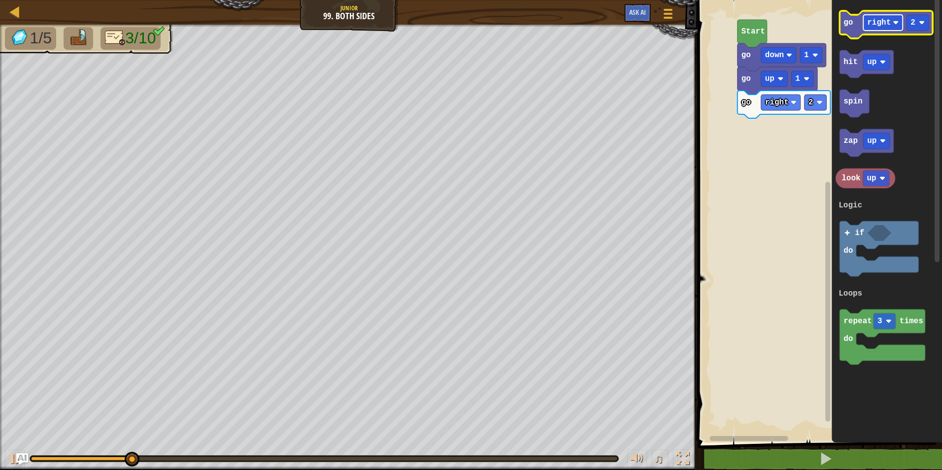
click at [887, 22] on text "right" at bounding box center [880, 22] width 24 height 9
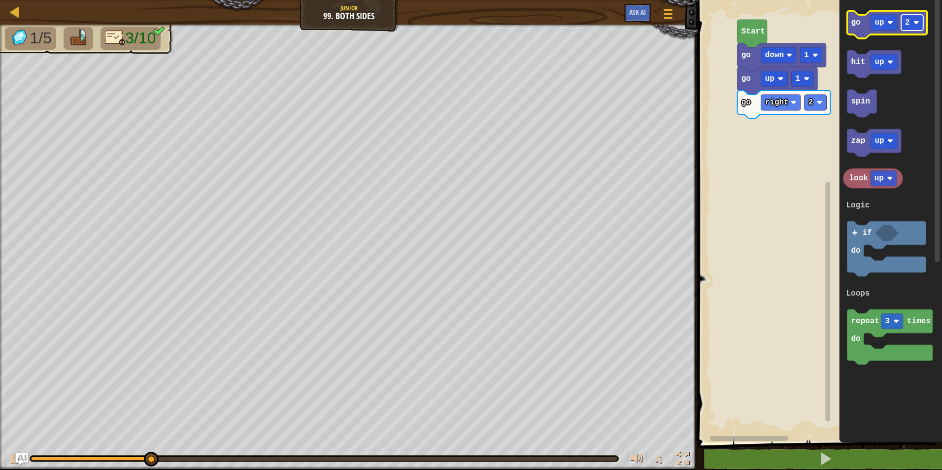
click at [910, 27] on text "2" at bounding box center [907, 22] width 5 height 9
click at [864, 32] on icon "Blockly Workspace" at bounding box center [887, 25] width 80 height 28
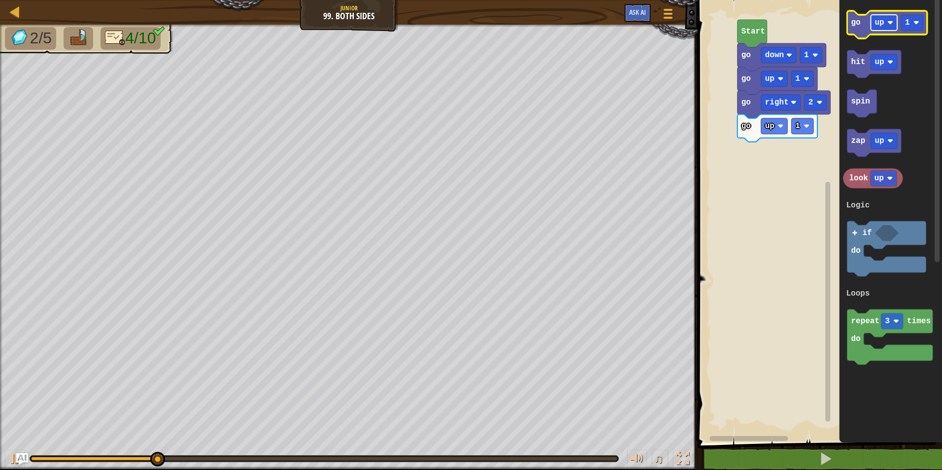
click at [885, 27] on rect "Blockly Workspace" at bounding box center [884, 23] width 27 height 16
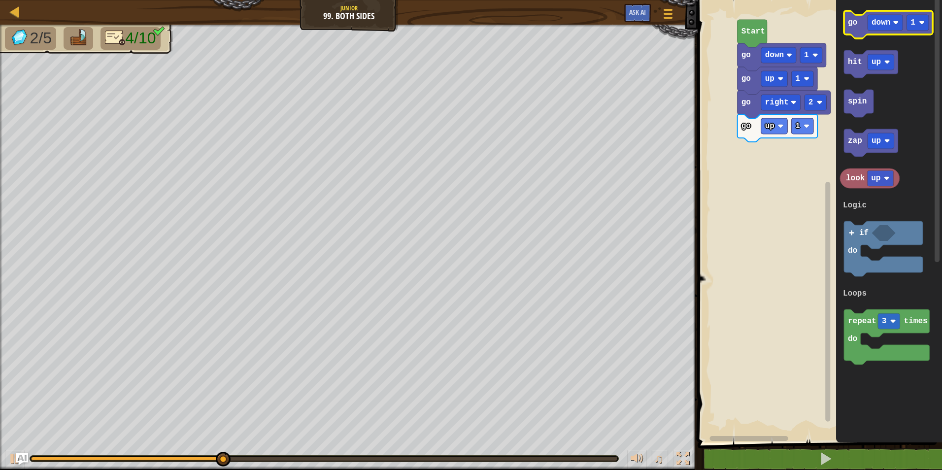
click at [859, 29] on icon "Blockly Workspace" at bounding box center [888, 25] width 89 height 28
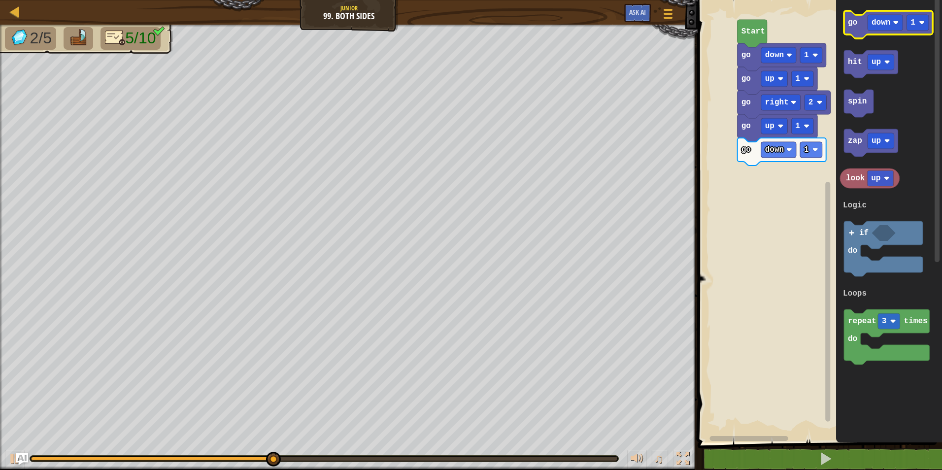
click at [882, 32] on icon "Blockly Workspace" at bounding box center [888, 25] width 89 height 28
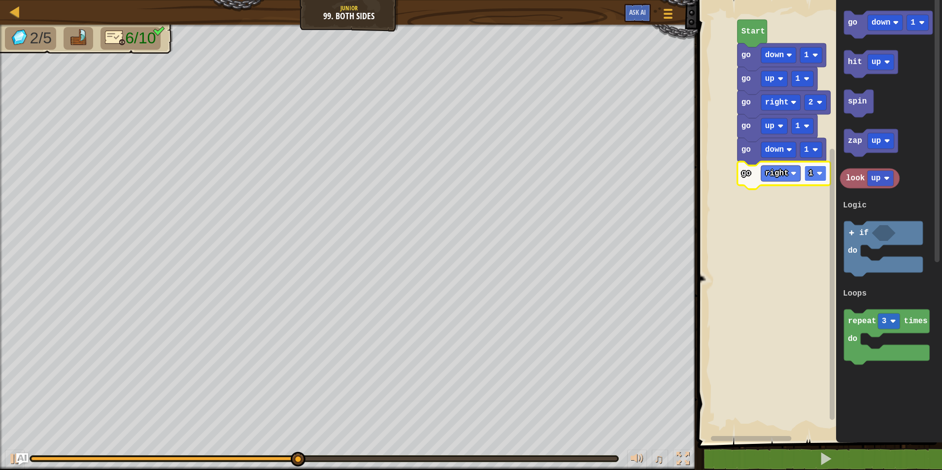
click at [819, 176] on image "Blockly Workspace" at bounding box center [820, 173] width 6 height 6
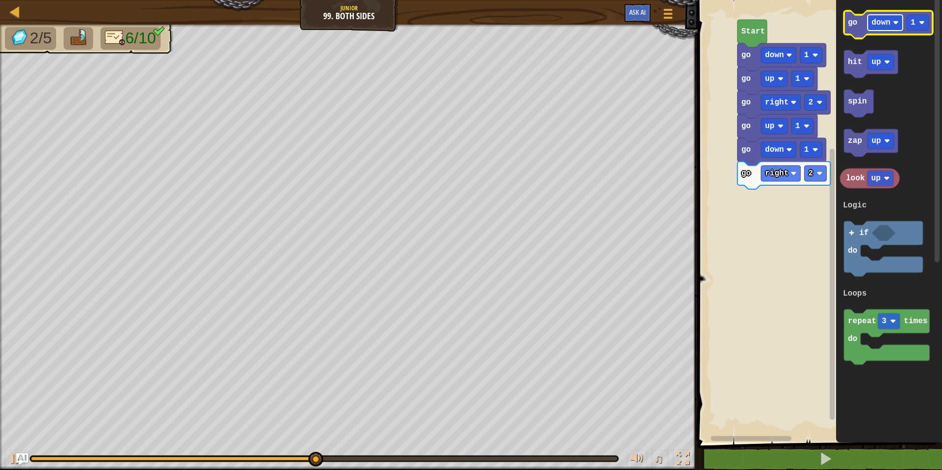
click at [882, 29] on rect "Blockly Workspace" at bounding box center [885, 23] width 35 height 16
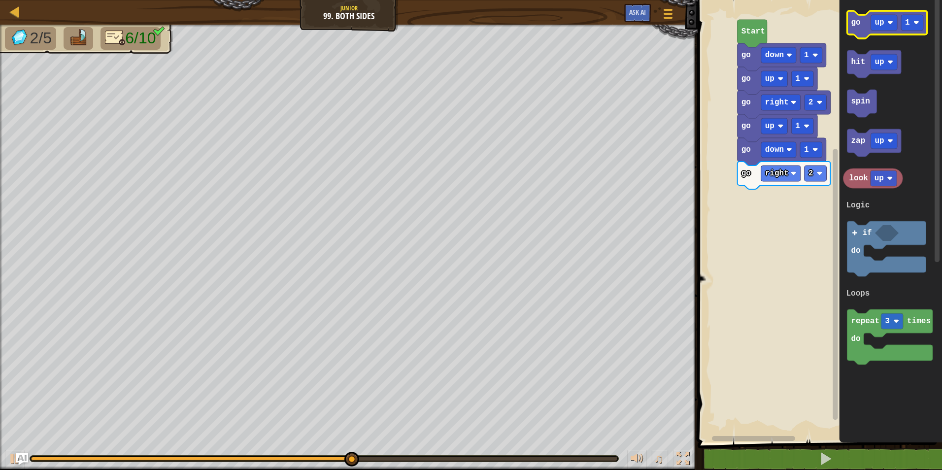
click at [854, 32] on icon "Blockly Workspace" at bounding box center [887, 25] width 80 height 28
click at [875, 25] on text "up" at bounding box center [879, 22] width 9 height 9
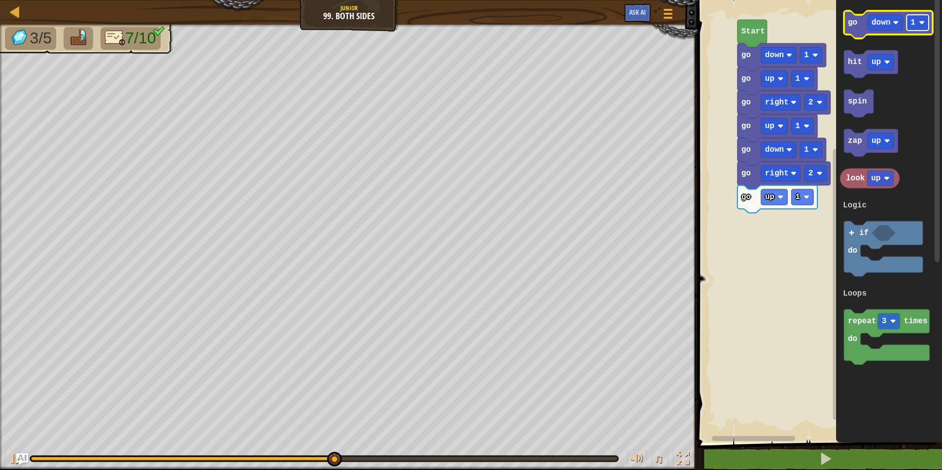
click at [920, 23] on image "Blockly Workspace" at bounding box center [922, 23] width 6 height 6
click at [858, 27] on icon "Blockly Workspace" at bounding box center [888, 25] width 89 height 28
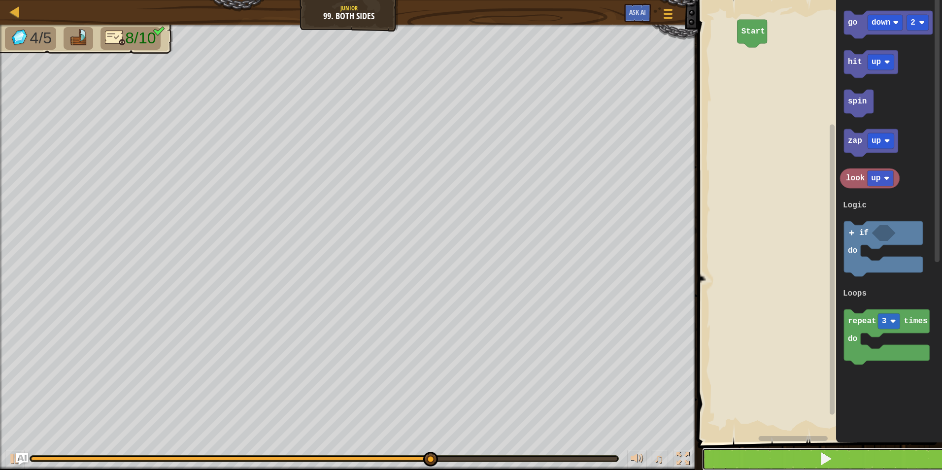
click at [831, 454] on span at bounding box center [826, 459] width 14 height 14
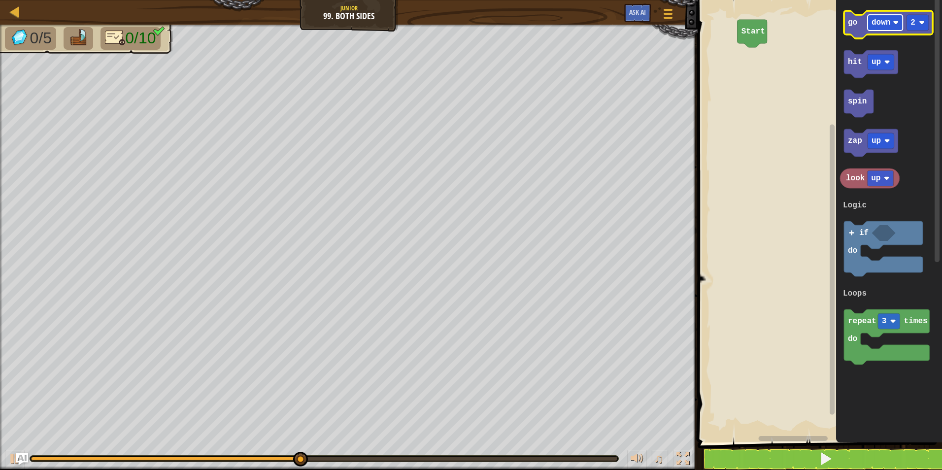
click at [873, 28] on rect "Blockly Workspace" at bounding box center [885, 23] width 35 height 16
click at [911, 25] on text "2" at bounding box center [912, 22] width 5 height 9
click at [868, 28] on rect "Blockly Workspace" at bounding box center [885, 23] width 35 height 16
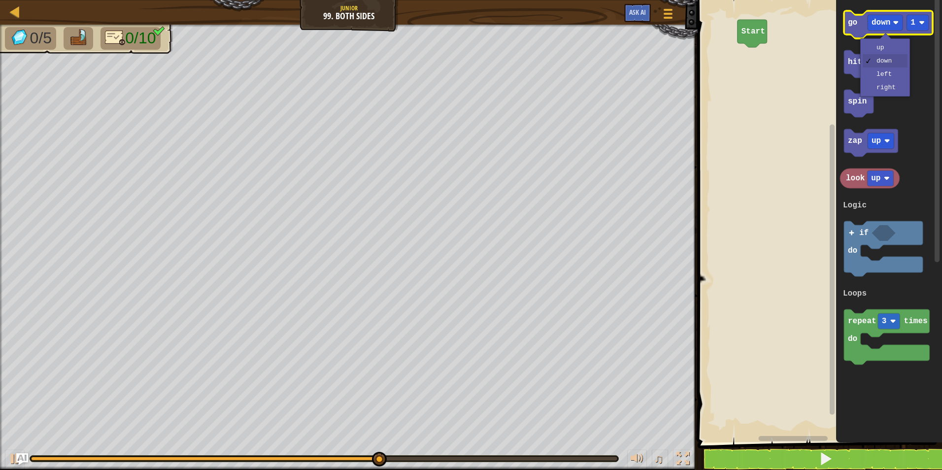
click at [862, 23] on icon "Blockly Workspace" at bounding box center [888, 25] width 89 height 28
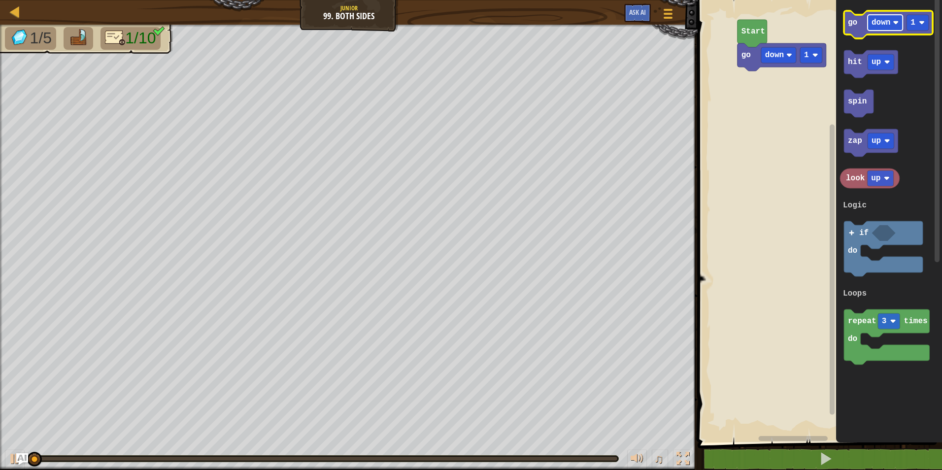
click at [880, 28] on rect "Blockly Workspace" at bounding box center [885, 23] width 35 height 16
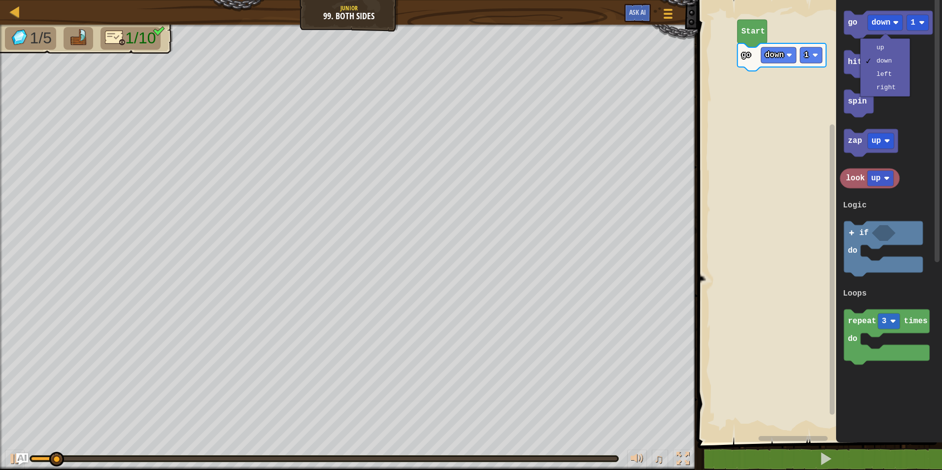
click at [887, 40] on div "up down left right" at bounding box center [885, 67] width 50 height 58
drag, startPoint x: 877, startPoint y: 44, endPoint x: 860, endPoint y: 35, distance: 19.4
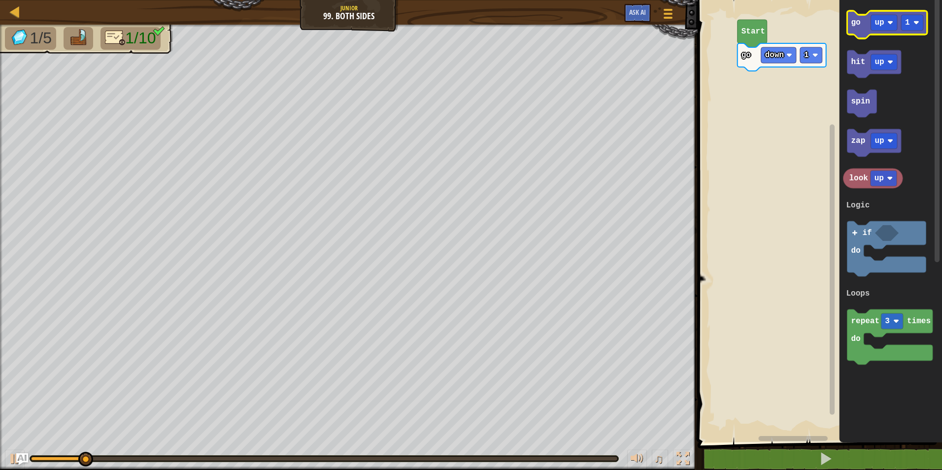
click at [858, 34] on icon "Blockly Workspace" at bounding box center [887, 25] width 80 height 28
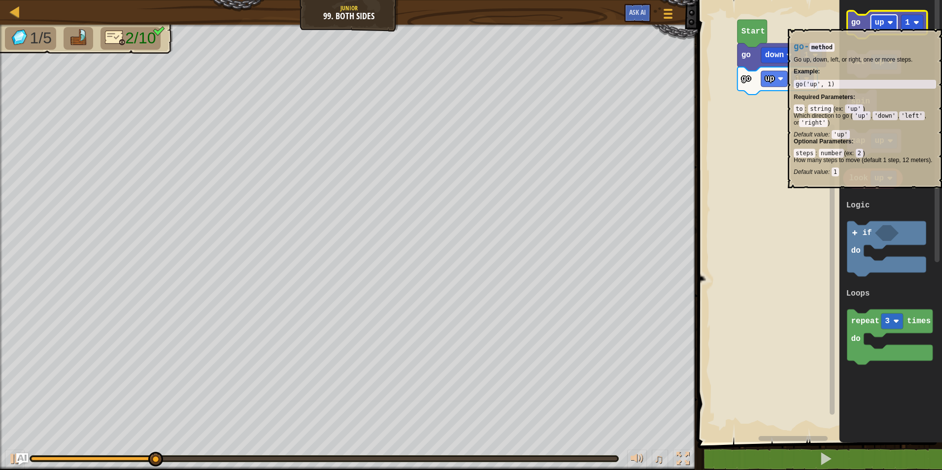
click at [877, 22] on text "up" at bounding box center [879, 22] width 9 height 9
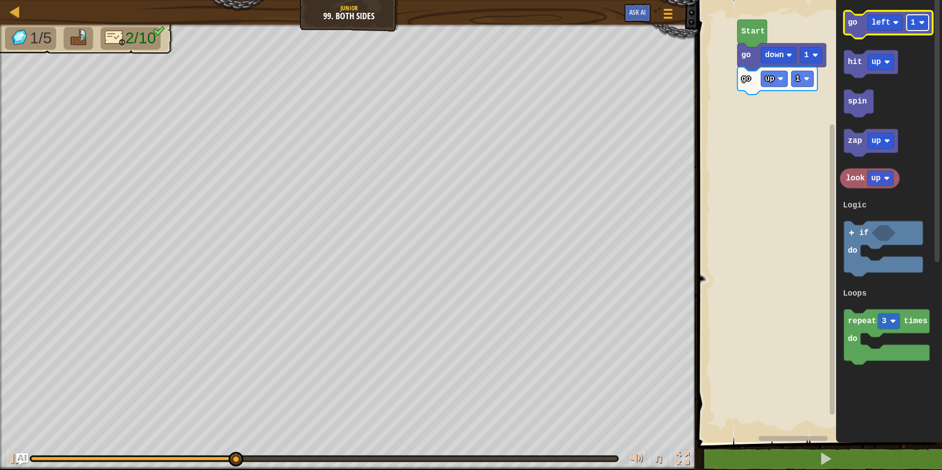
click at [912, 19] on text "1" at bounding box center [912, 22] width 5 height 9
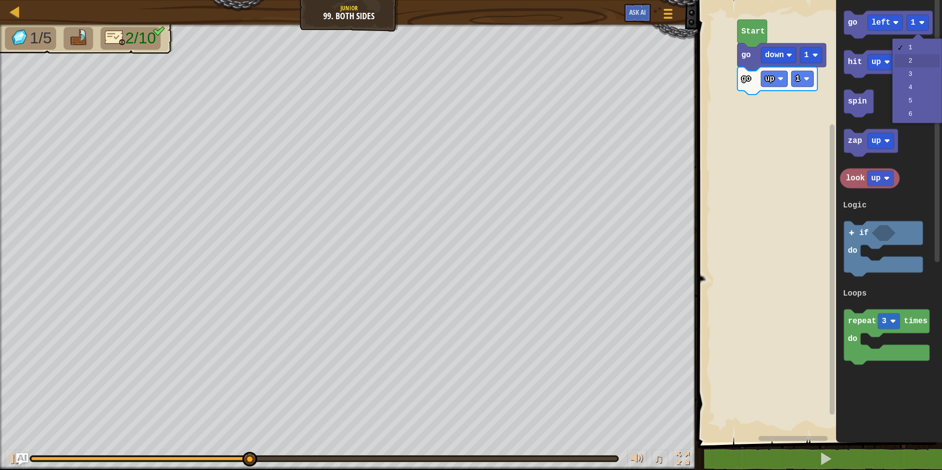
drag, startPoint x: 915, startPoint y: 58, endPoint x: 907, endPoint y: 51, distance: 11.2
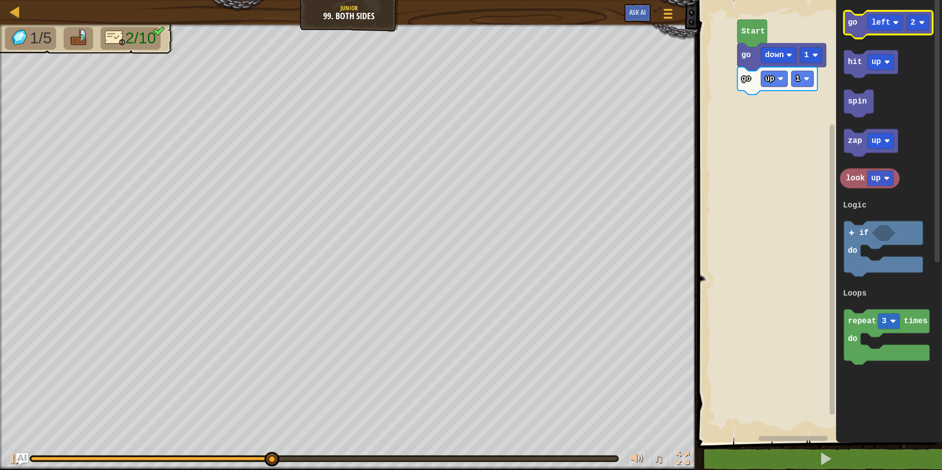
click at [850, 22] on text "go" at bounding box center [852, 22] width 9 height 9
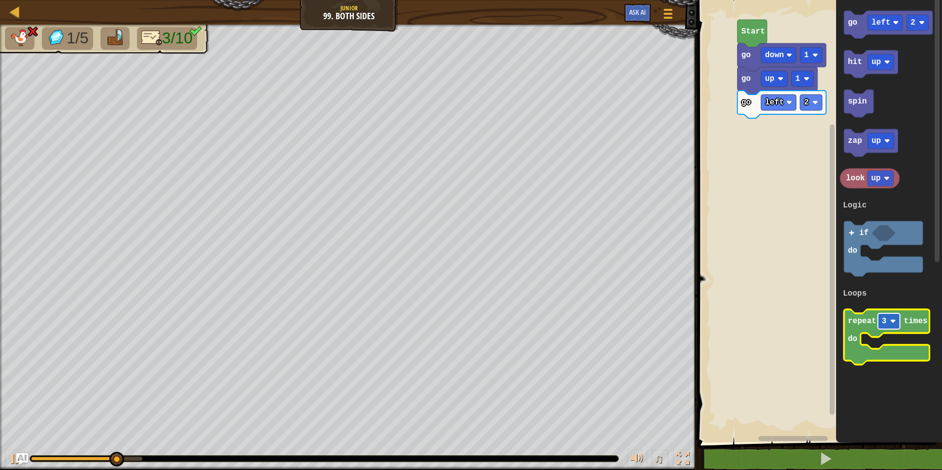
click at [882, 318] on text "3" at bounding box center [884, 321] width 5 height 9
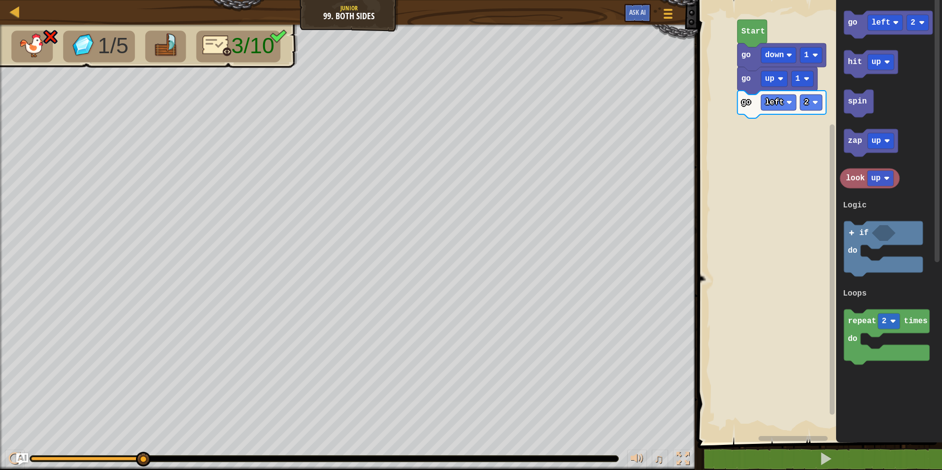
click at [815, 114] on g "go left 2" at bounding box center [782, 105] width 89 height 28
click at [812, 108] on rect "Blockly Workspace" at bounding box center [811, 103] width 22 height 16
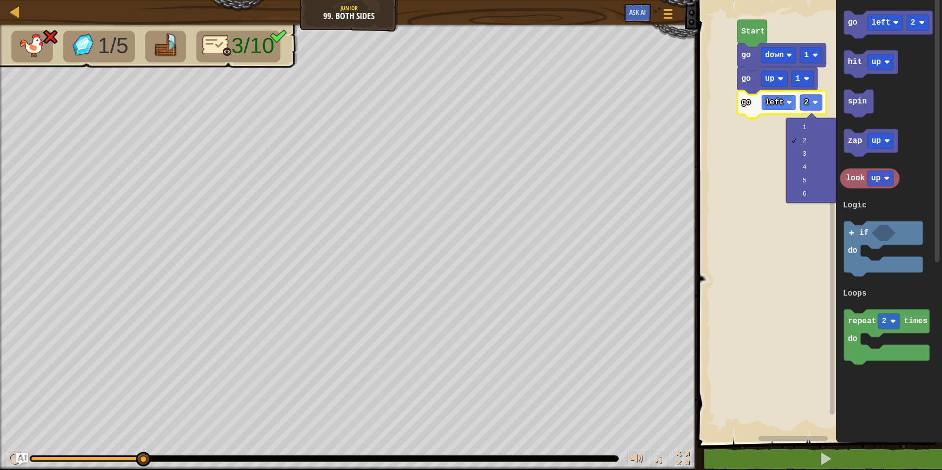
click at [783, 105] on rect "Blockly Workspace" at bounding box center [778, 103] width 35 height 16
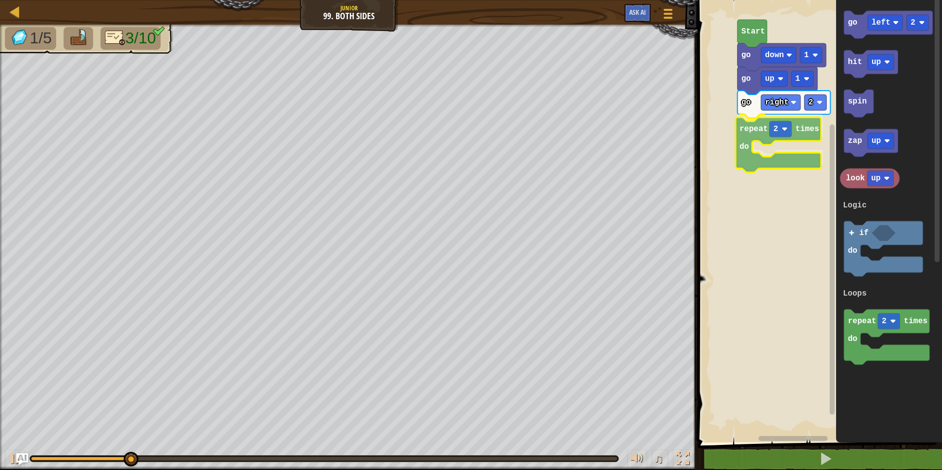
click at [767, 120] on div "Logic Loops Start go down 1 go up 1 go right 2 repeat 2 times do go left 2 hit …" at bounding box center [818, 218] width 247 height 447
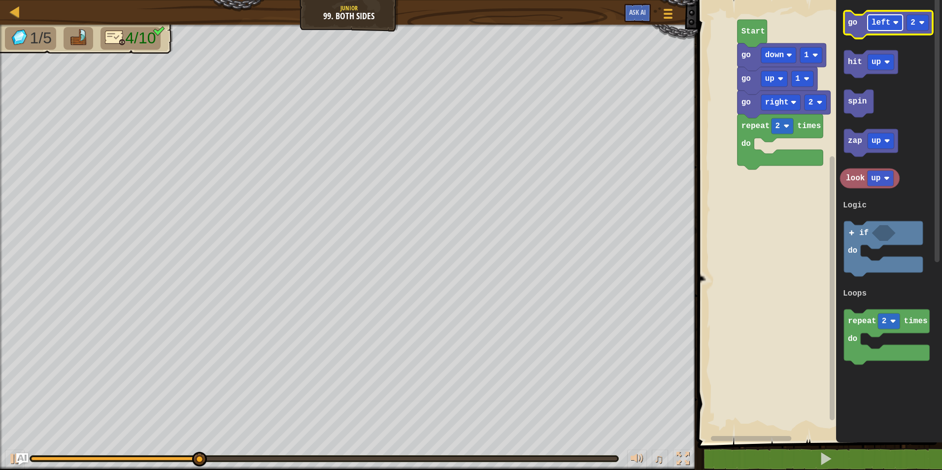
click at [878, 27] on text "left" at bounding box center [881, 22] width 19 height 9
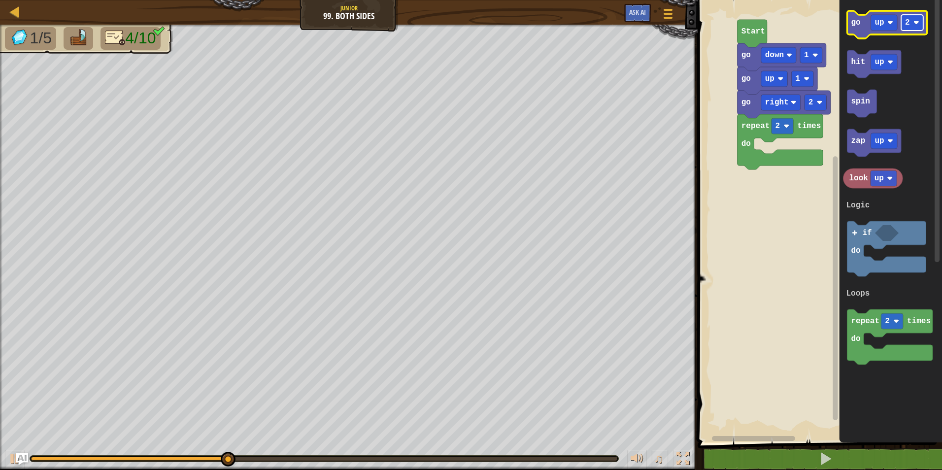
click at [913, 29] on rect "Blockly Workspace" at bounding box center [912, 23] width 22 height 16
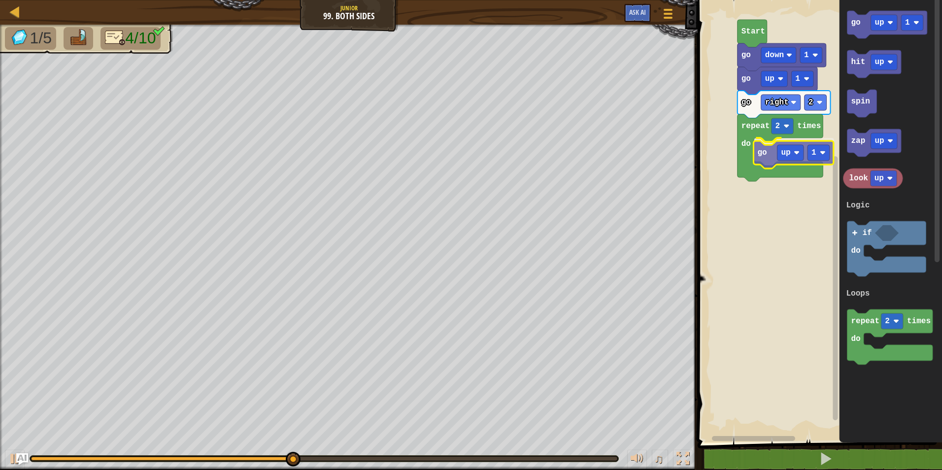
click at [776, 166] on div "Logic Loops Start go down 1 go up 1 go right 2 repeat 2 times do go up 1 go up …" at bounding box center [818, 218] width 247 height 447
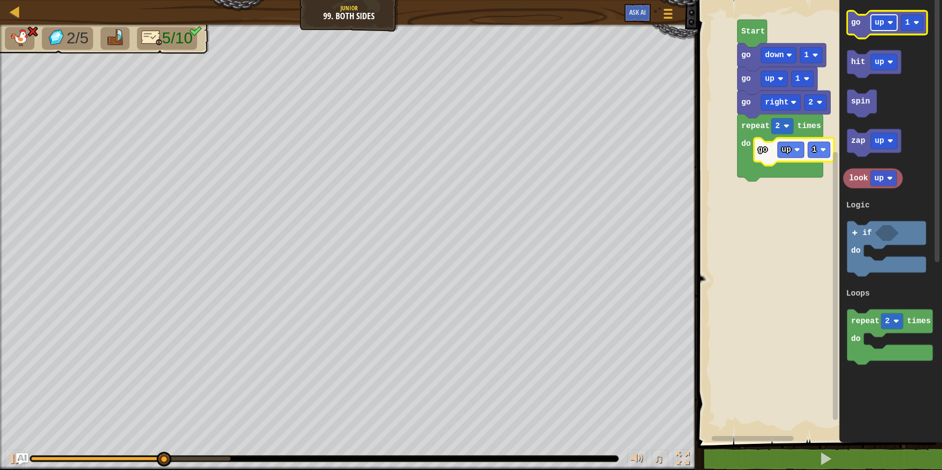
click at [879, 28] on rect "Blockly Workspace" at bounding box center [884, 23] width 27 height 16
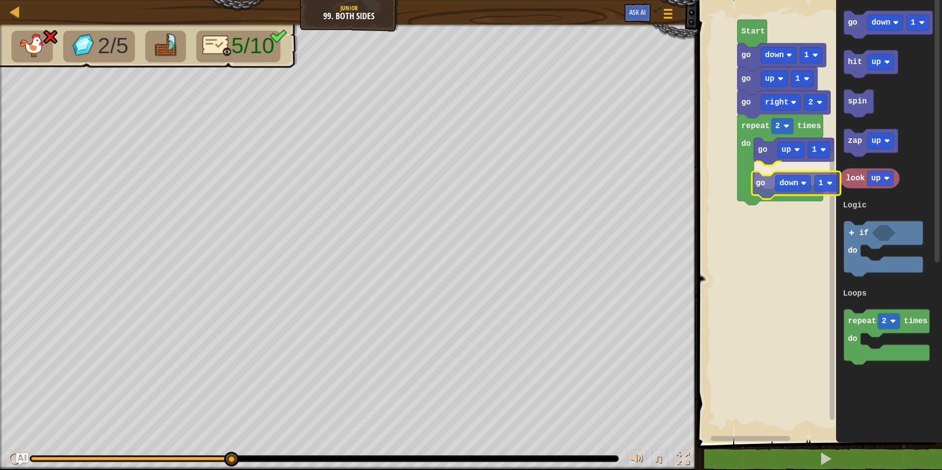
click at [775, 191] on div "Logic Loops Start go down 1 go up 1 go right 2 repeat 2 times do go up 1 go dow…" at bounding box center [818, 218] width 247 height 447
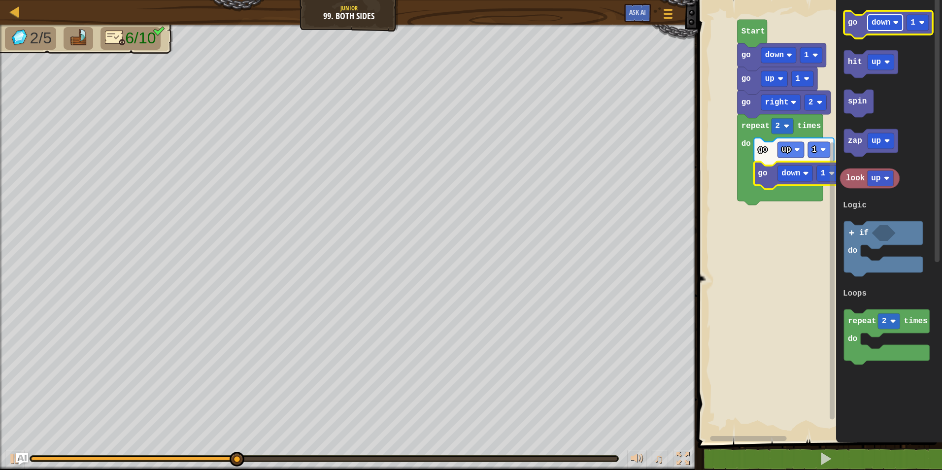
click at [882, 27] on text "down" at bounding box center [881, 22] width 19 height 9
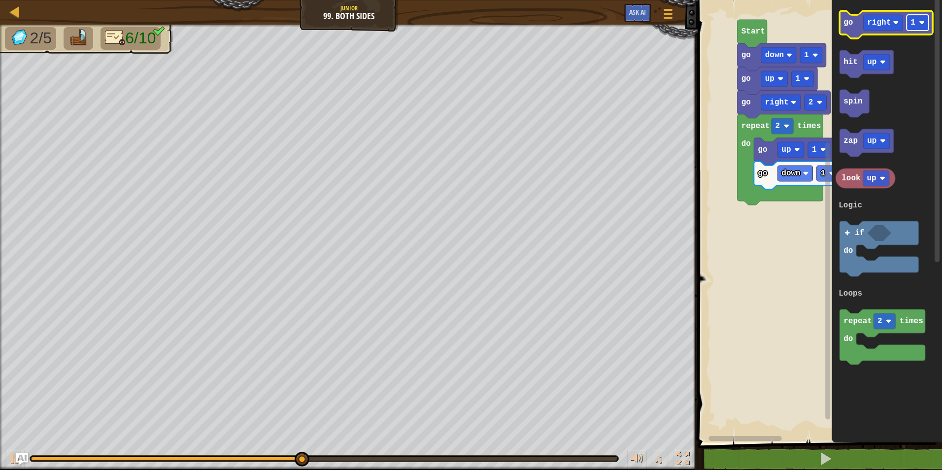
click at [910, 26] on rect "Blockly Workspace" at bounding box center [918, 23] width 22 height 16
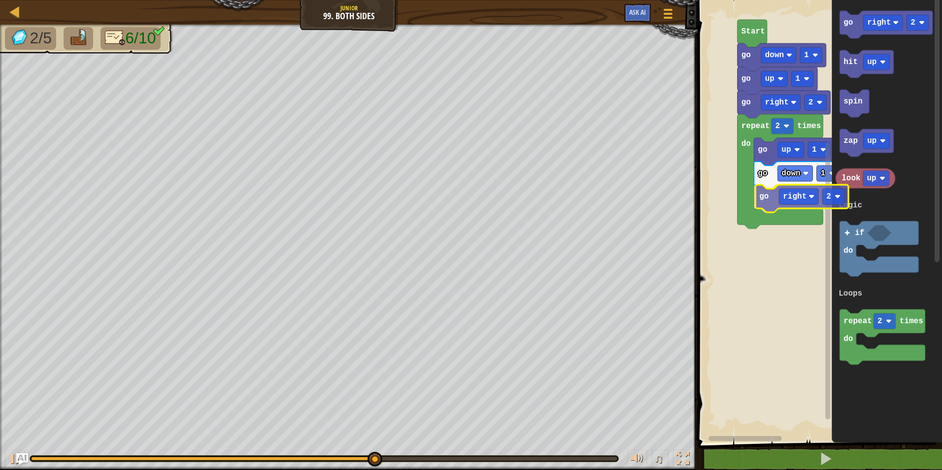
click at [767, 210] on div "Logic Loops Start go down 1 go up 1 go right 2 repeat 2 times do go up 1 go dow…" at bounding box center [818, 218] width 247 height 447
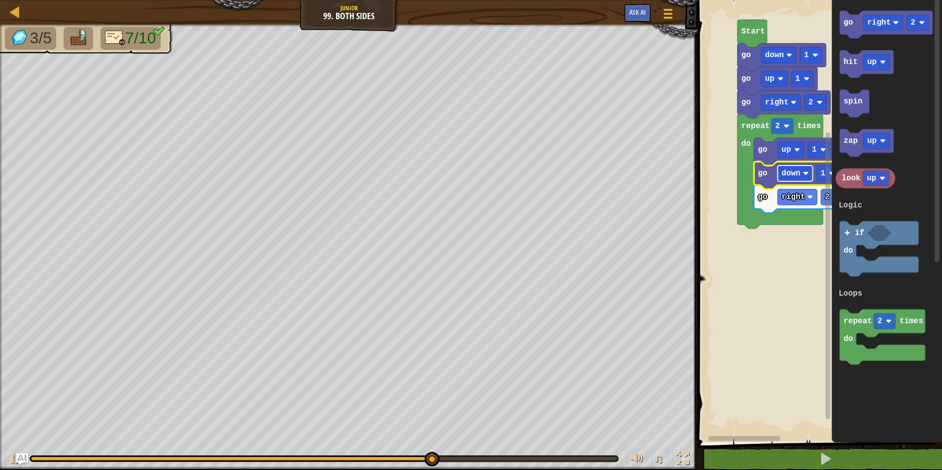
click at [803, 174] on image "Blockly Workspace" at bounding box center [806, 173] width 6 height 6
click at [823, 177] on text "1" at bounding box center [823, 173] width 5 height 9
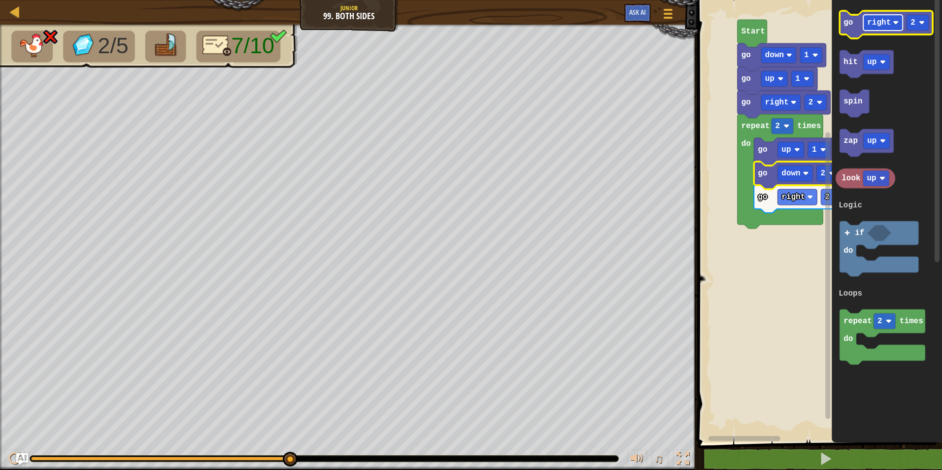
click at [890, 20] on rect "Blockly Workspace" at bounding box center [883, 23] width 39 height 16
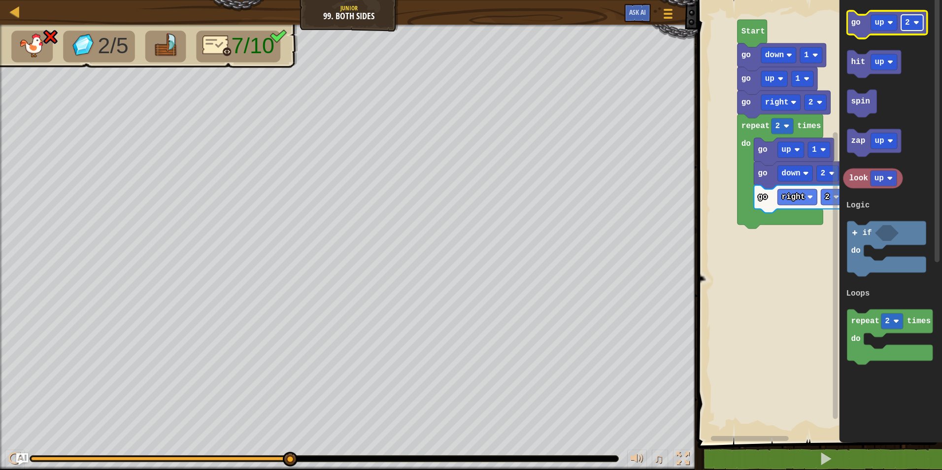
click at [909, 27] on text "2" at bounding box center [907, 22] width 5 height 9
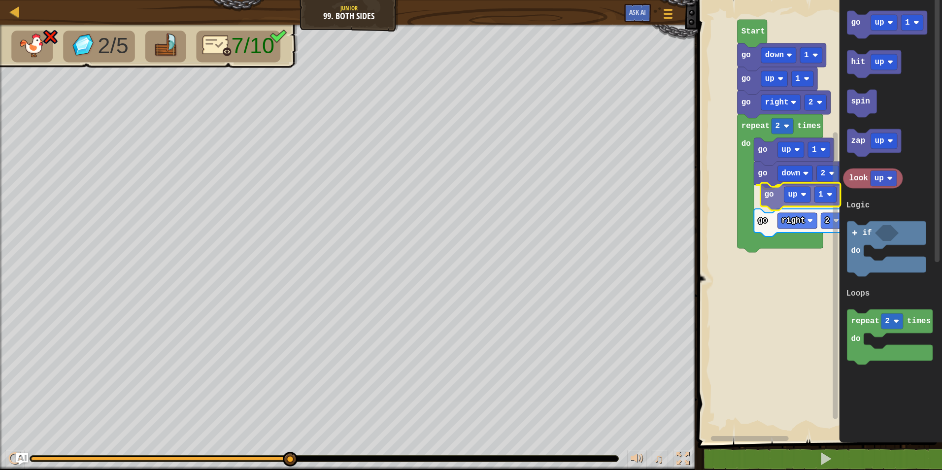
click at [775, 203] on div "Logic Loops Start go down 1 go up 1 go right 2 repeat 2 times do go up 1 go dow…" at bounding box center [818, 218] width 247 height 447
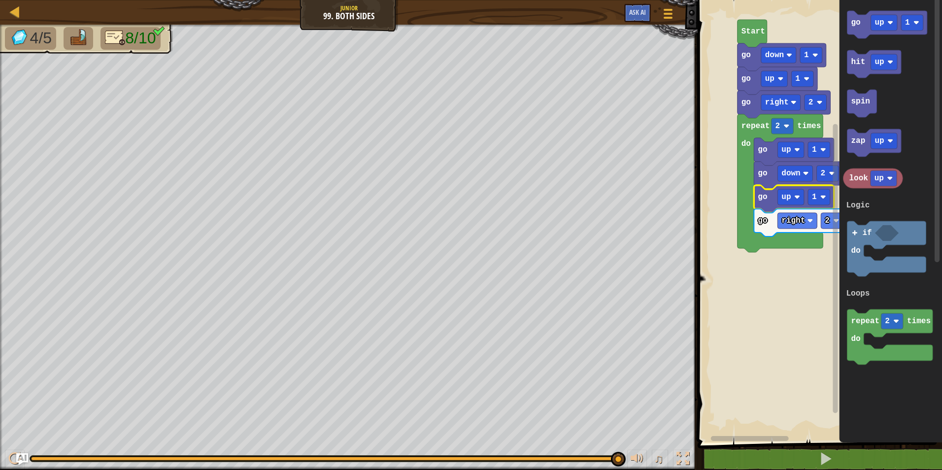
click at [6, 13] on div "Map Junior 99. Both Sides Game Menu Ask AI" at bounding box center [349, 12] width 698 height 25
click at [11, 11] on div at bounding box center [15, 11] width 12 height 12
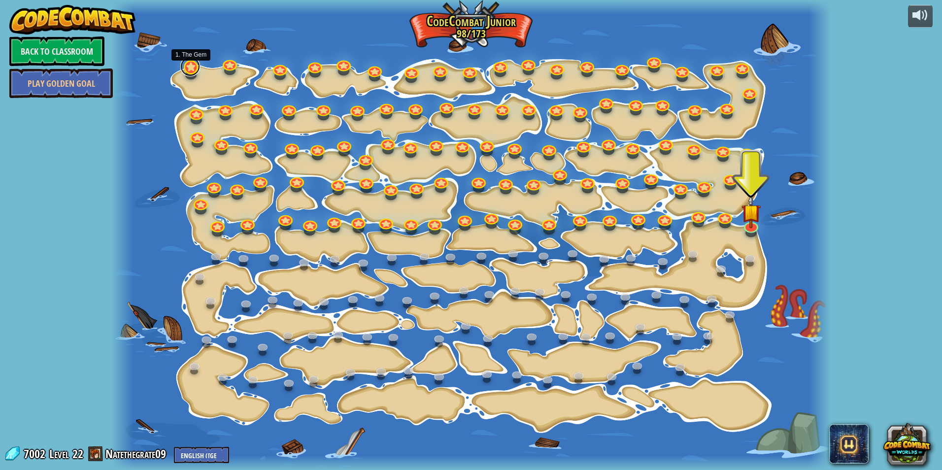
click at [199, 68] on link at bounding box center [190, 67] width 20 height 20
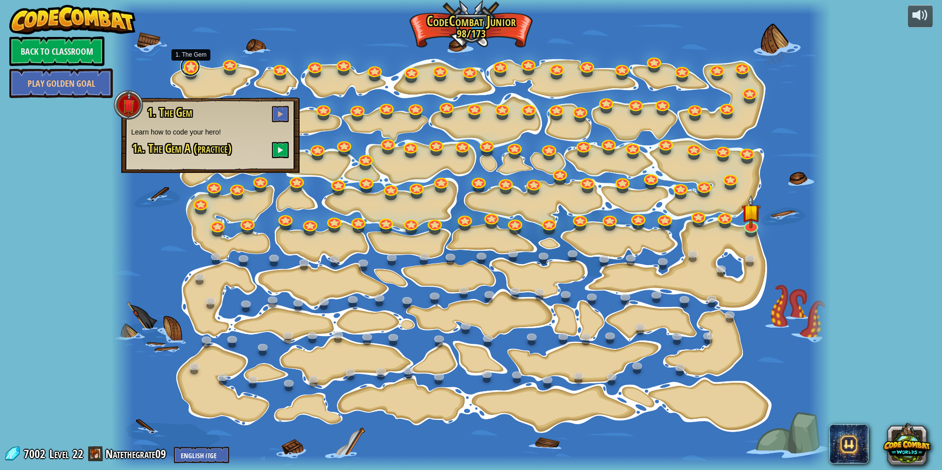
click at [199, 68] on link at bounding box center [190, 67] width 20 height 20
drag, startPoint x: 241, startPoint y: 68, endPoint x: 247, endPoint y: 67, distance: 5.6
click at [246, 67] on div at bounding box center [470, 235] width 719 height 470
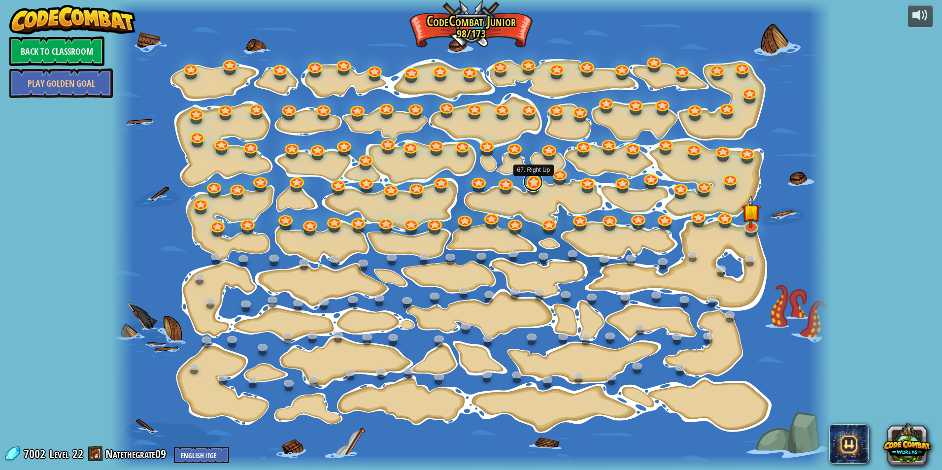
click at [529, 185] on link at bounding box center [533, 182] width 20 height 20
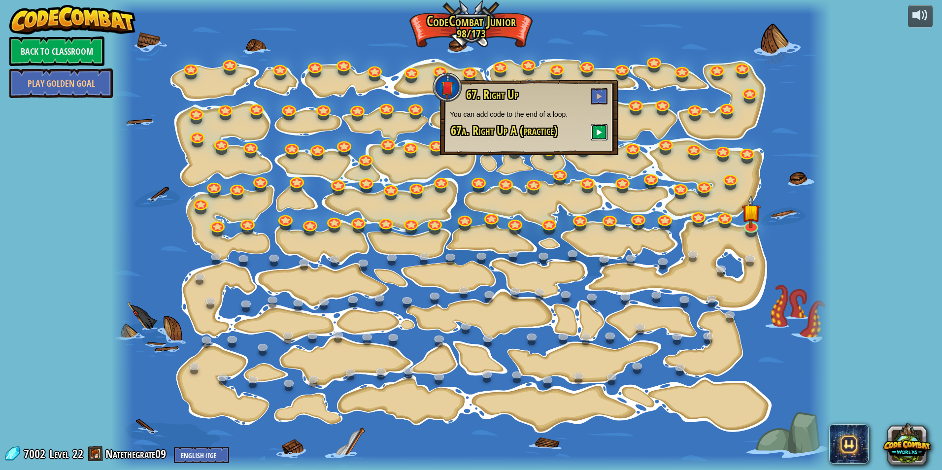
click at [597, 134] on span at bounding box center [599, 132] width 7 height 7
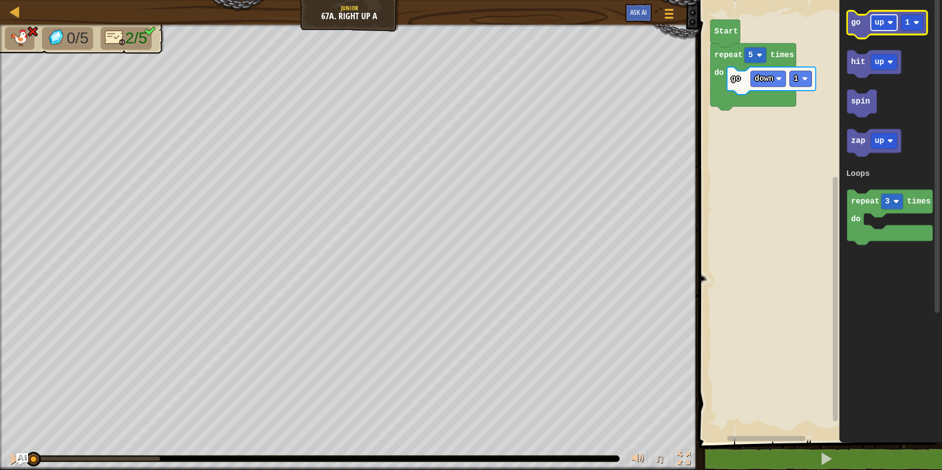
click at [873, 25] on rect "Blockly Workspace" at bounding box center [884, 23] width 27 height 16
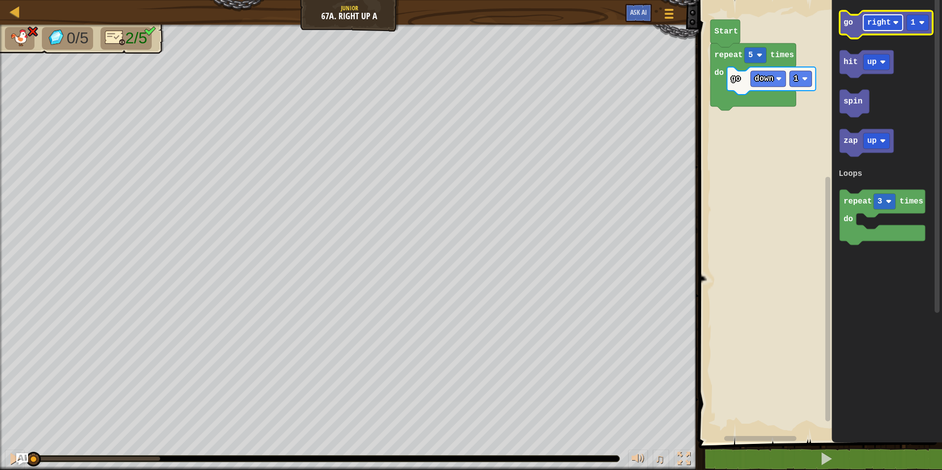
click at [871, 26] on text "right" at bounding box center [879, 22] width 24 height 9
click at [846, 22] on text "go" at bounding box center [847, 22] width 9 height 9
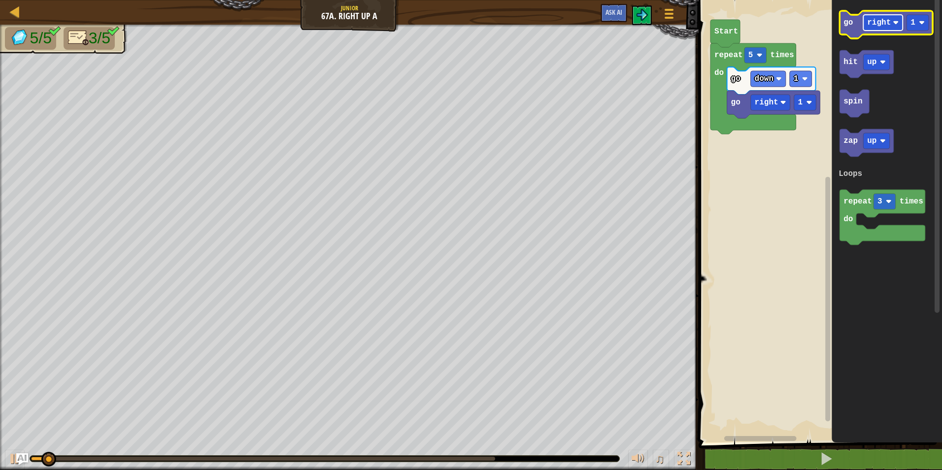
click at [880, 25] on text "right" at bounding box center [879, 22] width 24 height 9
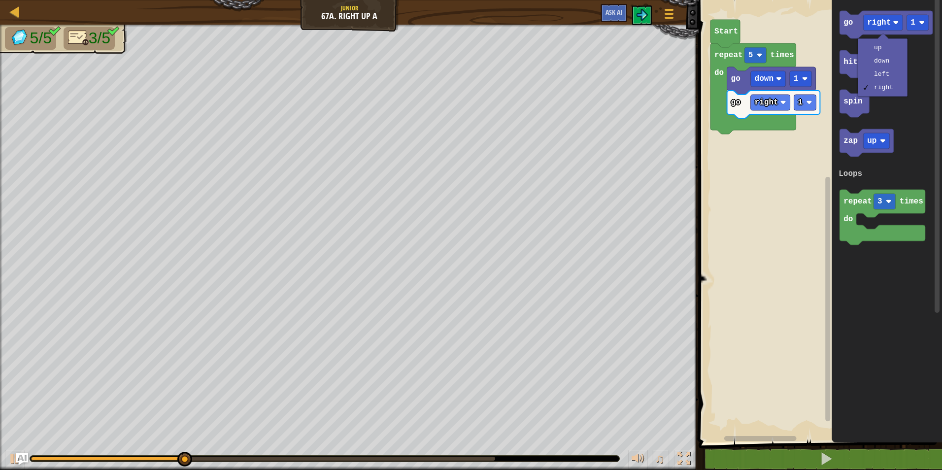
click at [753, 234] on rect "Blockly Workspace" at bounding box center [819, 218] width 246 height 447
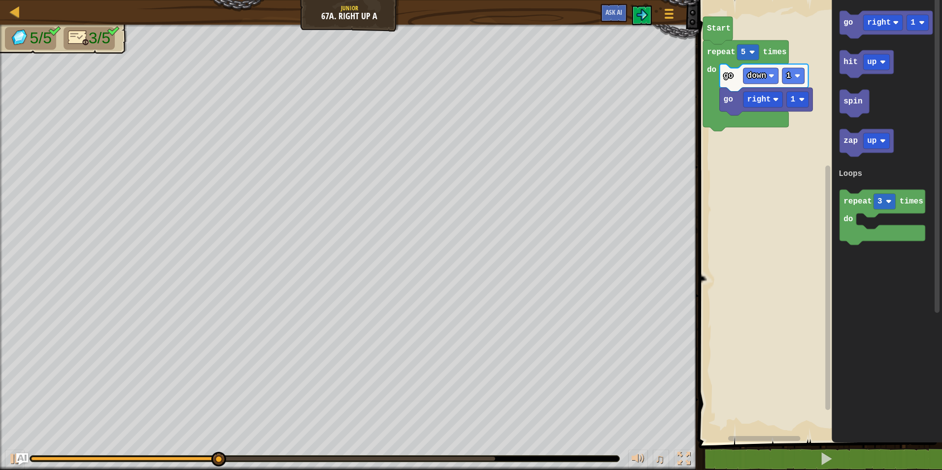
click at [762, 211] on rect "Blockly Workspace" at bounding box center [819, 218] width 246 height 447
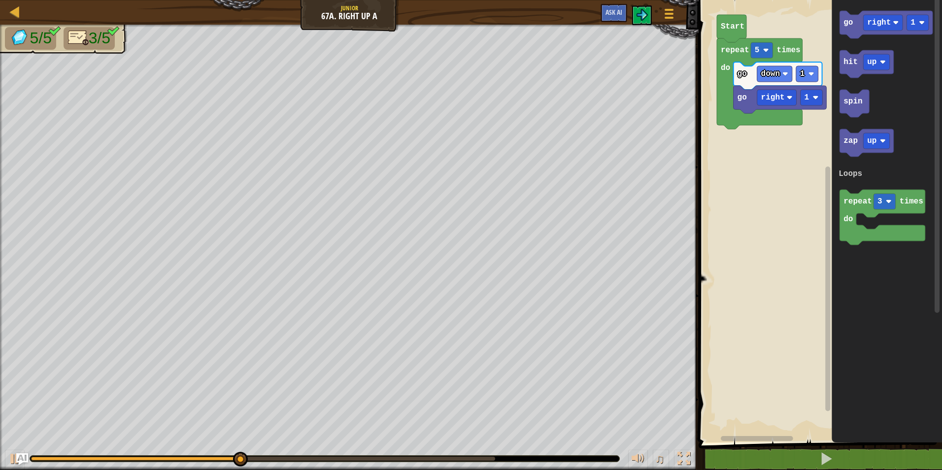
click at [773, 206] on rect "Blockly Workspace" at bounding box center [819, 218] width 246 height 447
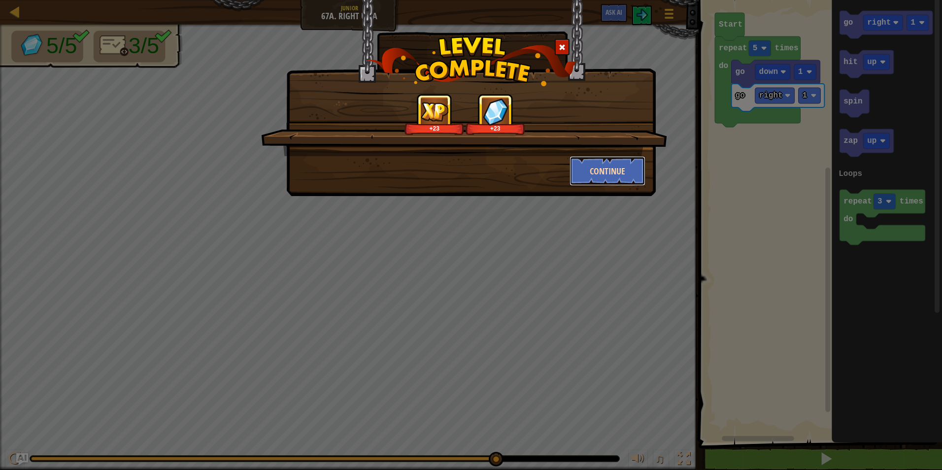
click at [600, 179] on button "Continue" at bounding box center [608, 171] width 76 height 30
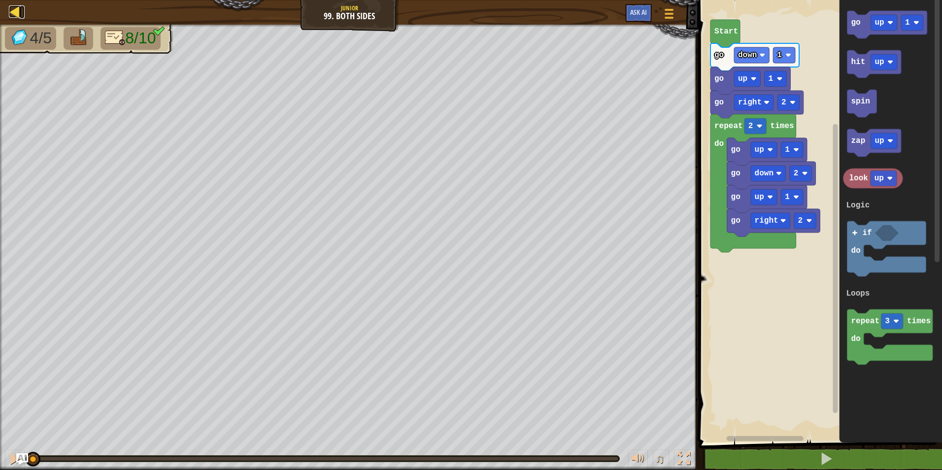
click at [11, 14] on div at bounding box center [15, 11] width 12 height 12
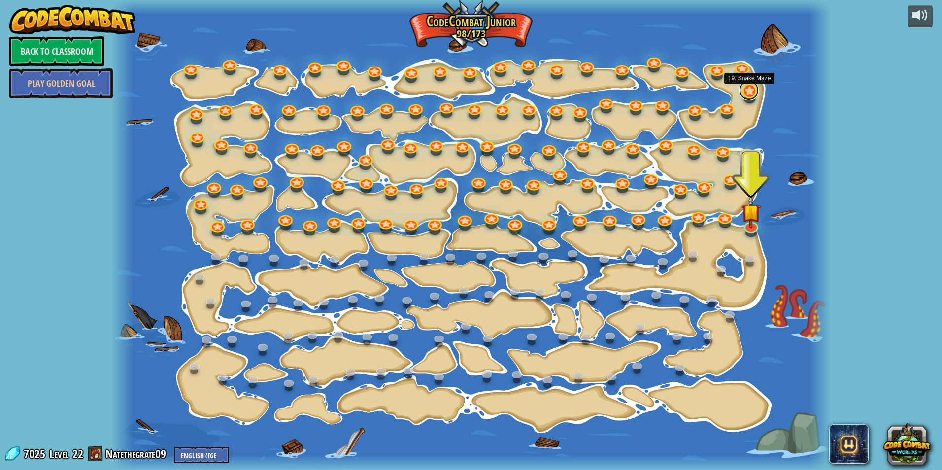
click at [749, 89] on link at bounding box center [749, 90] width 20 height 20
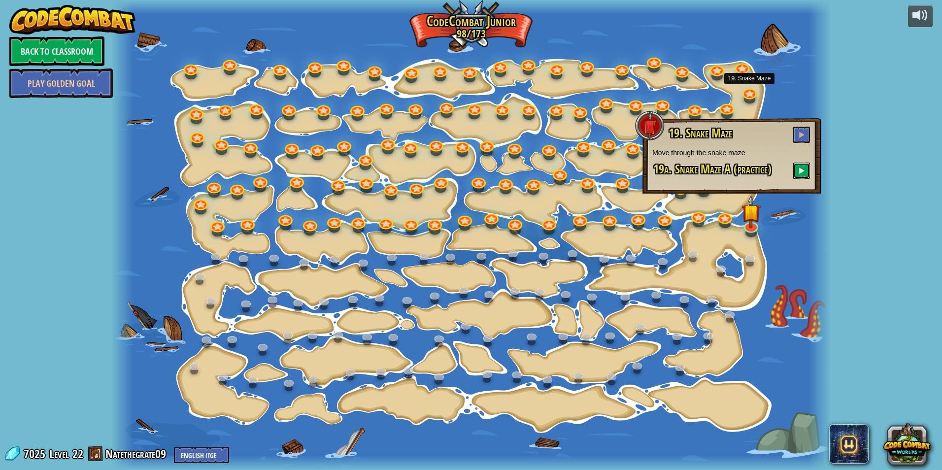
click at [805, 172] on span at bounding box center [801, 170] width 7 height 7
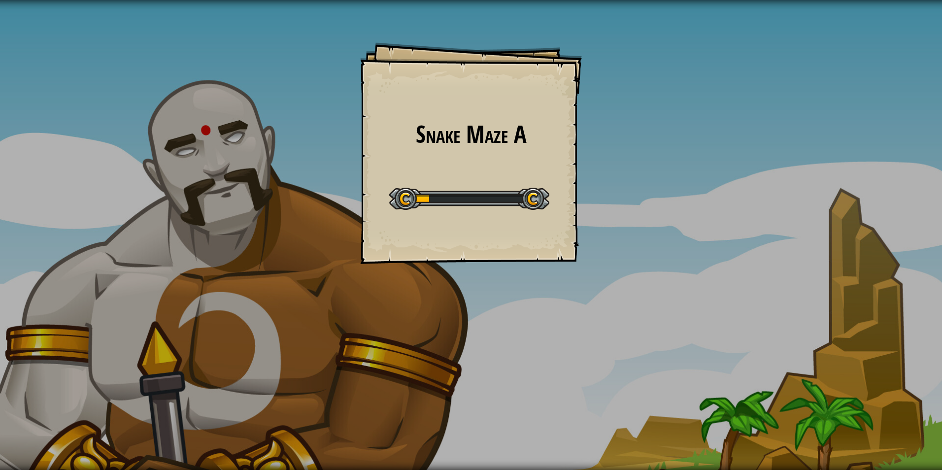
click at [415, 167] on div "Snake Maze A Goals Start Level Error loading from server. Try refreshing the pa…" at bounding box center [471, 153] width 222 height 222
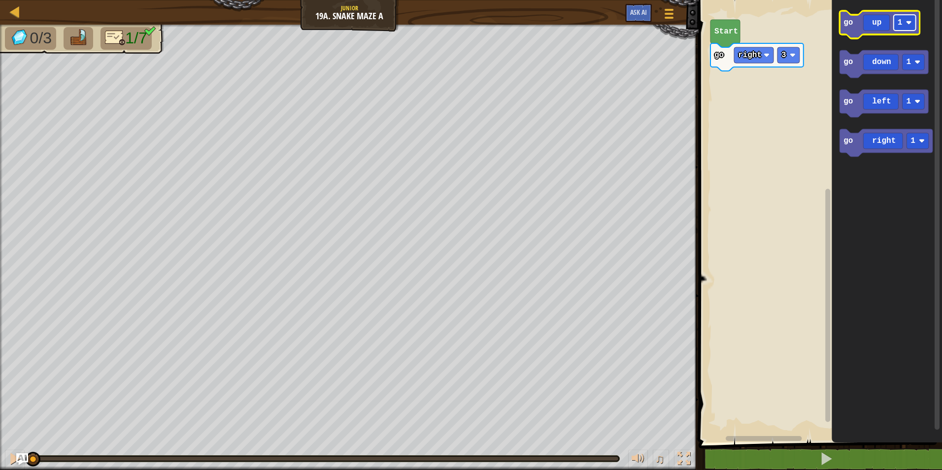
click at [898, 27] on g "1" at bounding box center [905, 23] width 22 height 16
click at [727, 80] on div "go right 3 go up 2 Start go up 2 go down 1 go left 1 go right 1 go up 2" at bounding box center [819, 218] width 246 height 447
click at [873, 27] on icon "Blockly Workspace" at bounding box center [880, 25] width 80 height 28
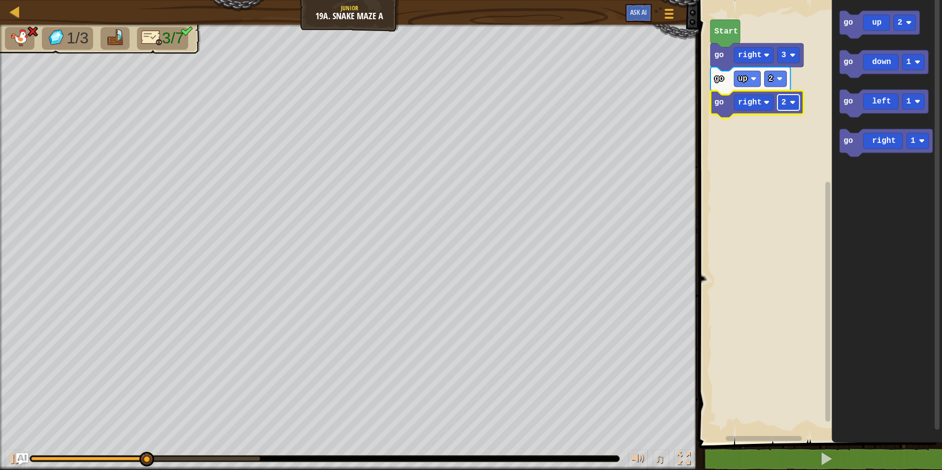
click at [789, 100] on rect "Blockly Workspace" at bounding box center [788, 103] width 22 height 16
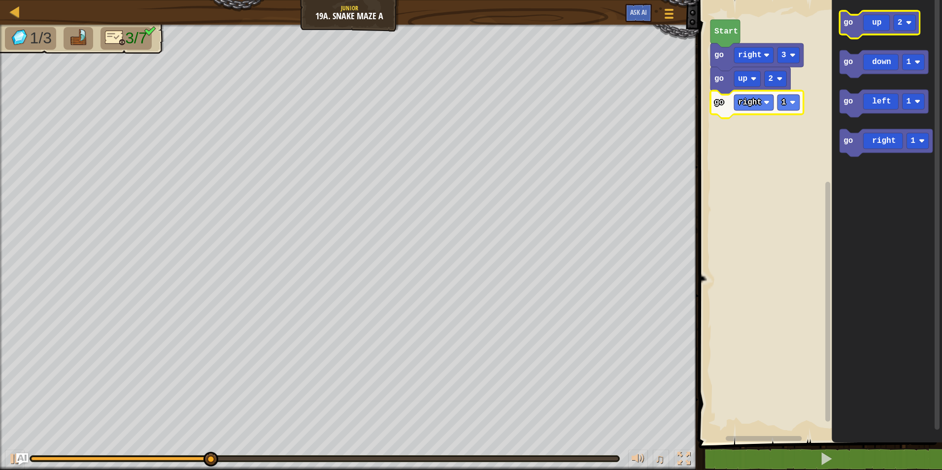
click at [868, 28] on icon "Blockly Workspace" at bounding box center [880, 25] width 80 height 28
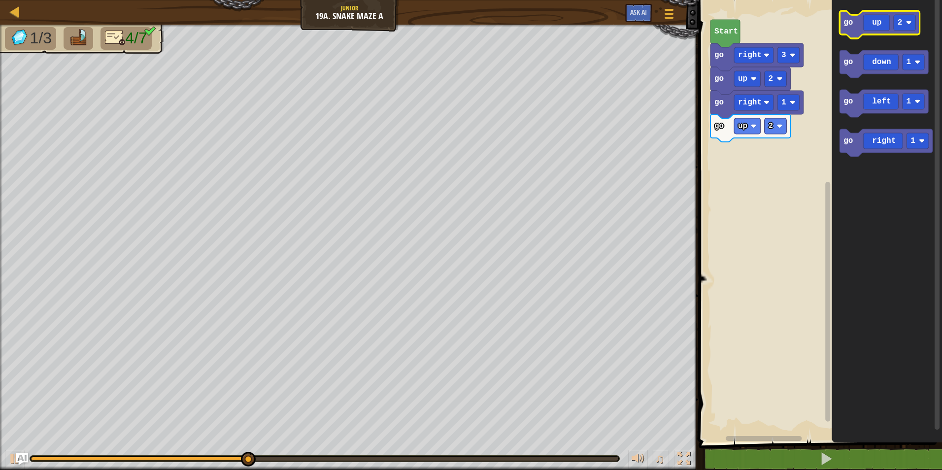
click at [876, 25] on icon "Blockly Workspace" at bounding box center [880, 25] width 80 height 28
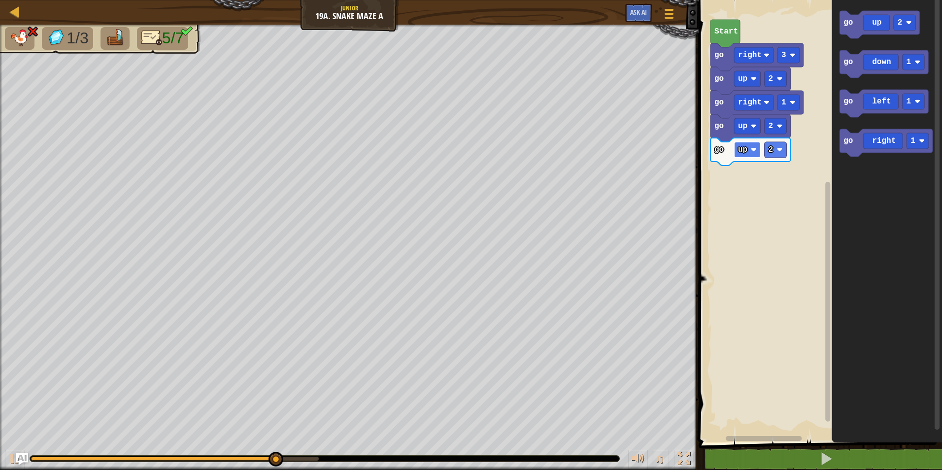
click at [749, 152] on g "up" at bounding box center [747, 150] width 27 height 16
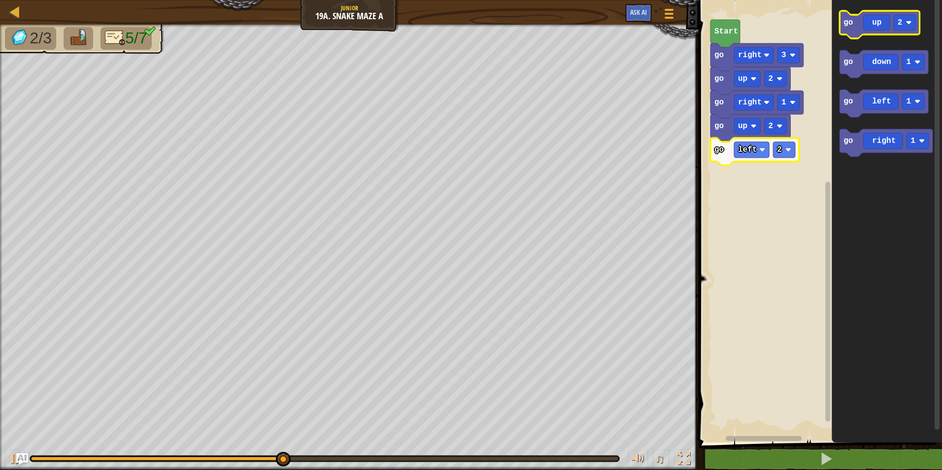
click at [848, 29] on icon "Blockly Workspace" at bounding box center [880, 25] width 80 height 28
click at [882, 22] on icon "Blockly Workspace" at bounding box center [880, 25] width 80 height 28
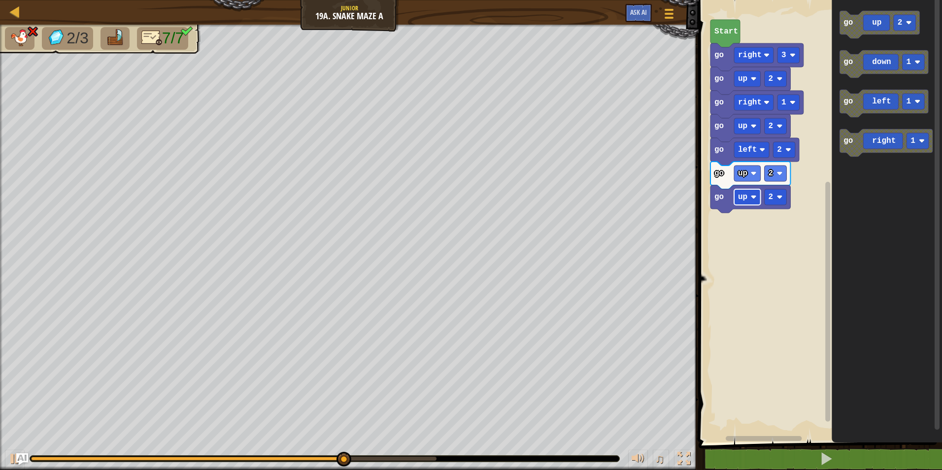
click at [745, 199] on text "up" at bounding box center [742, 197] width 9 height 9
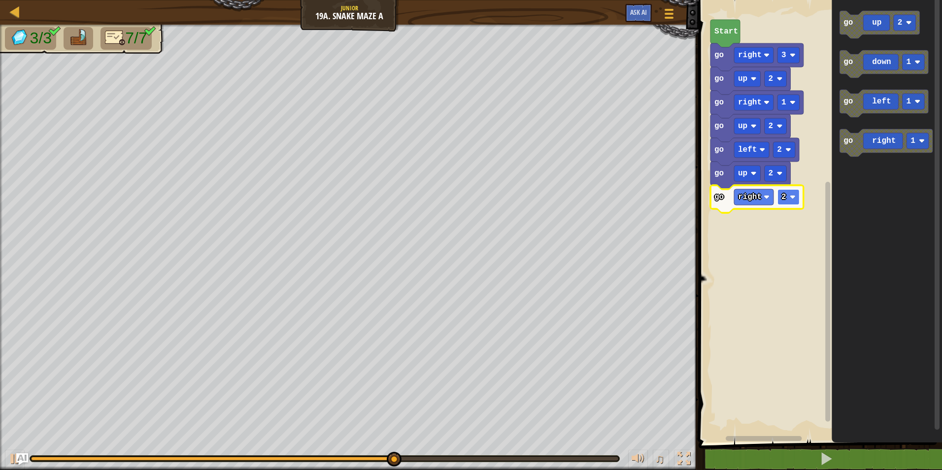
click at [787, 198] on rect "Blockly Workspace" at bounding box center [788, 197] width 22 height 16
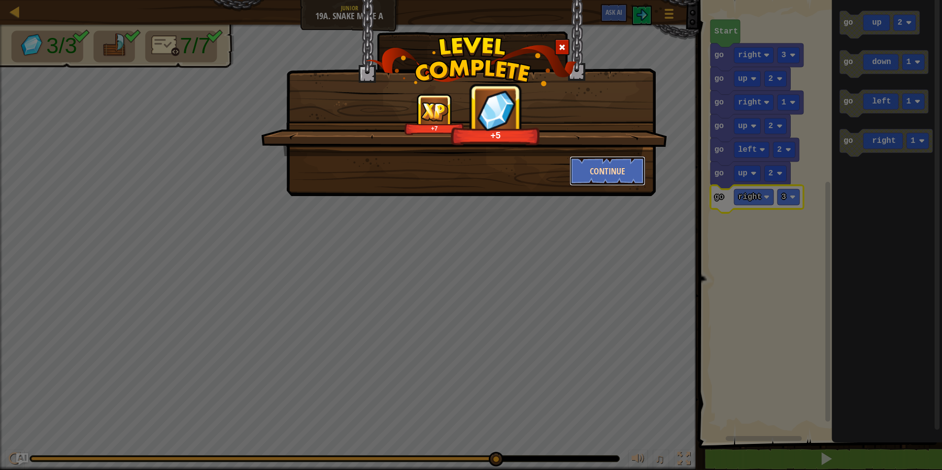
click at [597, 164] on button "Continue" at bounding box center [608, 171] width 76 height 30
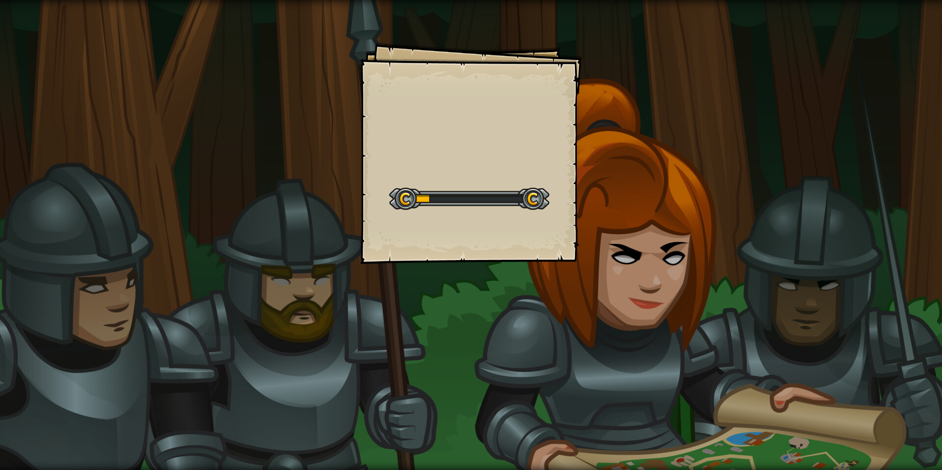
click at [594, 185] on div "Goals Start Level Error loading from server. Try refreshing the page. You'll ne…" at bounding box center [471, 235] width 942 height 470
click at [592, 184] on div "Goals Start Level Error loading from server. Try refreshing the page. You'll ne…" at bounding box center [471, 235] width 942 height 470
click at [591, 184] on div "Goals Start Level Error loading from server. Try refreshing the page. You'll ne…" at bounding box center [471, 235] width 942 height 470
click at [585, 183] on div "Goals Start Level Error loading from server. Try refreshing the page. You'll ne…" at bounding box center [471, 235] width 942 height 470
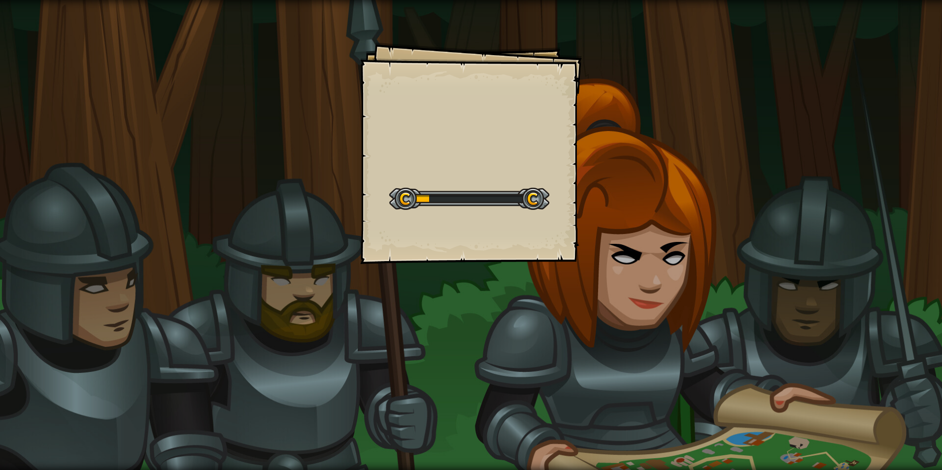
click at [589, 182] on div "Goals Start Level Error loading from server. Try refreshing the page. You'll ne…" at bounding box center [471, 235] width 942 height 470
drag, startPoint x: 589, startPoint y: 182, endPoint x: 569, endPoint y: 180, distance: 20.8
drag, startPoint x: 569, startPoint y: 180, endPoint x: 820, endPoint y: 232, distance: 256.4
drag, startPoint x: 820, startPoint y: 232, endPoint x: 471, endPoint y: 242, distance: 349.0
click at [471, 242] on div "Goals Start Level Error loading from server. Try refreshing the page. You'll ne…" at bounding box center [471, 235] width 942 height 470
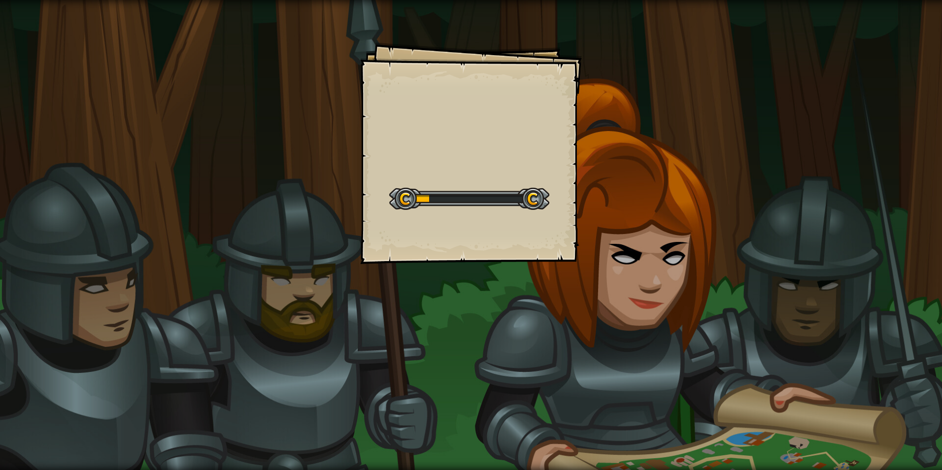
drag, startPoint x: 484, startPoint y: 226, endPoint x: 488, endPoint y: 232, distance: 7.3
click at [486, 224] on div "Goals Start Level Error loading from server. Try refreshing the page. You'll ne…" at bounding box center [471, 153] width 222 height 222
drag, startPoint x: 488, startPoint y: 232, endPoint x: 505, endPoint y: 202, distance: 34.2
click at [503, 205] on div "Goals Start Level Error loading from server. Try refreshing the page. You'll ne…" at bounding box center [471, 153] width 222 height 222
drag, startPoint x: 509, startPoint y: 195, endPoint x: 515, endPoint y: 191, distance: 6.8
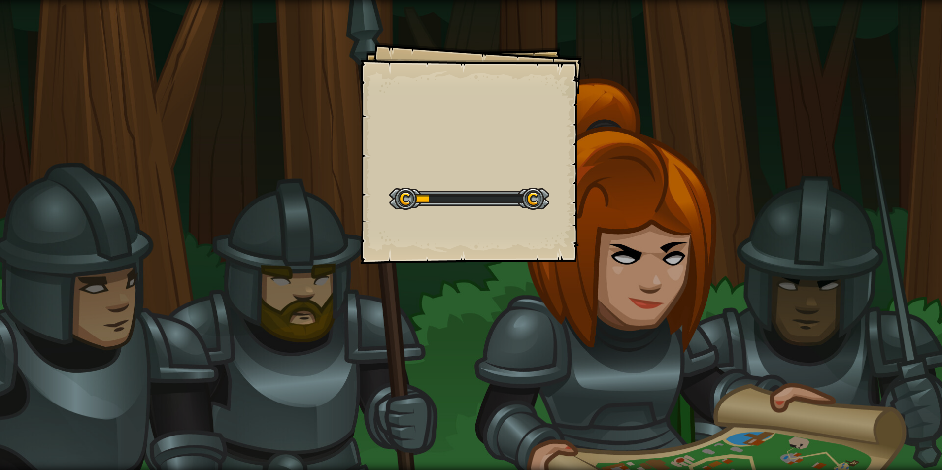
click at [512, 192] on div at bounding box center [469, 199] width 160 height 22
drag, startPoint x: 524, startPoint y: 190, endPoint x: 547, endPoint y: 175, distance: 28.2
click at [543, 173] on div "Goals Start Level Error loading from server. Try refreshing the page. You'll ne…" at bounding box center [471, 153] width 222 height 222
drag, startPoint x: 554, startPoint y: 178, endPoint x: 607, endPoint y: 207, distance: 60.0
click at [575, 195] on div "Goals Start Level Error loading from server. Try refreshing the page. You'll ne…" at bounding box center [471, 153] width 222 height 222
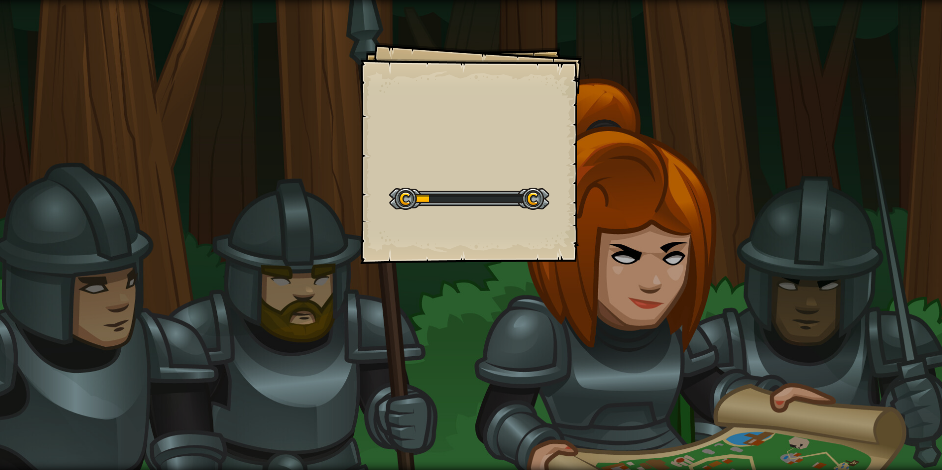
drag, startPoint x: 607, startPoint y: 207, endPoint x: 615, endPoint y: 206, distance: 8.4
click at [615, 206] on div "Goals Start Level Error loading from server. Try refreshing the page. You'll ne…" at bounding box center [471, 235] width 942 height 470
click at [639, 233] on div "Goals Start Level Error loading from server. Try refreshing the page. You'll ne…" at bounding box center [471, 235] width 942 height 470
click at [621, 230] on div "Goals Start Level Error loading from server. Try refreshing the page. You'll ne…" at bounding box center [471, 235] width 942 height 470
click at [616, 228] on div "Goals Start Level Error loading from server. Try refreshing the page. You'll ne…" at bounding box center [471, 235] width 942 height 470
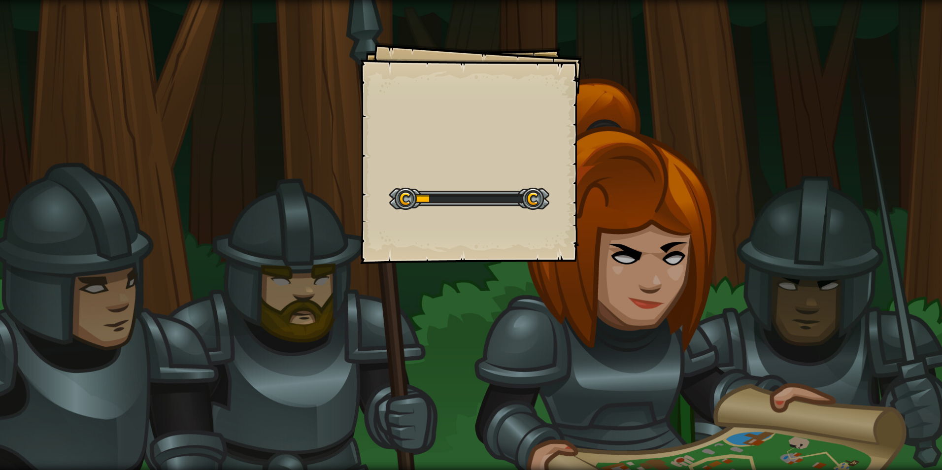
drag, startPoint x: 621, startPoint y: 227, endPoint x: 645, endPoint y: 211, distance: 28.7
click at [631, 225] on div "Goals Start Level Error loading from server. Try refreshing the page. You'll ne…" at bounding box center [471, 235] width 942 height 470
click at [645, 211] on div "Goals Start Level Error loading from server. Try refreshing the page. You'll ne…" at bounding box center [471, 235] width 942 height 470
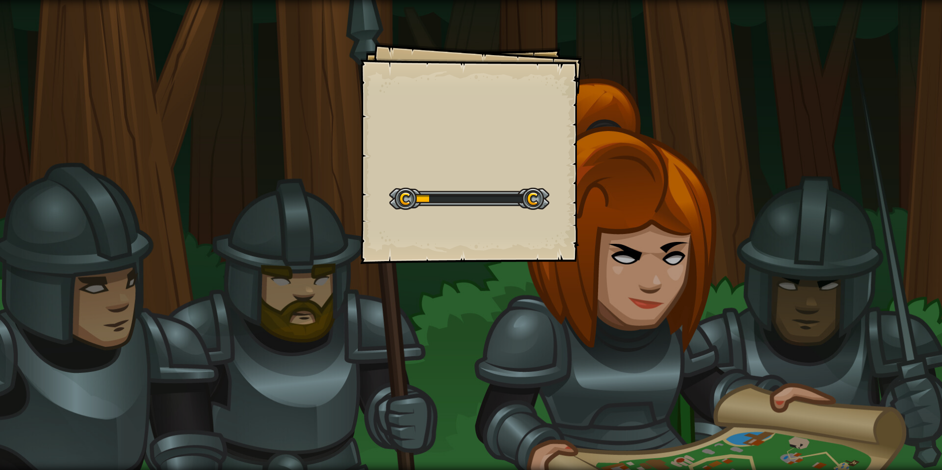
click at [635, 206] on div "Goals Start Level Error loading from server. Try refreshing the page. You'll ne…" at bounding box center [471, 235] width 942 height 470
drag, startPoint x: 650, startPoint y: 206, endPoint x: 658, endPoint y: 204, distance: 8.0
click at [658, 204] on div "Goals Start Level Error loading from server. Try refreshing the page. You'll ne…" at bounding box center [471, 235] width 942 height 470
click at [704, 245] on div "Goals Start Level Error loading from server. Try refreshing the page. You'll ne…" at bounding box center [471, 235] width 942 height 470
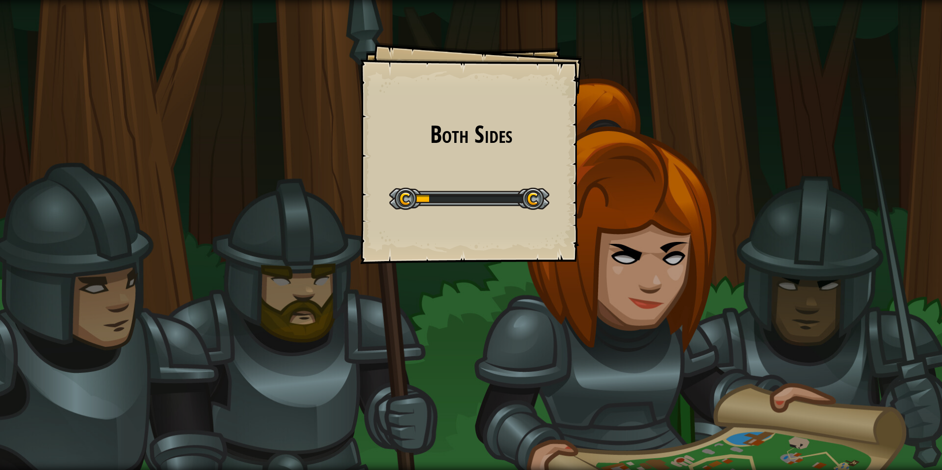
click at [730, 271] on div "Both Sides Goals Start Level Error loading from server. Try refreshing the page…" at bounding box center [471, 235] width 942 height 470
click at [725, 269] on div "Both Sides Goals Start Level Error loading from server. Try refreshing the page…" at bounding box center [471, 235] width 942 height 470
drag, startPoint x: 715, startPoint y: 265, endPoint x: 687, endPoint y: 264, distance: 28.1
click at [710, 265] on div "Both Sides Goals Start Level Error loading from server. Try refreshing the page…" at bounding box center [471, 235] width 942 height 470
drag, startPoint x: 687, startPoint y: 264, endPoint x: 636, endPoint y: 261, distance: 51.3
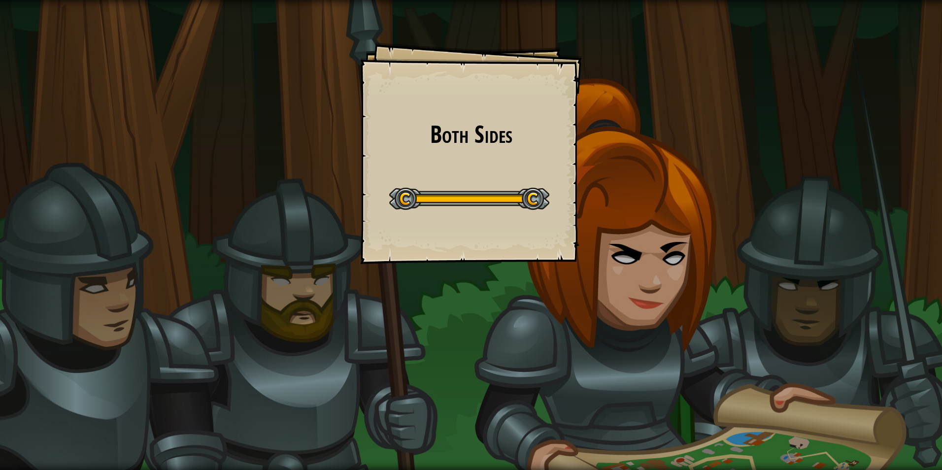
click at [653, 268] on div "Both Sides Goals Start Level Error loading from server. Try refreshing the page…" at bounding box center [471, 235] width 942 height 470
drag, startPoint x: 636, startPoint y: 261, endPoint x: 565, endPoint y: 222, distance: 80.9
click at [582, 234] on div "Both Sides Goals Start Level Error loading from server. Try refreshing the page…" at bounding box center [471, 235] width 942 height 470
drag, startPoint x: 565, startPoint y: 222, endPoint x: 552, endPoint y: 213, distance: 15.7
click at [552, 213] on div "Both Sides Goals Start Level Error loading from server. Try refreshing the page…" at bounding box center [471, 153] width 222 height 222
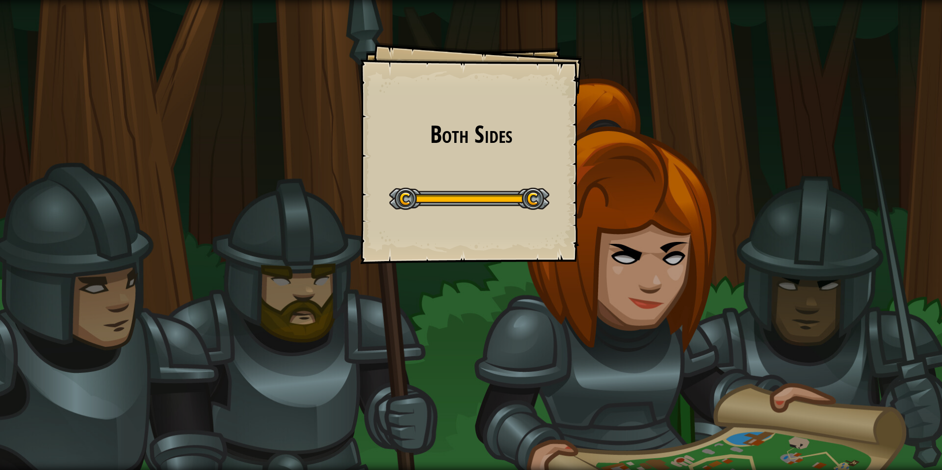
click at [552, 213] on div "Both Sides Goals Start Level Error loading from server. Try refreshing the page…" at bounding box center [471, 235] width 942 height 470
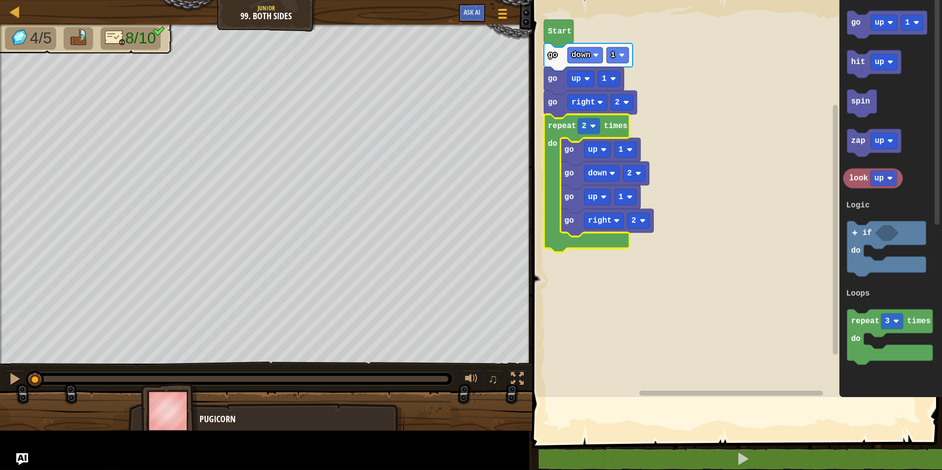
click at [552, 213] on icon "Blockly Workspace" at bounding box center [587, 183] width 86 height 138
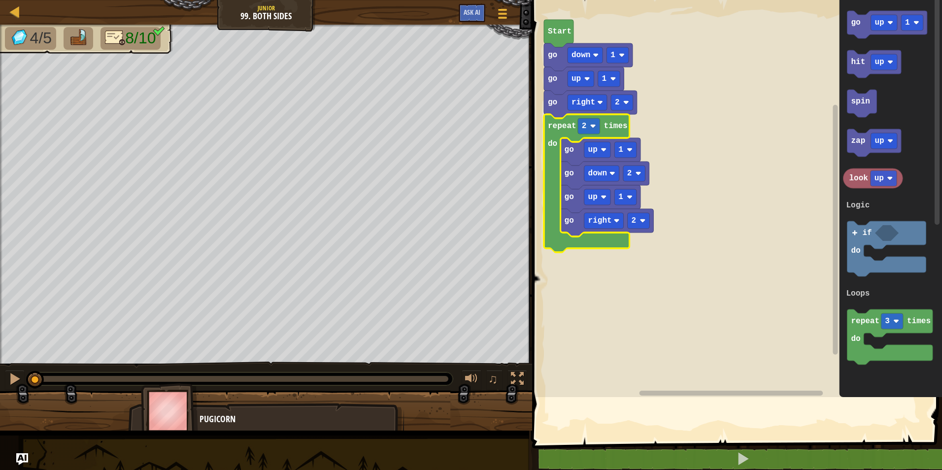
click at [563, 237] on icon "Blockly Workspace" at bounding box center [587, 183] width 86 height 138
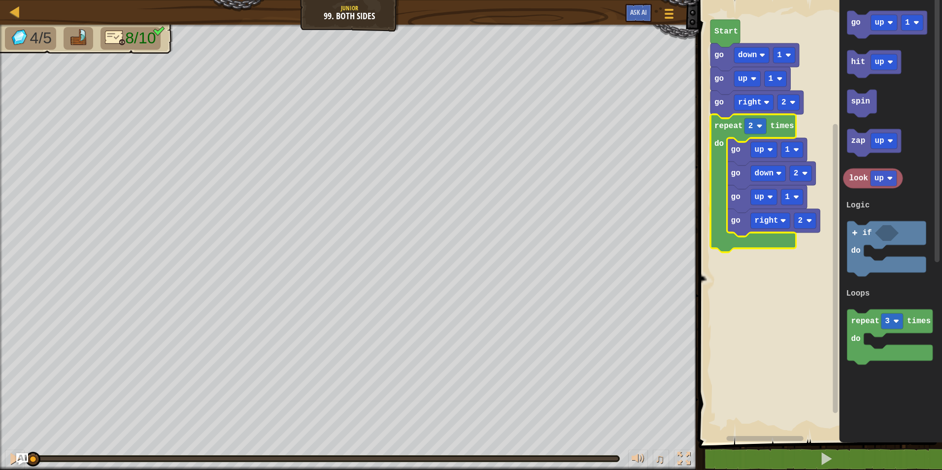
click at [17, 21] on div "Map Junior 99. Both Sides Game Menu Ask AI" at bounding box center [349, 12] width 699 height 25
click at [14, 16] on div at bounding box center [15, 11] width 12 height 12
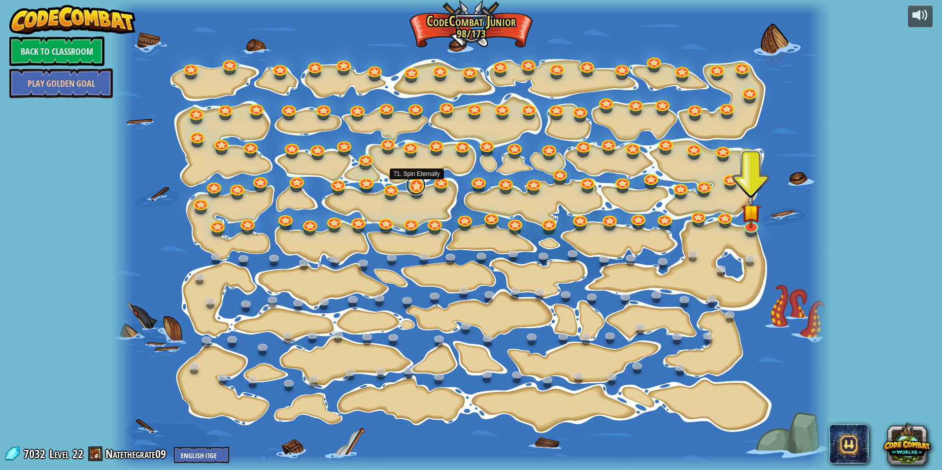
click at [416, 183] on link at bounding box center [416, 185] width 20 height 20
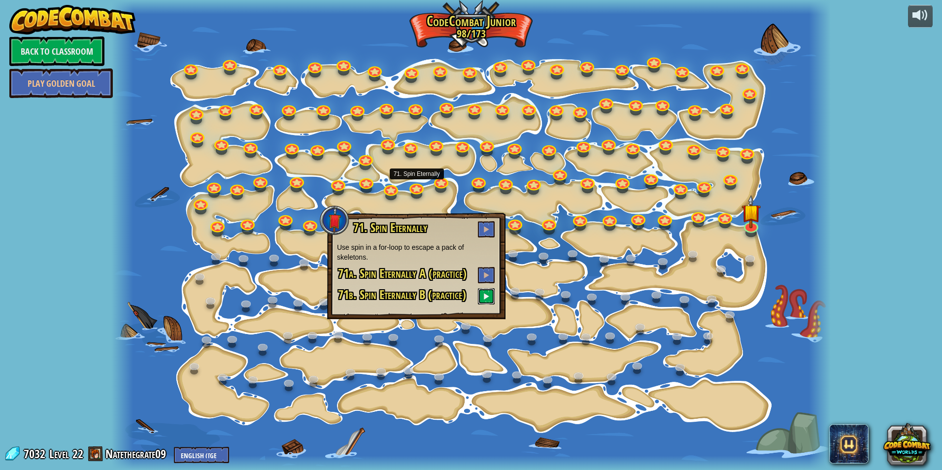
click at [490, 295] on button at bounding box center [486, 296] width 17 height 16
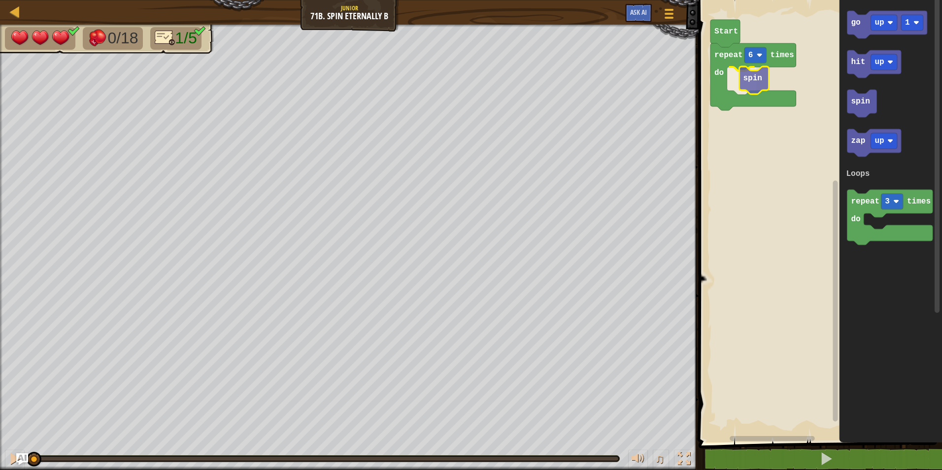
click at [755, 85] on div "Loops repeat 6 times do spin Start go up 1 hit up spin zap up repeat 3 times do…" at bounding box center [819, 218] width 246 height 447
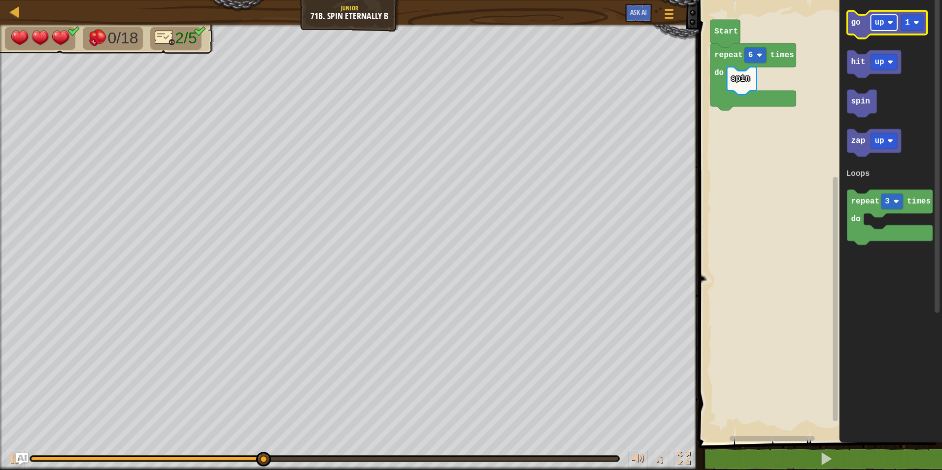
click at [875, 21] on text "up" at bounding box center [879, 22] width 9 height 9
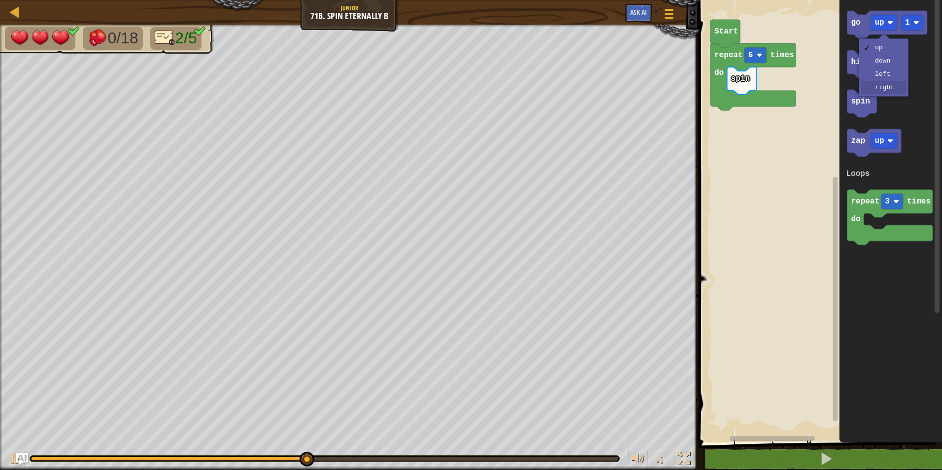
drag, startPoint x: 895, startPoint y: 86, endPoint x: 893, endPoint y: 81, distance: 5.1
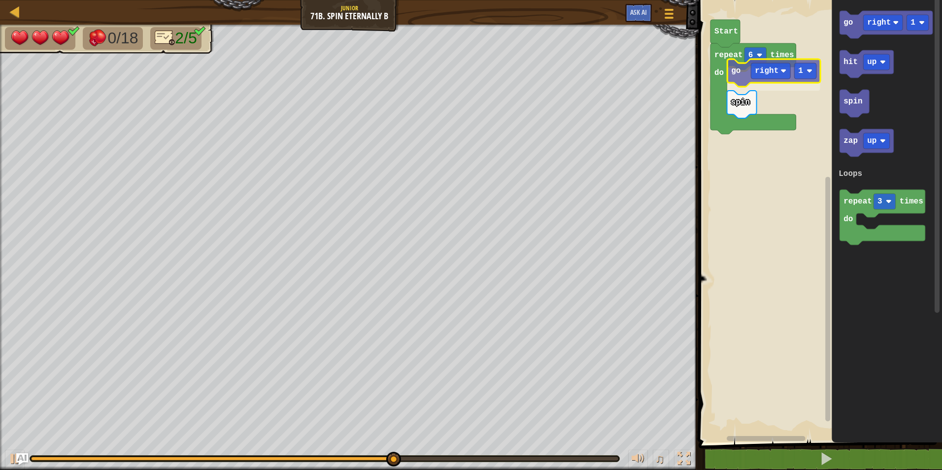
click at [739, 75] on div "Loops repeat 6 times do go right 1 spin Start go right 1 hit up spin zap up rep…" at bounding box center [819, 218] width 246 height 447
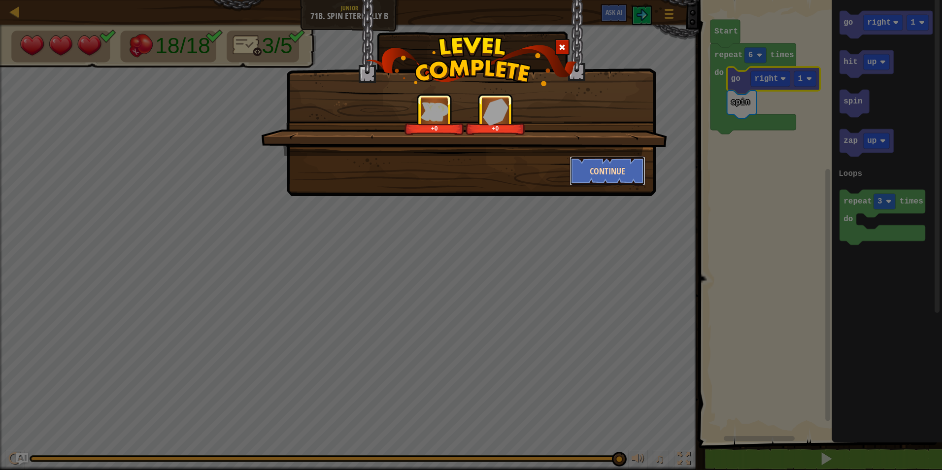
drag, startPoint x: 594, startPoint y: 184, endPoint x: 595, endPoint y: 179, distance: 5.0
click at [595, 179] on button "Continue" at bounding box center [608, 171] width 76 height 30
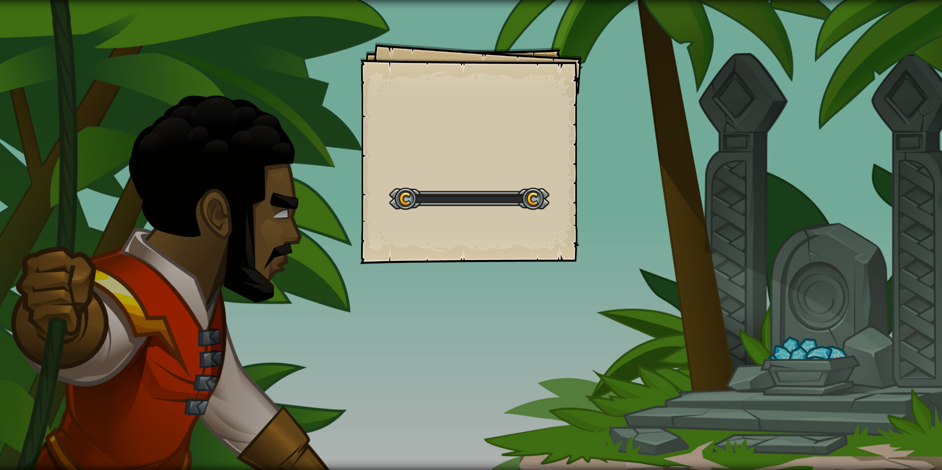
click at [749, 249] on div "Goals Start Level Error loading from server. Try refreshing the page. You'll ne…" at bounding box center [471, 235] width 942 height 470
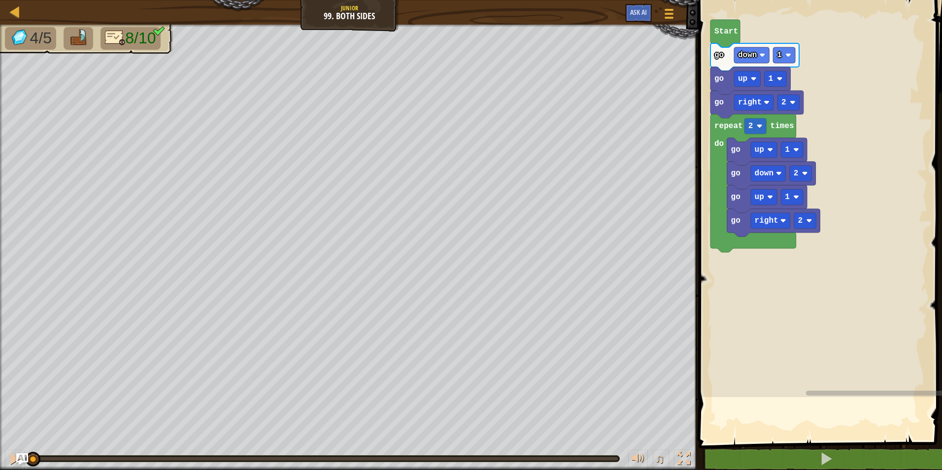
click at [6, 12] on div "Map Junior 99. Both Sides Game Menu Ask AI" at bounding box center [349, 12] width 699 height 25
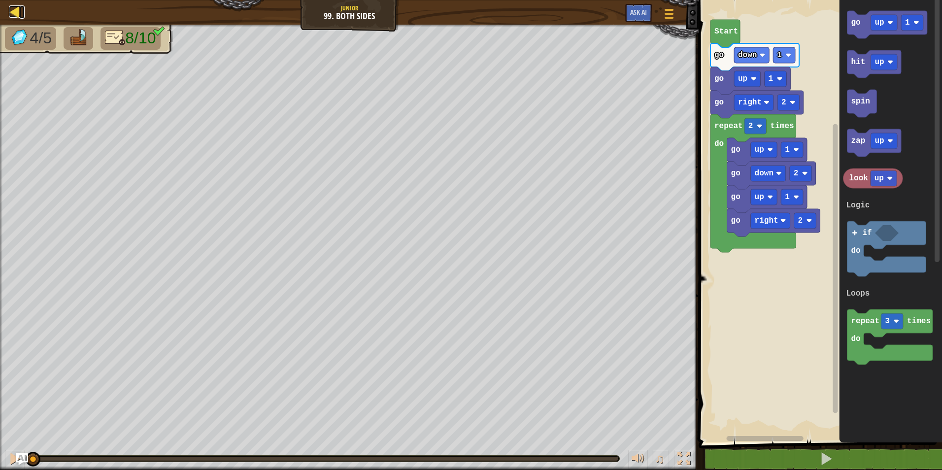
click at [10, 11] on div at bounding box center [15, 11] width 12 height 12
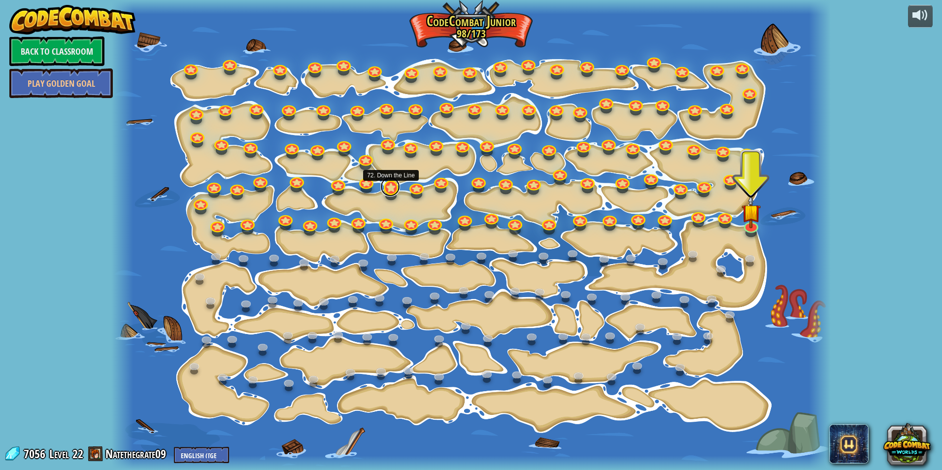
click at [391, 183] on link at bounding box center [390, 187] width 20 height 20
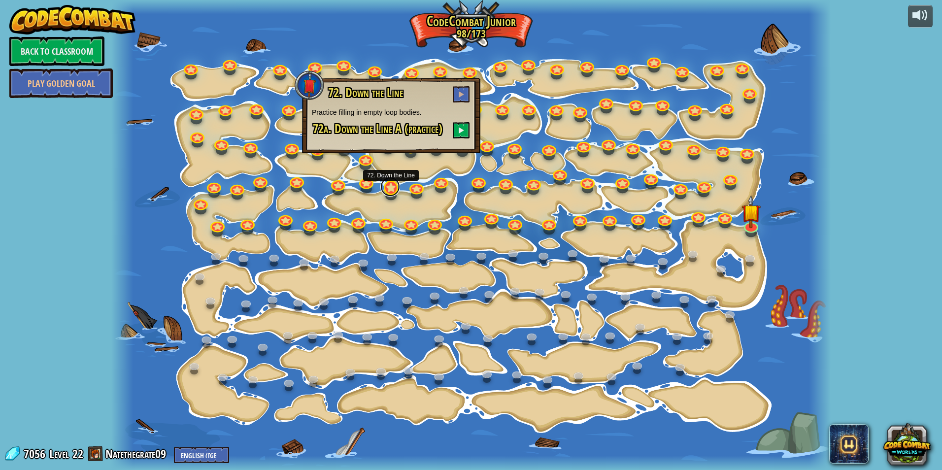
click at [391, 183] on link at bounding box center [390, 187] width 20 height 20
drag, startPoint x: 460, startPoint y: 185, endPoint x: 452, endPoint y: 191, distance: 9.9
click at [453, 191] on div at bounding box center [470, 235] width 719 height 470
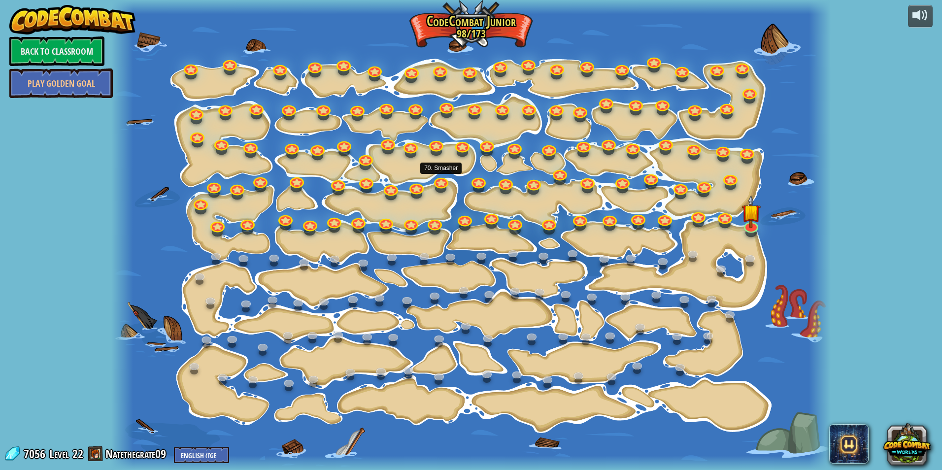
click at [449, 190] on div at bounding box center [470, 235] width 719 height 470
click at [437, 178] on link at bounding box center [441, 180] width 20 height 20
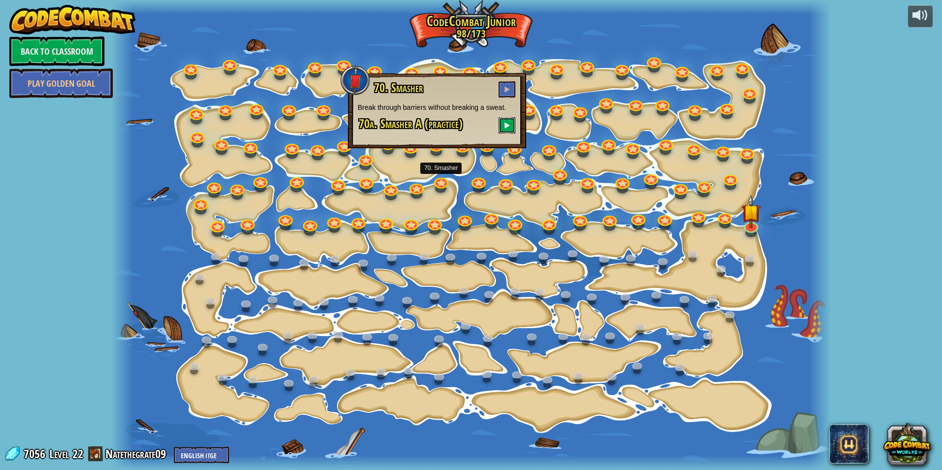
click at [503, 129] on button at bounding box center [507, 125] width 17 height 16
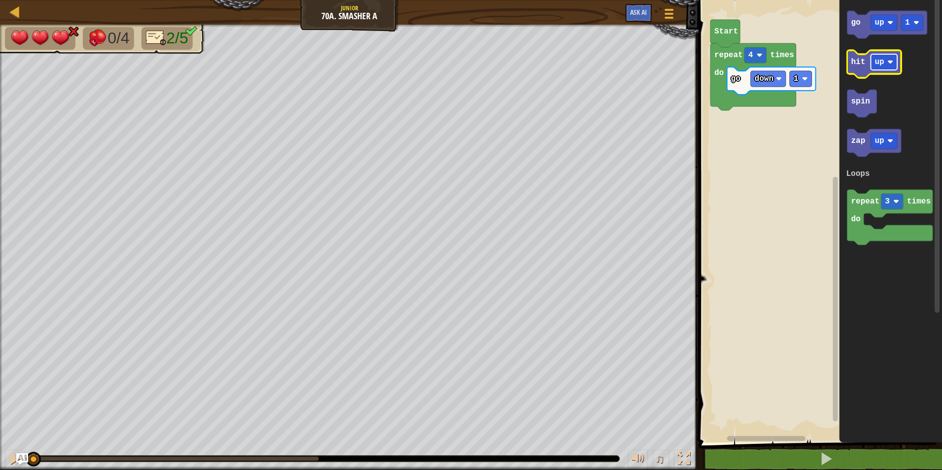
click at [880, 65] on text "up" at bounding box center [879, 62] width 9 height 9
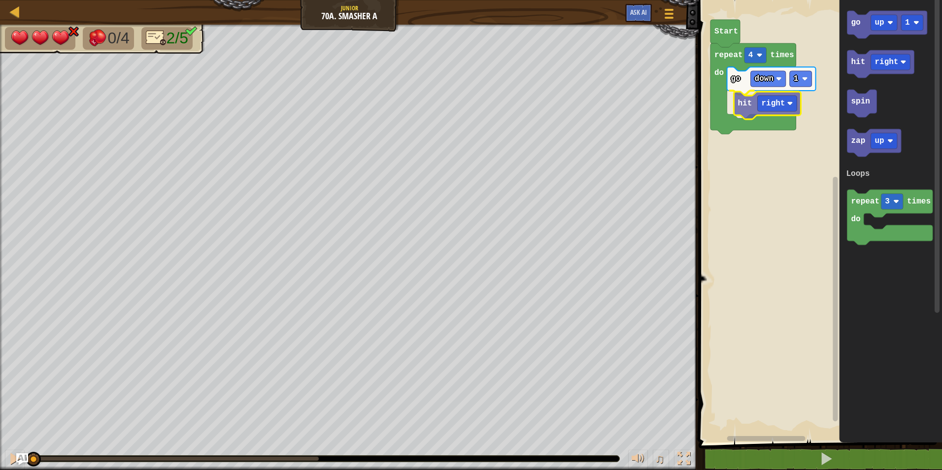
click at [743, 112] on div "Loops go down 1 hit right repeat 4 times do Start go up 1 hit right spin zap up…" at bounding box center [819, 218] width 246 height 447
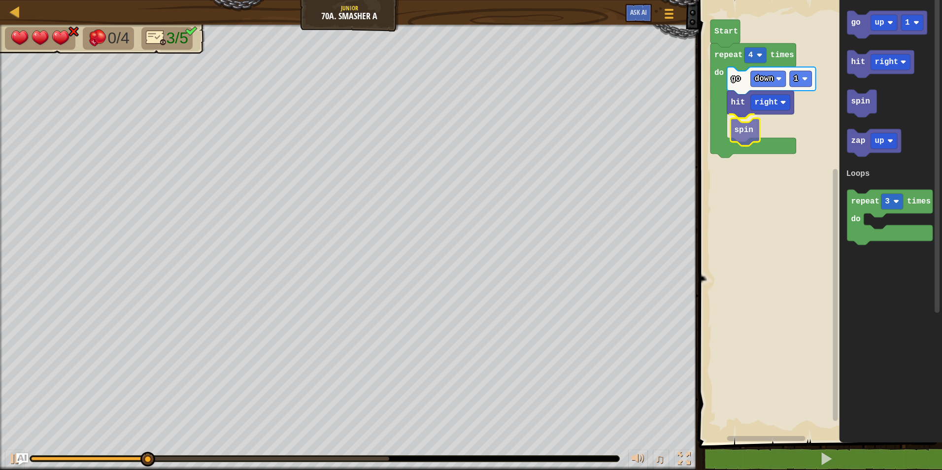
click at [752, 132] on div "Loops go down 1 hit right spin repeat 4 times do Start go up 1 hit right spin z…" at bounding box center [819, 218] width 246 height 447
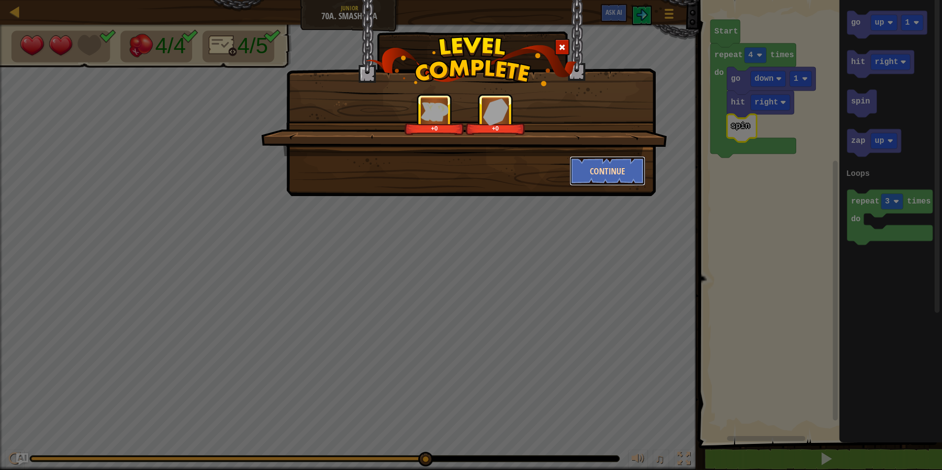
click at [593, 181] on button "Continue" at bounding box center [608, 171] width 76 height 30
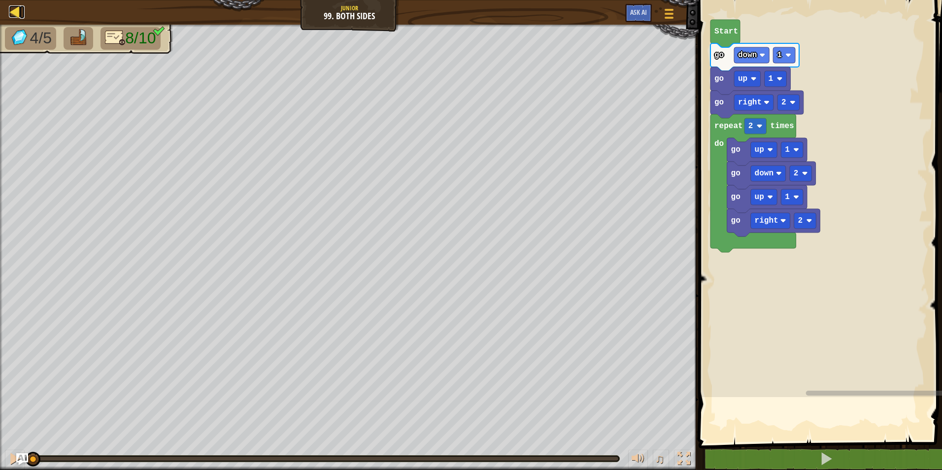
click at [14, 7] on div at bounding box center [15, 11] width 12 height 12
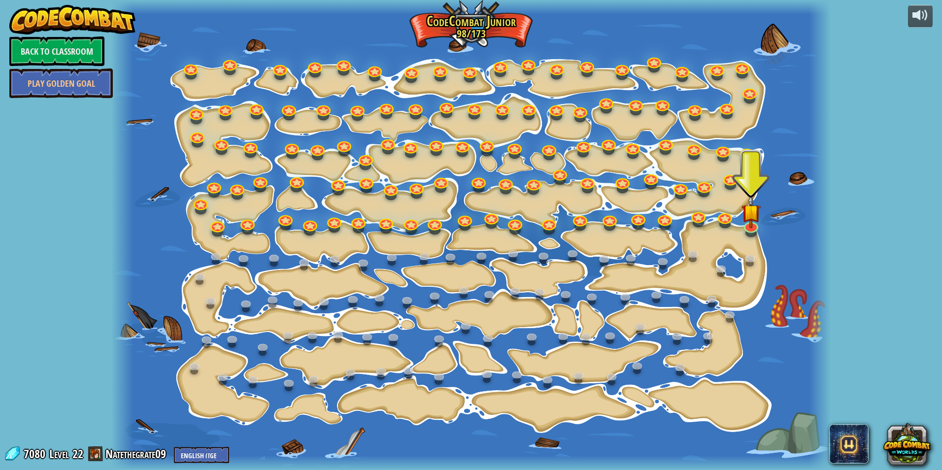
click at [397, 194] on div at bounding box center [470, 235] width 719 height 470
click at [394, 191] on link at bounding box center [390, 187] width 20 height 20
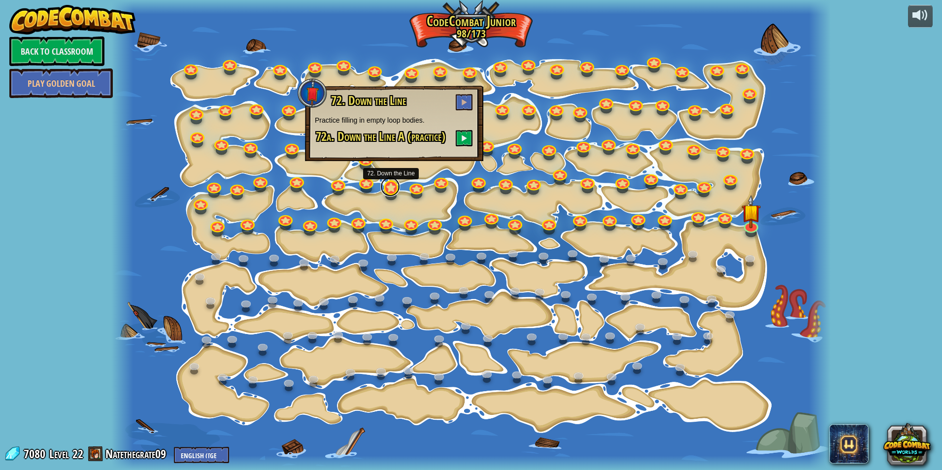
click at [394, 191] on link at bounding box center [390, 187] width 20 height 20
click at [394, 190] on link at bounding box center [390, 187] width 20 height 20
click at [465, 97] on button at bounding box center [464, 102] width 17 height 16
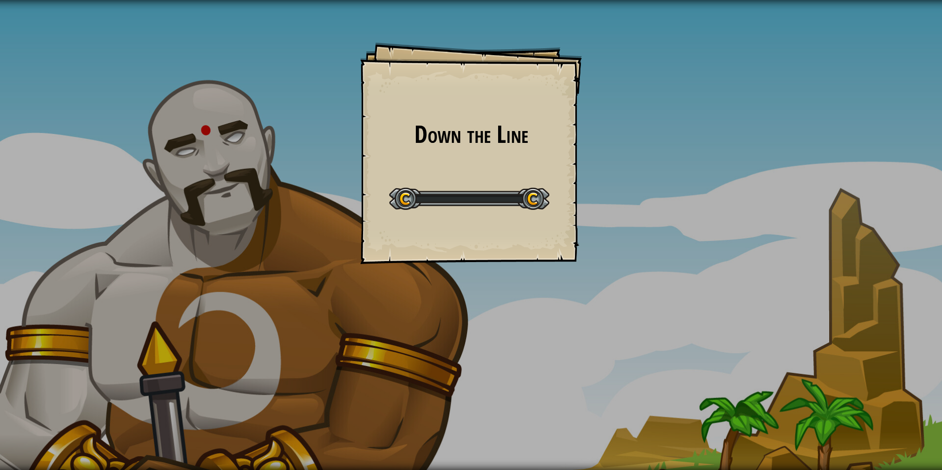
click at [464, 98] on div "Down the Line Goals Start Level Error loading from server. Try refreshing the p…" at bounding box center [471, 153] width 222 height 222
drag, startPoint x: 465, startPoint y: 97, endPoint x: 471, endPoint y: 107, distance: 11.9
click at [465, 99] on div "Down the Line Goals Start Level Error loading from server. Try refreshing the p…" at bounding box center [471, 153] width 222 height 222
click at [471, 107] on div "Down the Line Goals Start Level Error loading from server. Try refreshing the p…" at bounding box center [471, 153] width 222 height 222
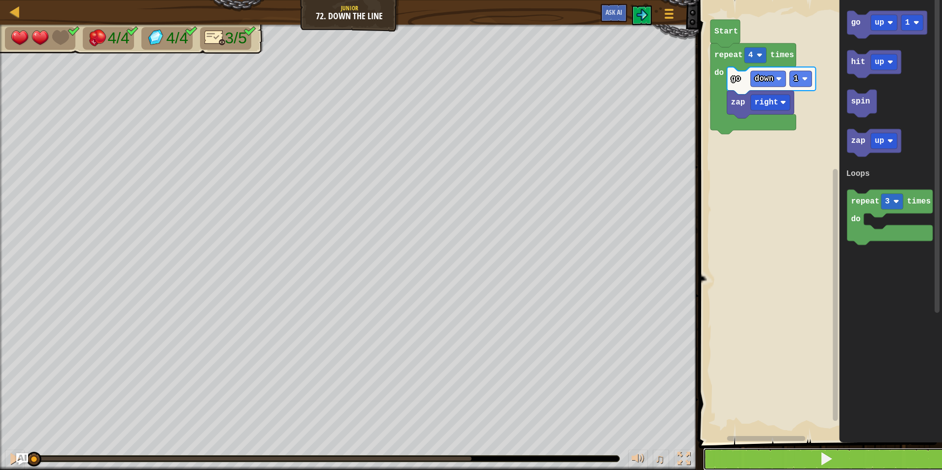
click at [796, 449] on button at bounding box center [826, 459] width 246 height 23
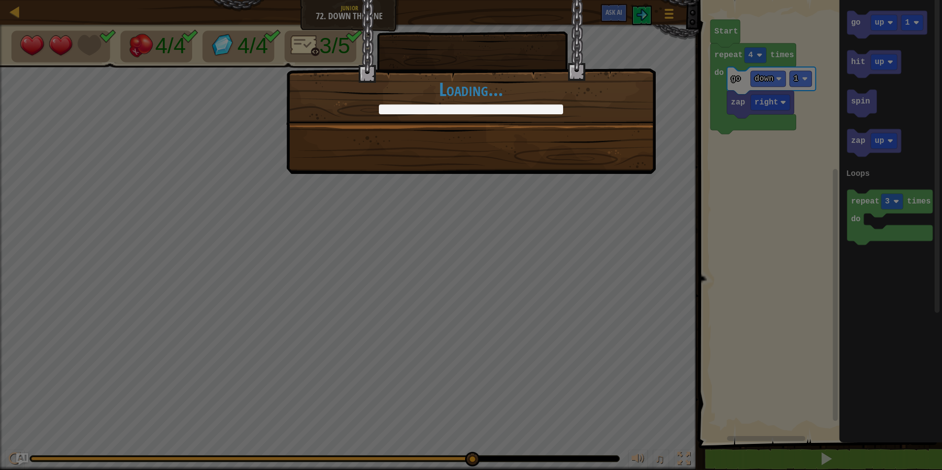
click at [532, 213] on div "+0 +0 Continue Loading..." at bounding box center [471, 235] width 942 height 470
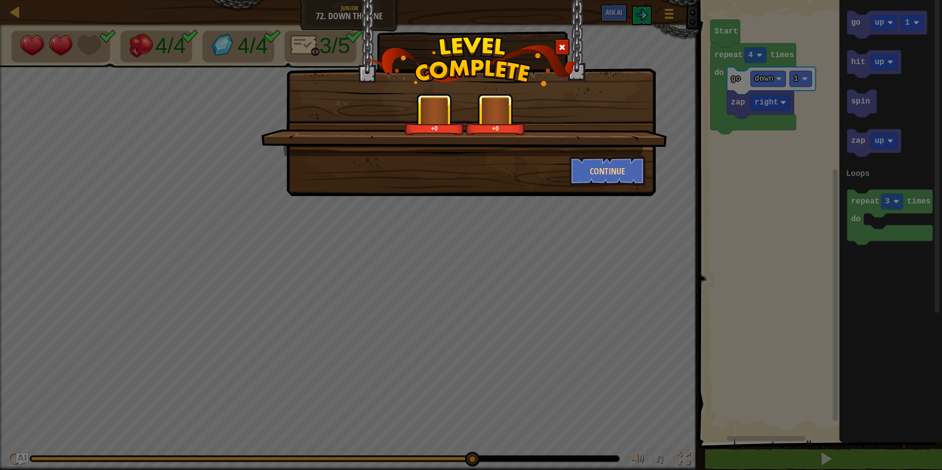
click at [545, 209] on div "+0 +0 Continue" at bounding box center [471, 235] width 942 height 470
drag, startPoint x: 567, startPoint y: 198, endPoint x: 593, endPoint y: 191, distance: 26.9
click at [579, 194] on div "+0 +0 Continue" at bounding box center [471, 235] width 942 height 470
click at [593, 191] on div "+0 +0 Continue" at bounding box center [471, 98] width 370 height 196
drag, startPoint x: 611, startPoint y: 175, endPoint x: 614, endPoint y: 168, distance: 8.4
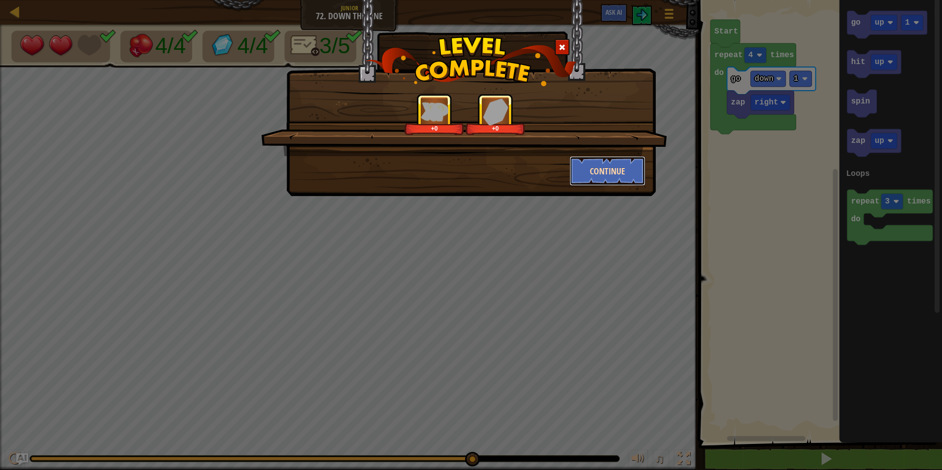
click at [614, 168] on button "Continue" at bounding box center [608, 171] width 76 height 30
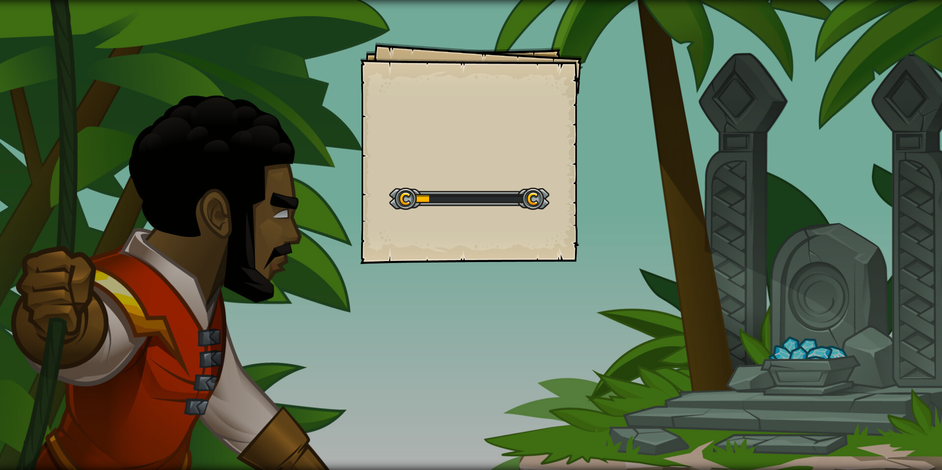
click at [614, 167] on div "Goals Start Level Error loading from server. Try refreshing the page. You'll ne…" at bounding box center [471, 235] width 942 height 470
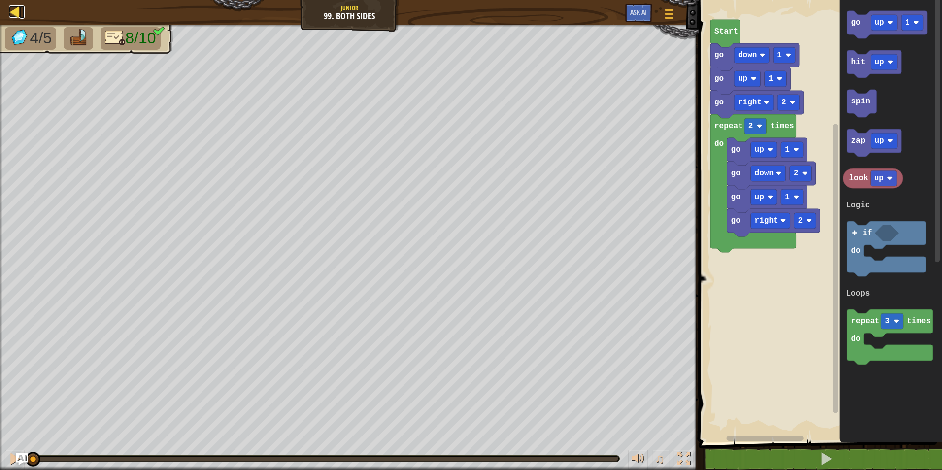
click at [12, 5] on div at bounding box center [15, 11] width 12 height 12
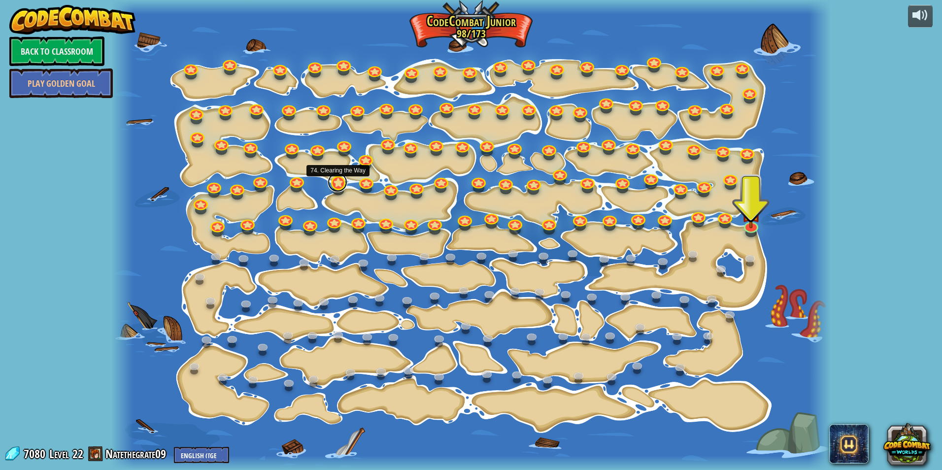
click at [339, 182] on link at bounding box center [338, 182] width 20 height 20
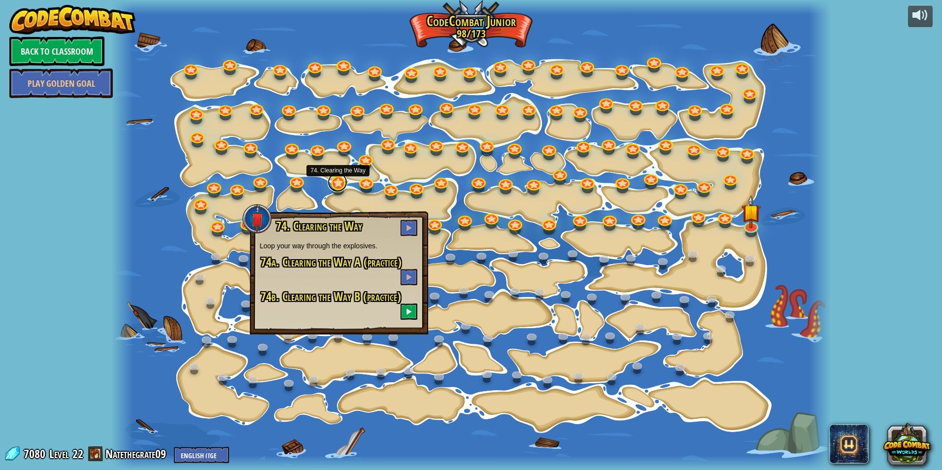
click at [339, 181] on link at bounding box center [338, 182] width 20 height 20
click at [414, 229] on button at bounding box center [409, 227] width 17 height 16
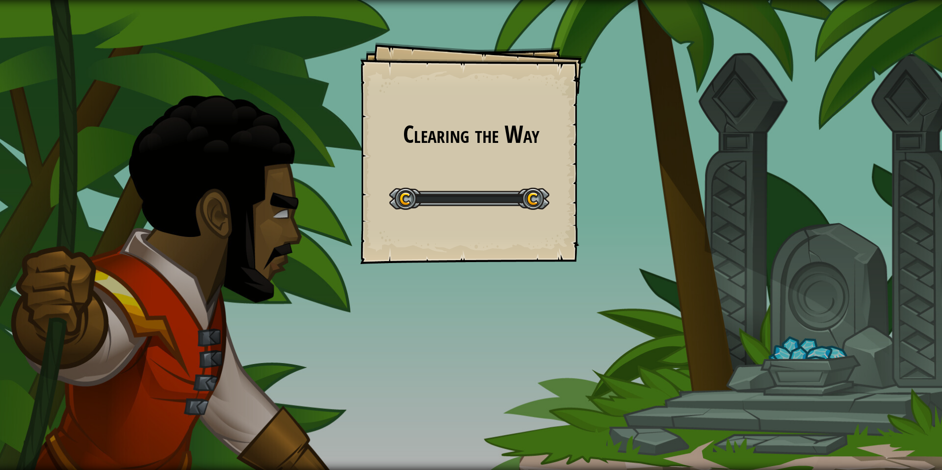
click at [414, 229] on div "Clearing the Way Goals Start Level Error loading from server. Try refreshing th…" at bounding box center [471, 153] width 222 height 222
click at [415, 226] on div "Clearing the Way Goals Start Level Error loading from server. Try refreshing th…" at bounding box center [471, 153] width 222 height 222
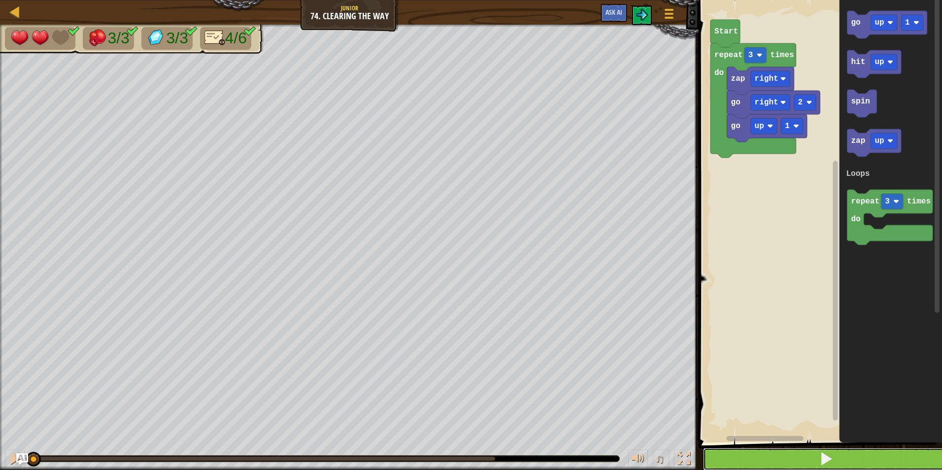
click at [831, 455] on span at bounding box center [826, 459] width 14 height 14
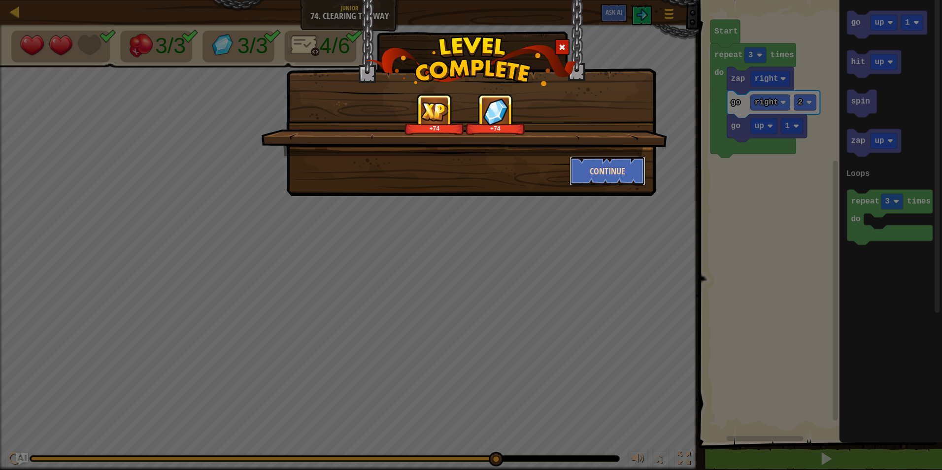
click at [629, 166] on button "Continue" at bounding box center [608, 171] width 76 height 30
